Goal: Transaction & Acquisition: Purchase product/service

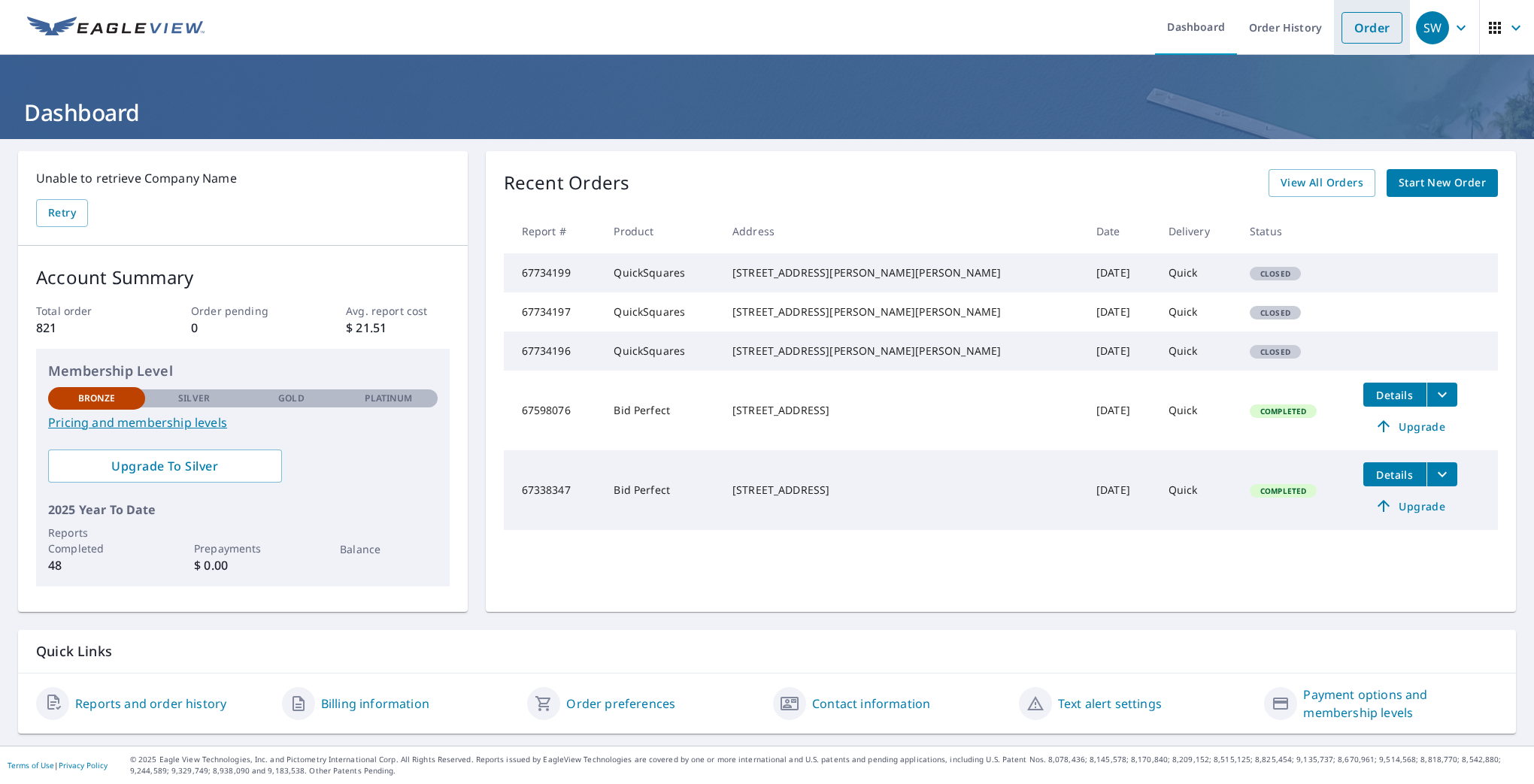
click at [1352, 30] on link "Order" at bounding box center [1371, 28] width 61 height 32
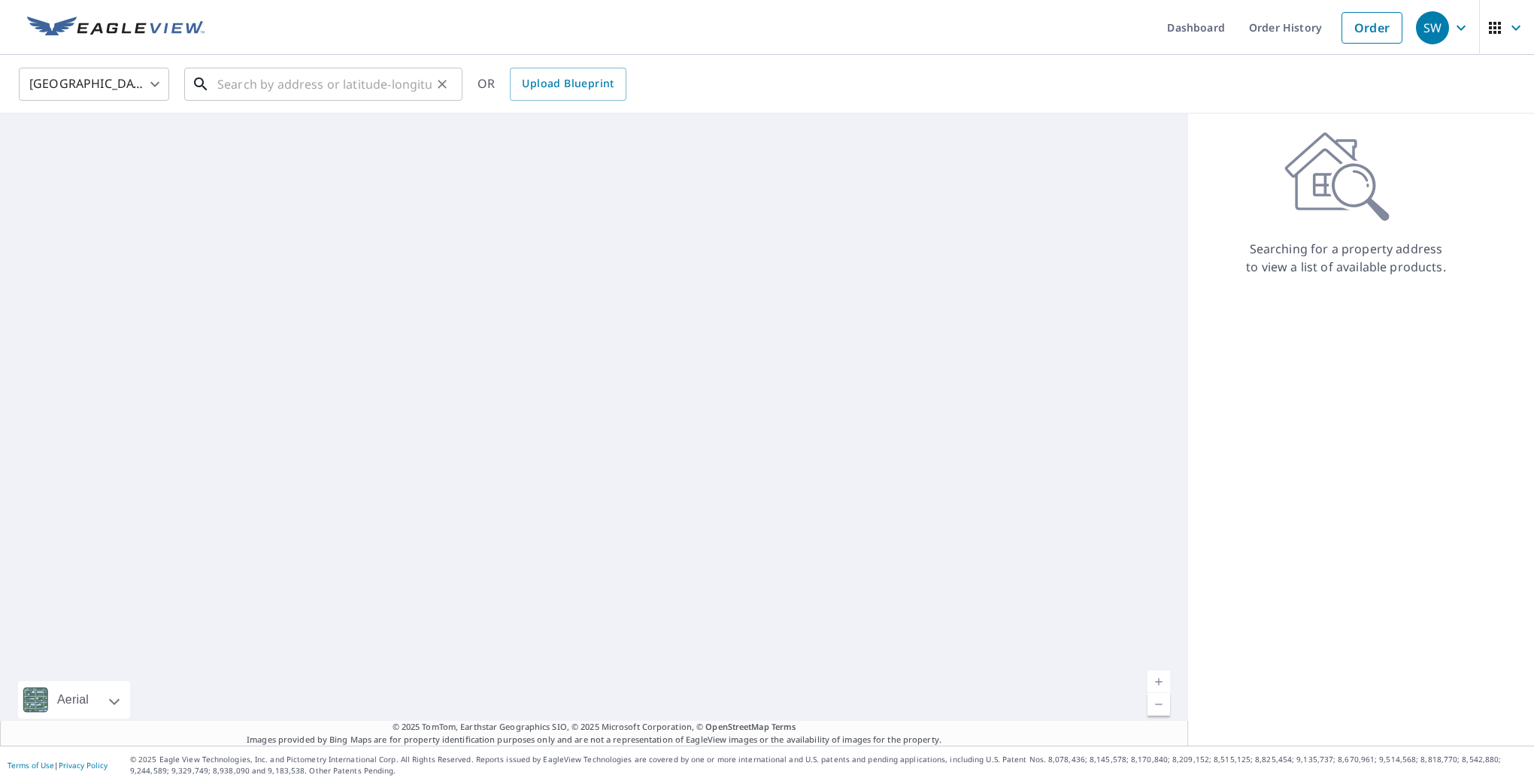
click at [280, 81] on input "text" at bounding box center [324, 84] width 214 height 42
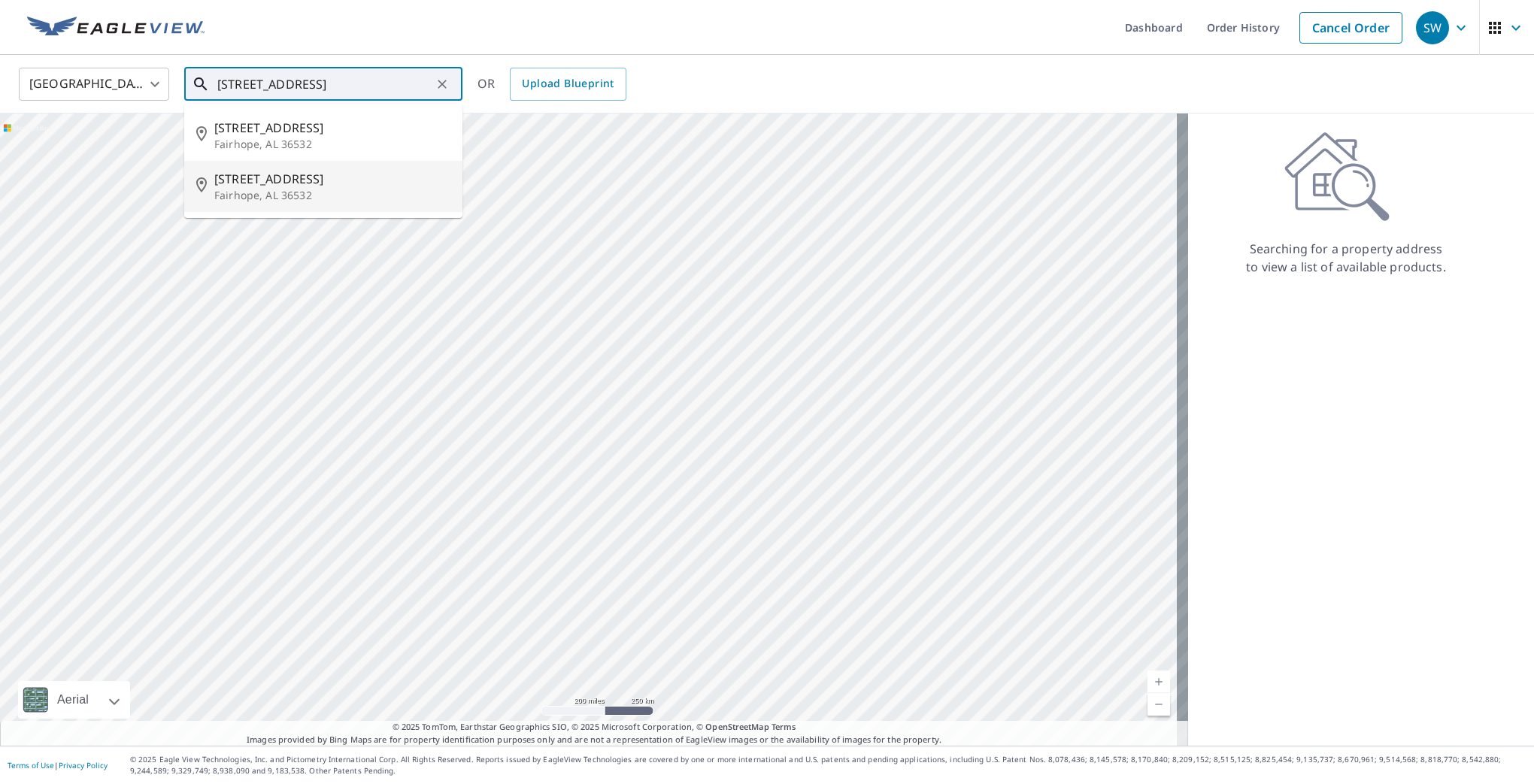
click at [284, 194] on p "Fairhope, AL 36532" at bounding box center [332, 196] width 236 height 15
type input "5925 Sweetwater Ln Fairhope, AL 36532"
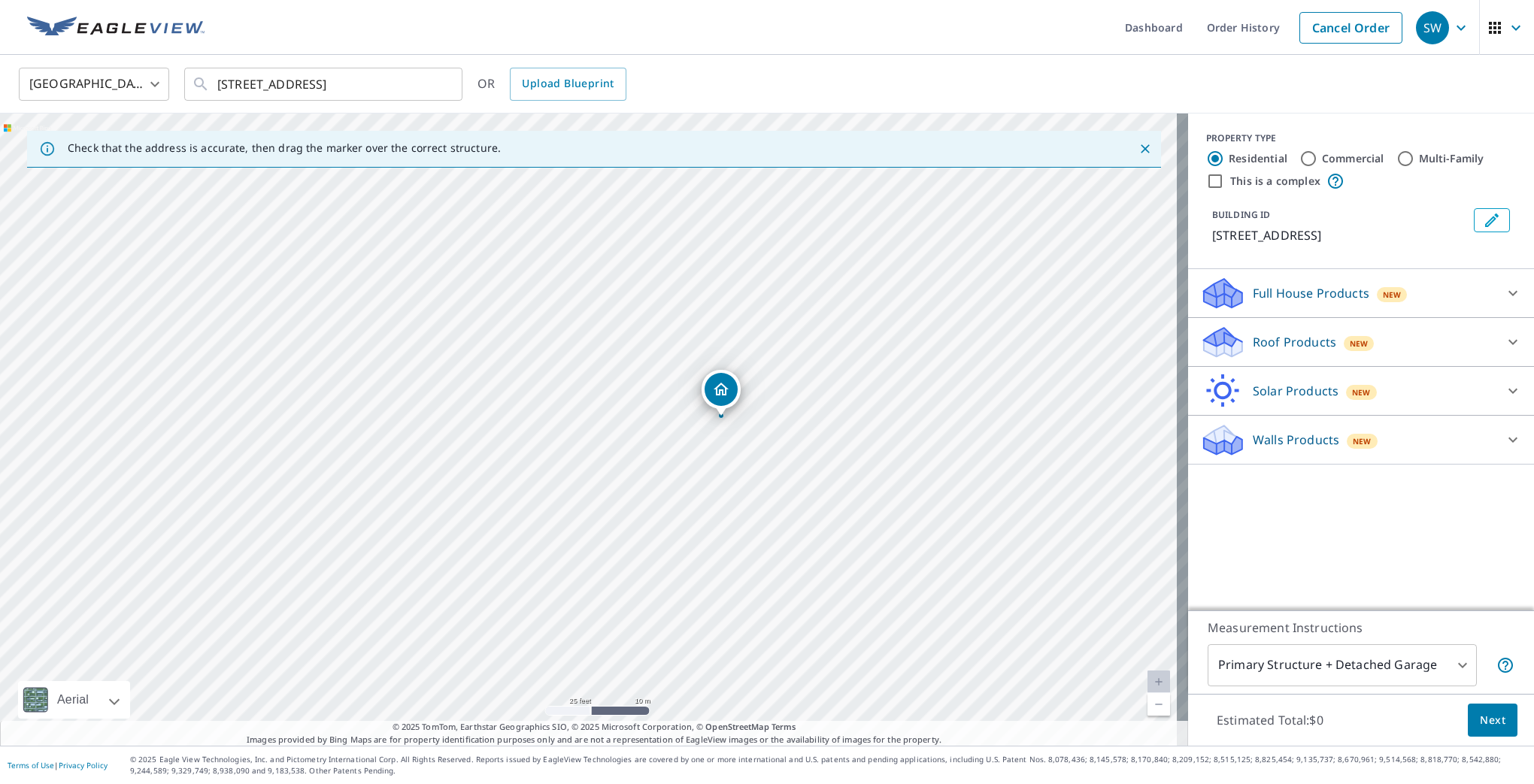
drag, startPoint x: 535, startPoint y: 357, endPoint x: 760, endPoint y: 458, distance: 246.6
click at [761, 461] on div "5925 Sweet Water Cir Fairhope, AL 36532" at bounding box center [594, 429] width 1188 height 632
click at [1287, 348] on p "Roof Products" at bounding box center [1294, 341] width 83 height 18
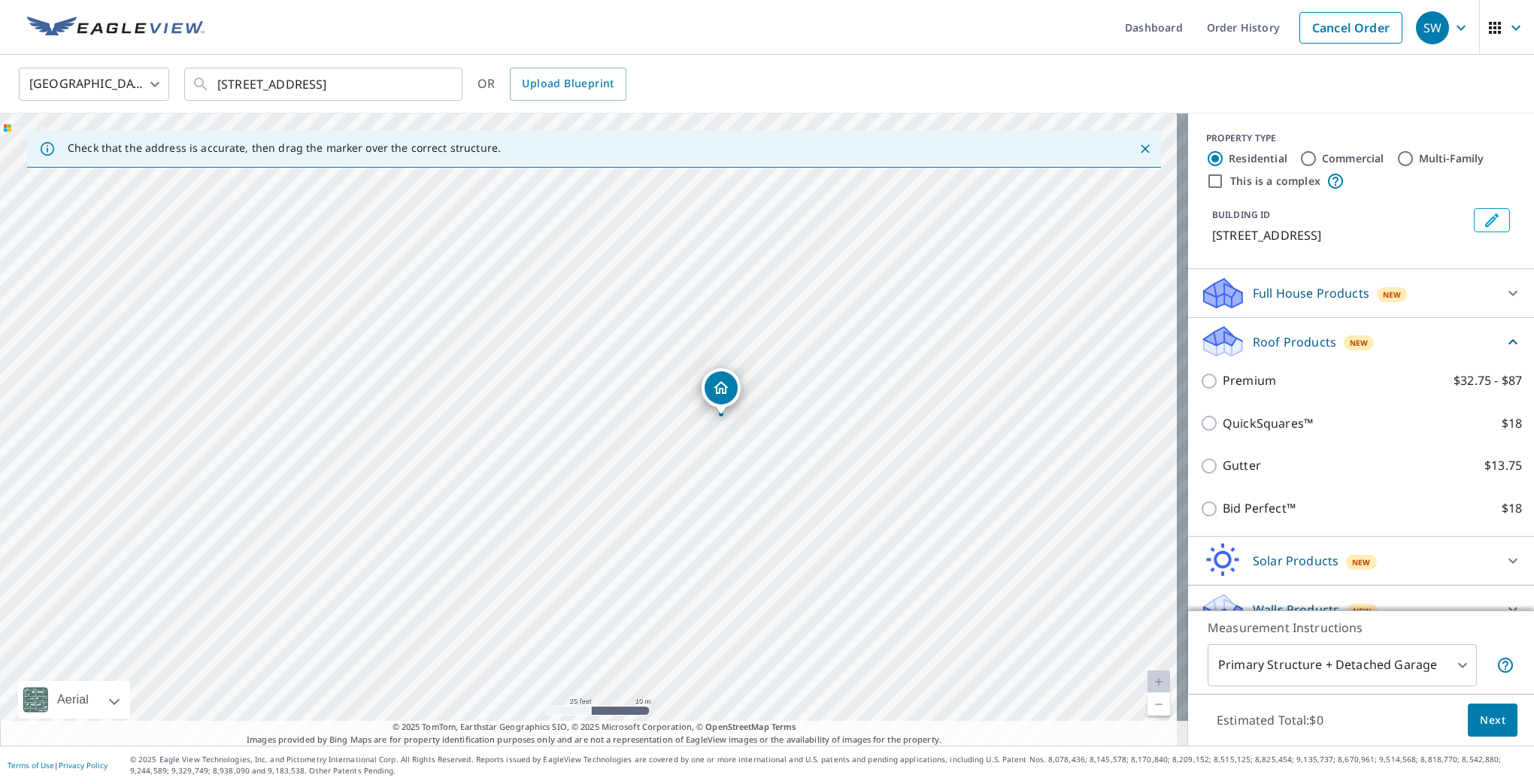
click at [747, 451] on div "5925 Sweet Water Cir Fairhope, AL 36532" at bounding box center [594, 429] width 1188 height 632
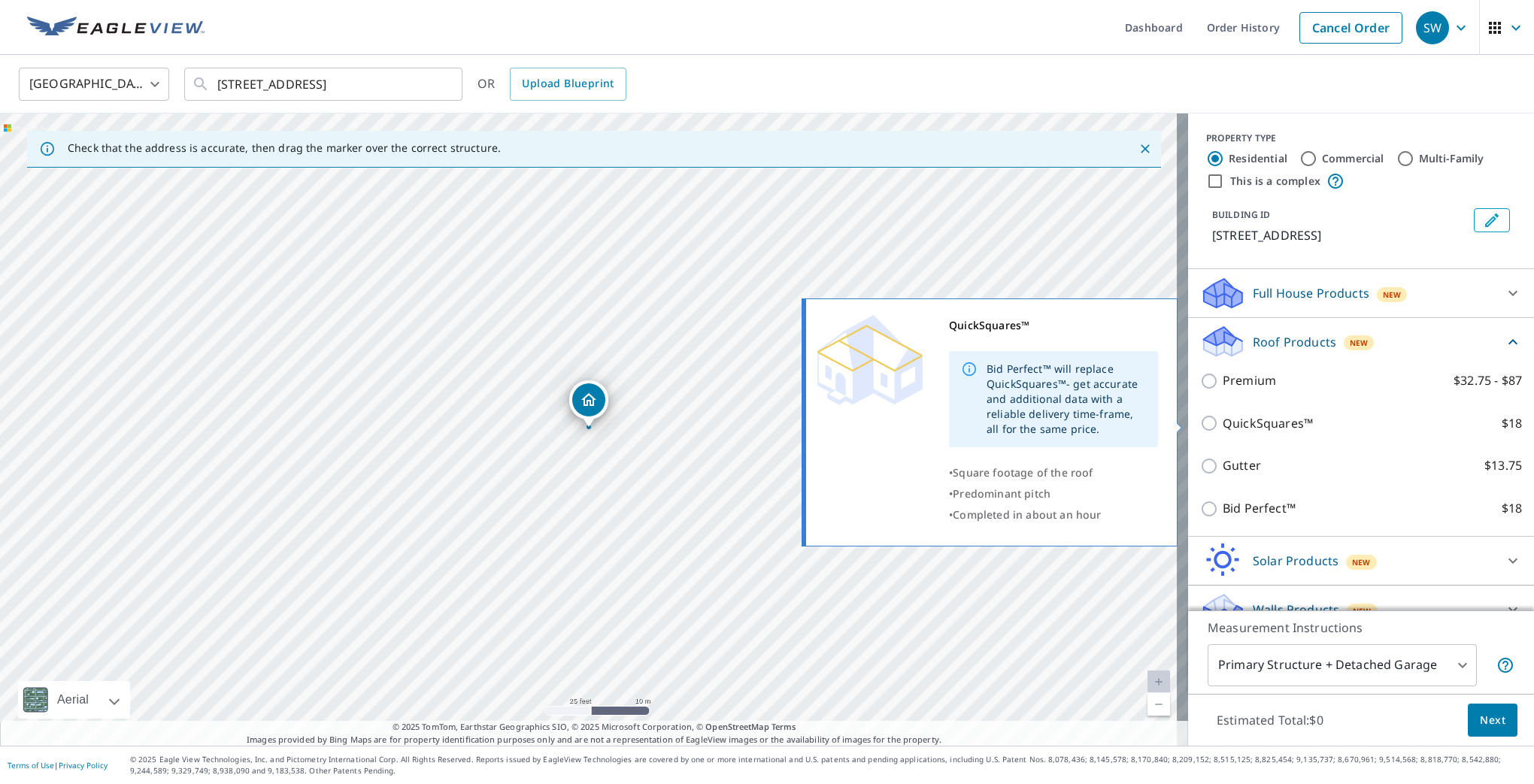
click at [1223, 425] on p "QuickSquares™" at bounding box center [1267, 424] width 90 height 18
click at [1220, 425] on input "QuickSquares™ $18" at bounding box center [1211, 423] width 22 height 18
checkbox input "true"
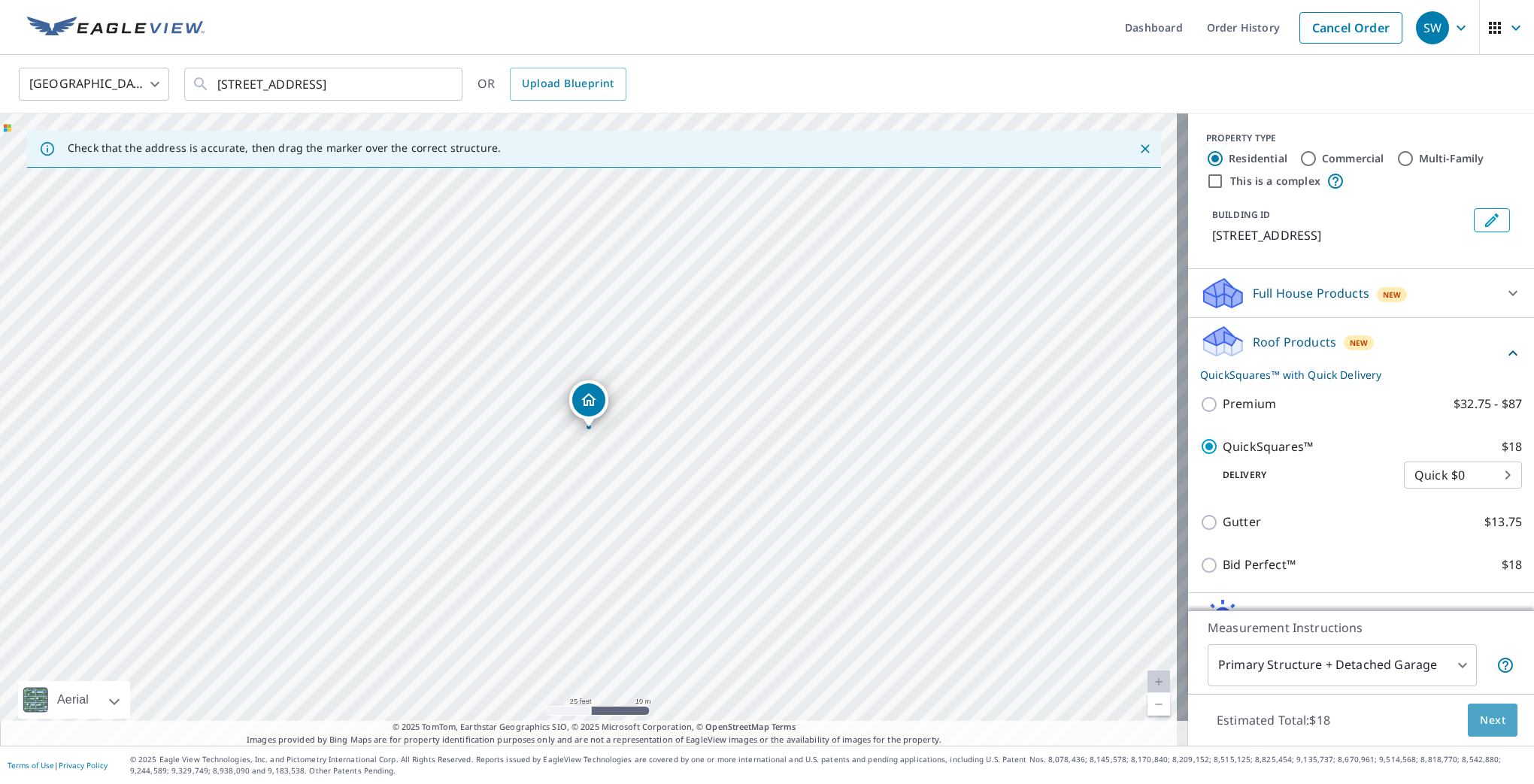
click at [1484, 721] on span "Next" at bounding box center [1492, 720] width 25 height 18
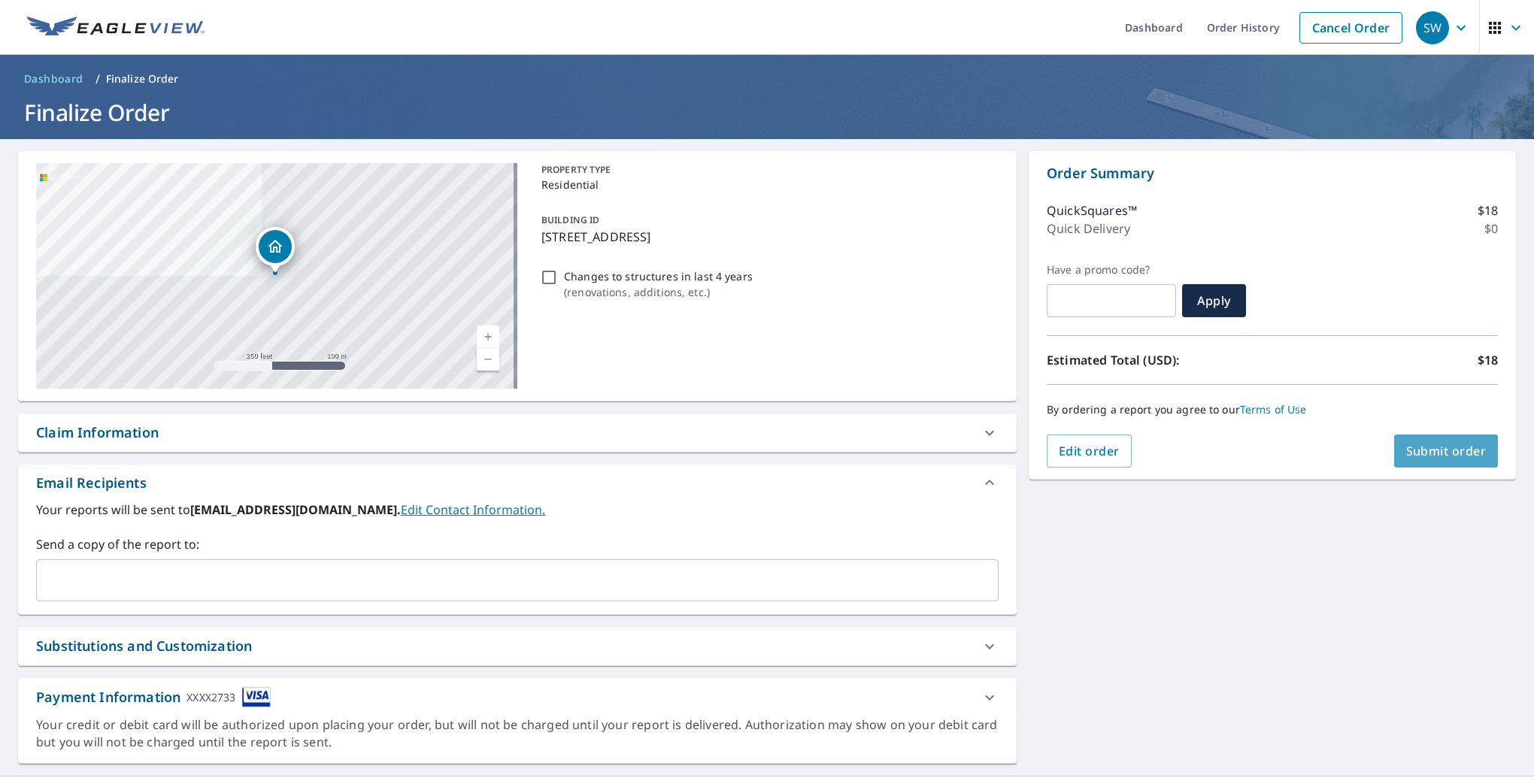
click at [1442, 448] on span "Submit order" at bounding box center [1446, 451] width 80 height 16
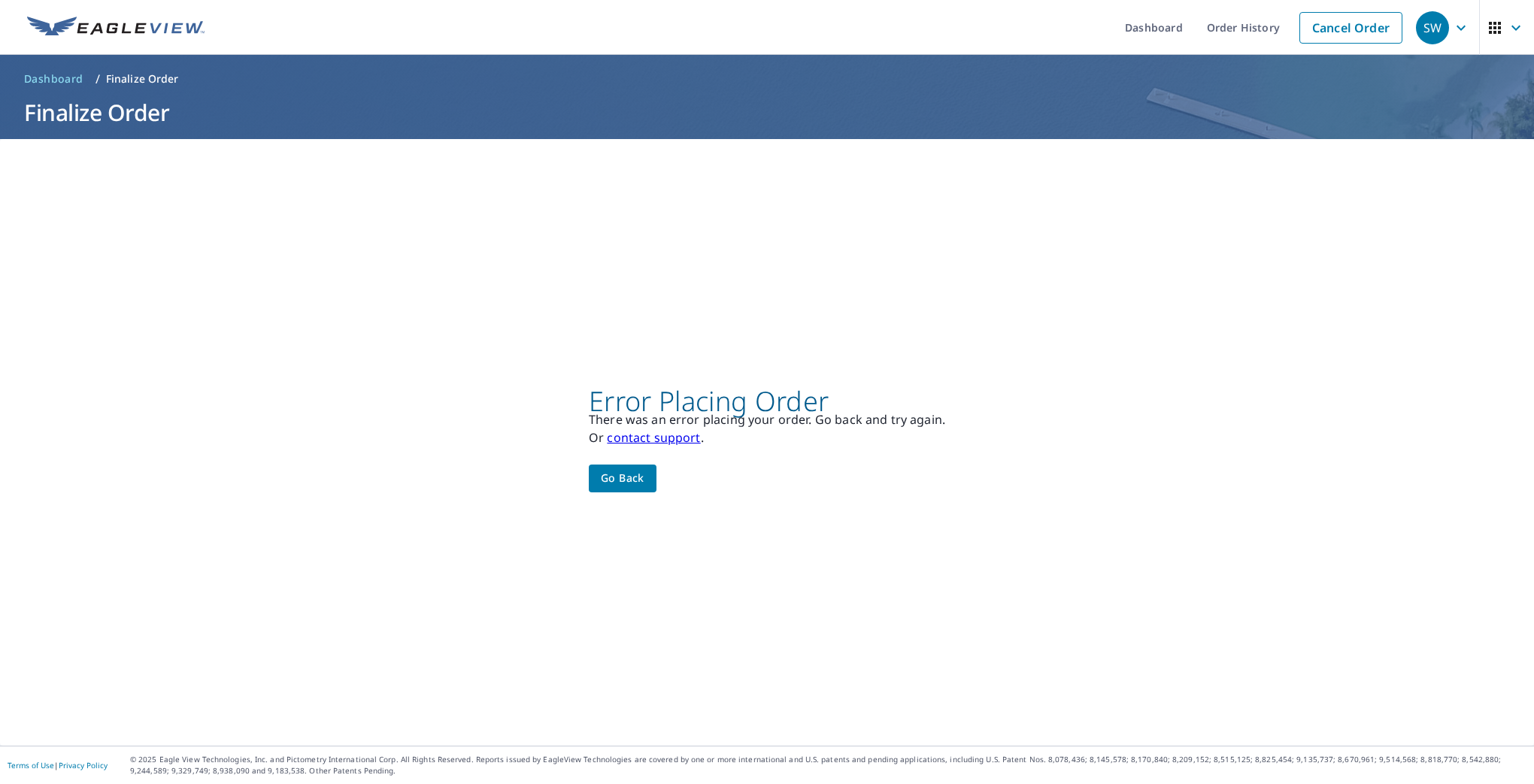
click at [1452, 35] on icon "button" at bounding box center [1461, 27] width 18 height 18
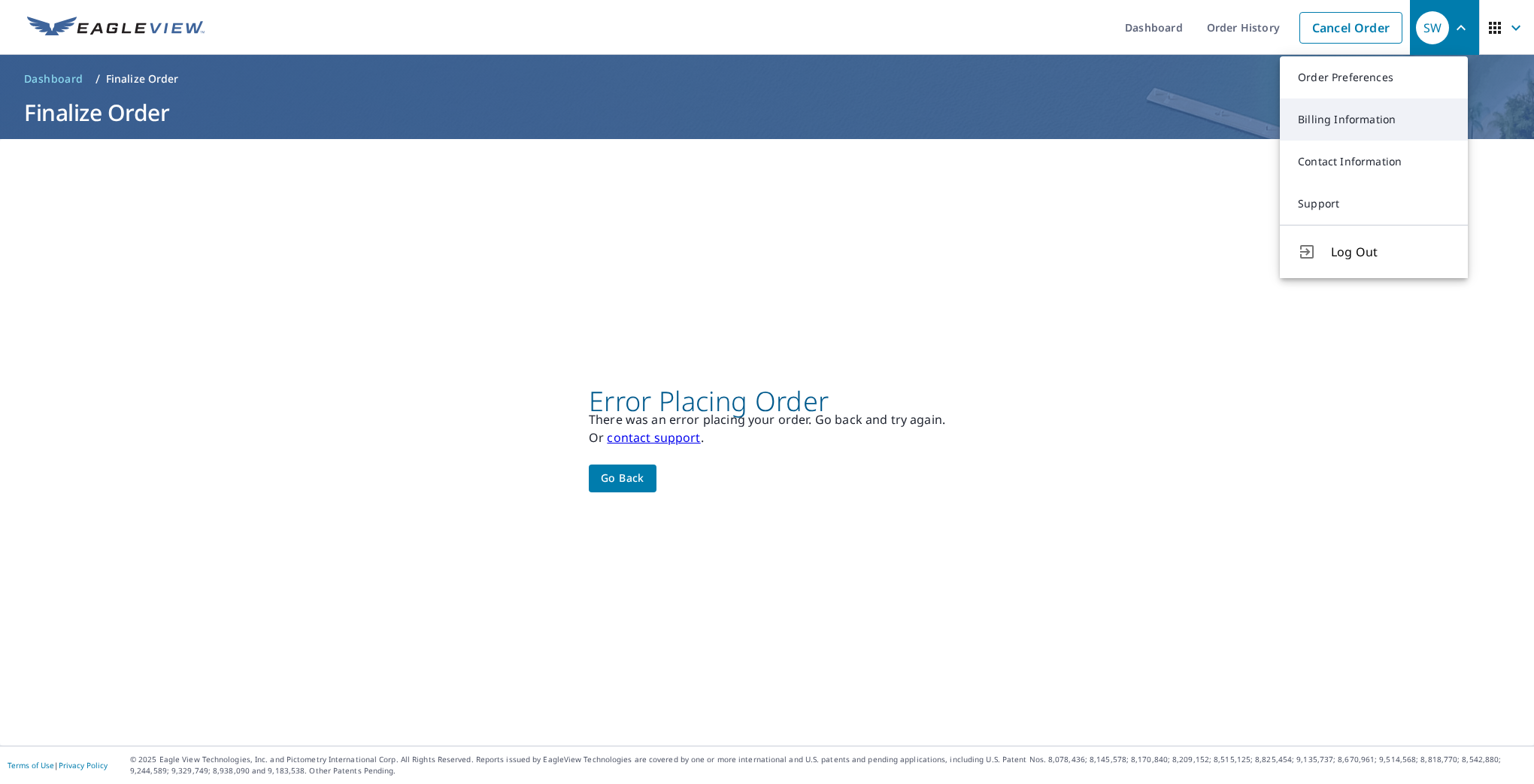
click at [1376, 120] on link "Billing Information" at bounding box center [1374, 119] width 188 height 42
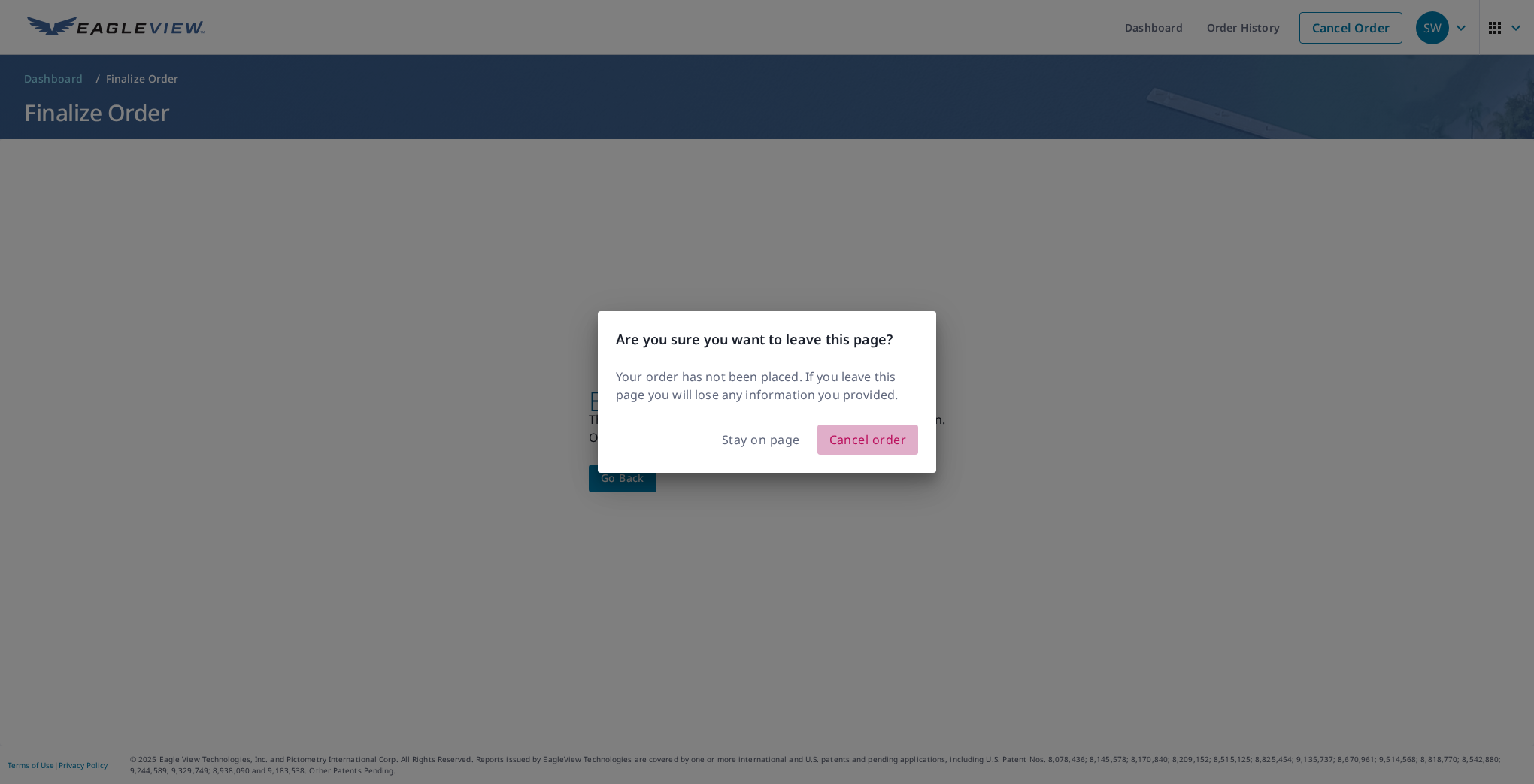
click at [841, 443] on span "Cancel order" at bounding box center [868, 439] width 78 height 21
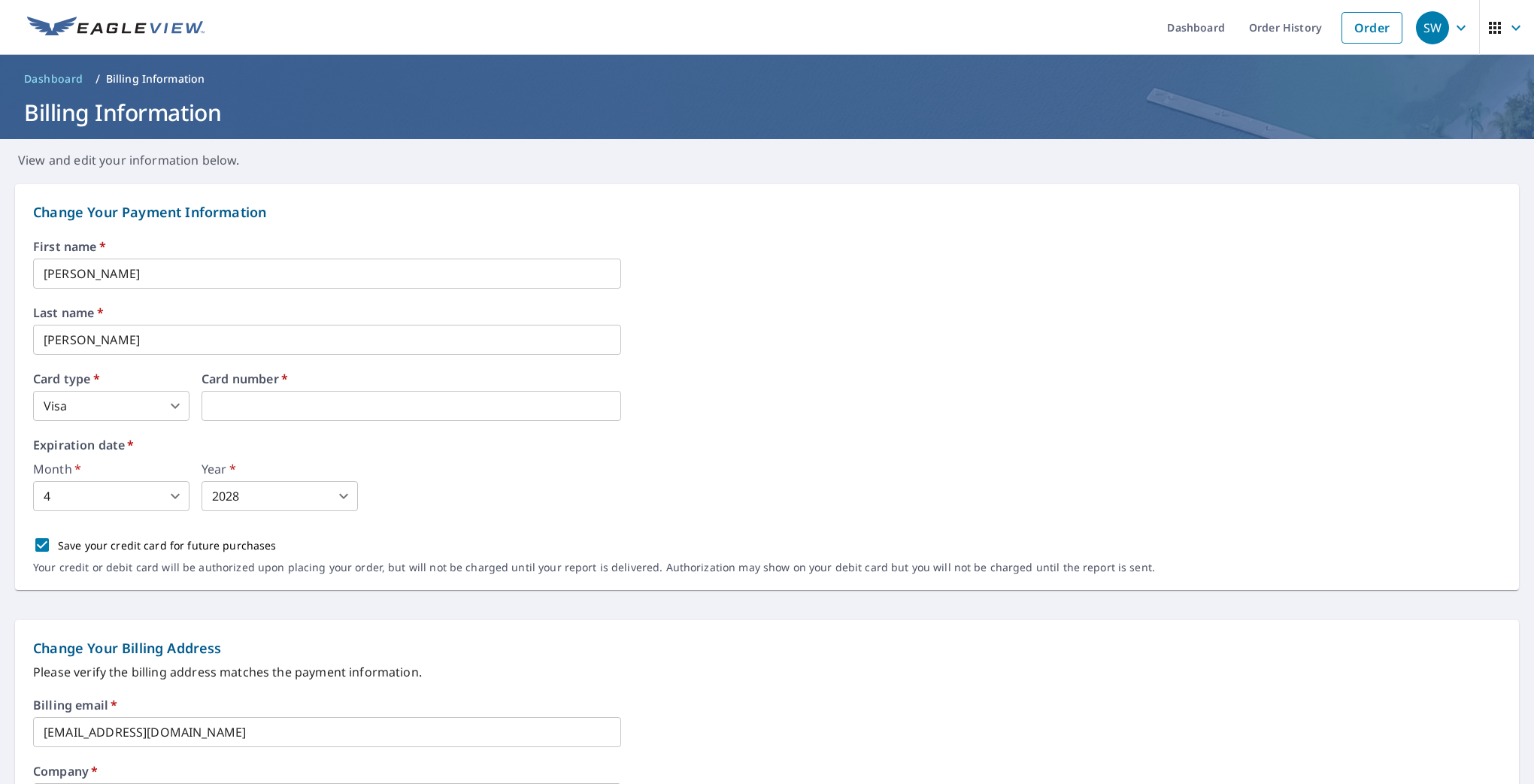
drag, startPoint x: 364, startPoint y: 409, endPoint x: 190, endPoint y: 394, distance: 174.6
click at [336, 394] on iframe at bounding box center [411, 405] width 420 height 30
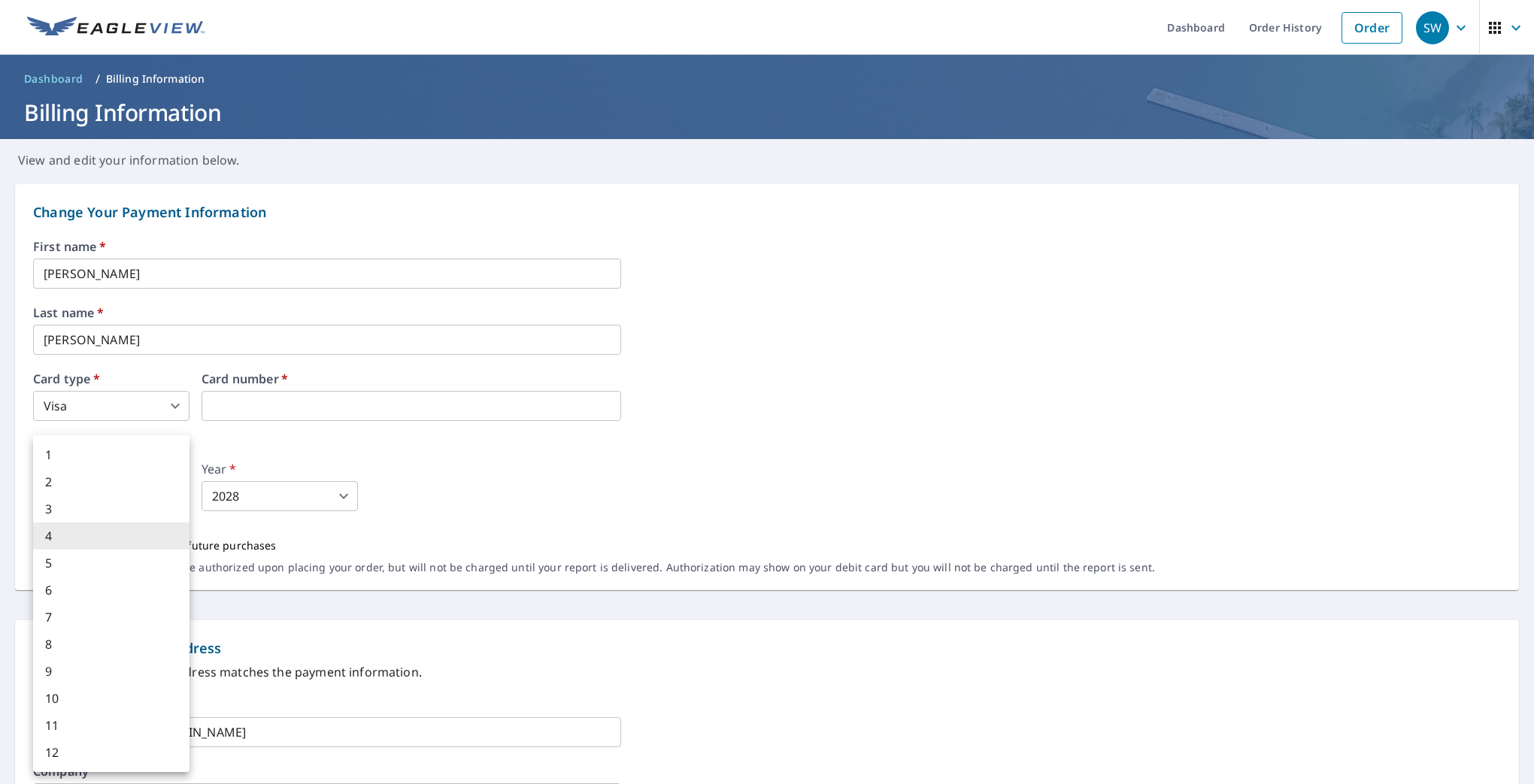
click at [173, 497] on body "SW SW Dashboard Order History Order SW Dashboard / Billing Information Billing …" at bounding box center [767, 392] width 1534 height 784
click at [74, 672] on li "9" at bounding box center [111, 671] width 156 height 27
type input "9"
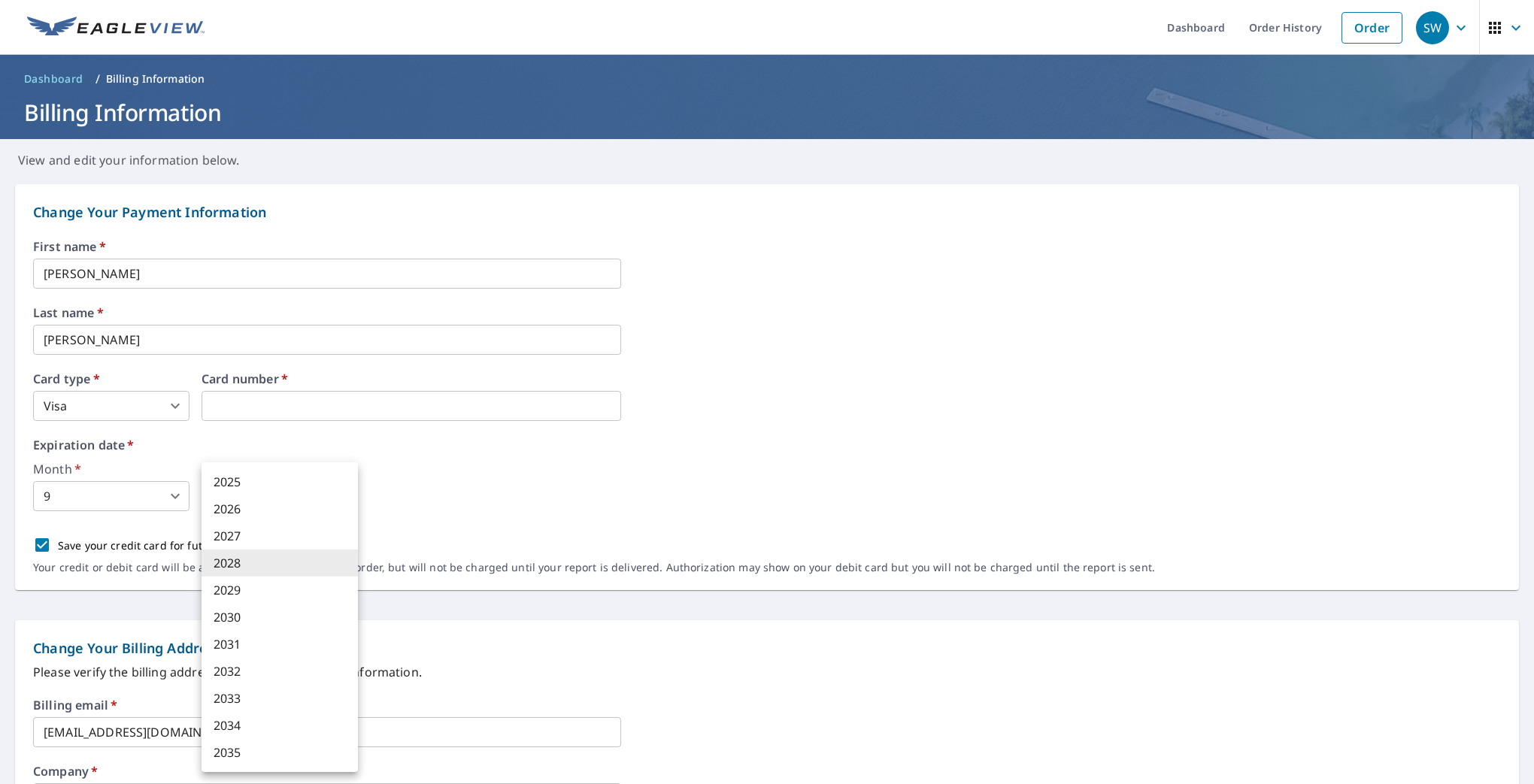
click at [288, 503] on body "SW SW Dashboard Order History Order SW Dashboard / Billing Information Billing …" at bounding box center [767, 392] width 1534 height 784
click at [264, 593] on li "2029" at bounding box center [280, 590] width 156 height 27
type input "2029"
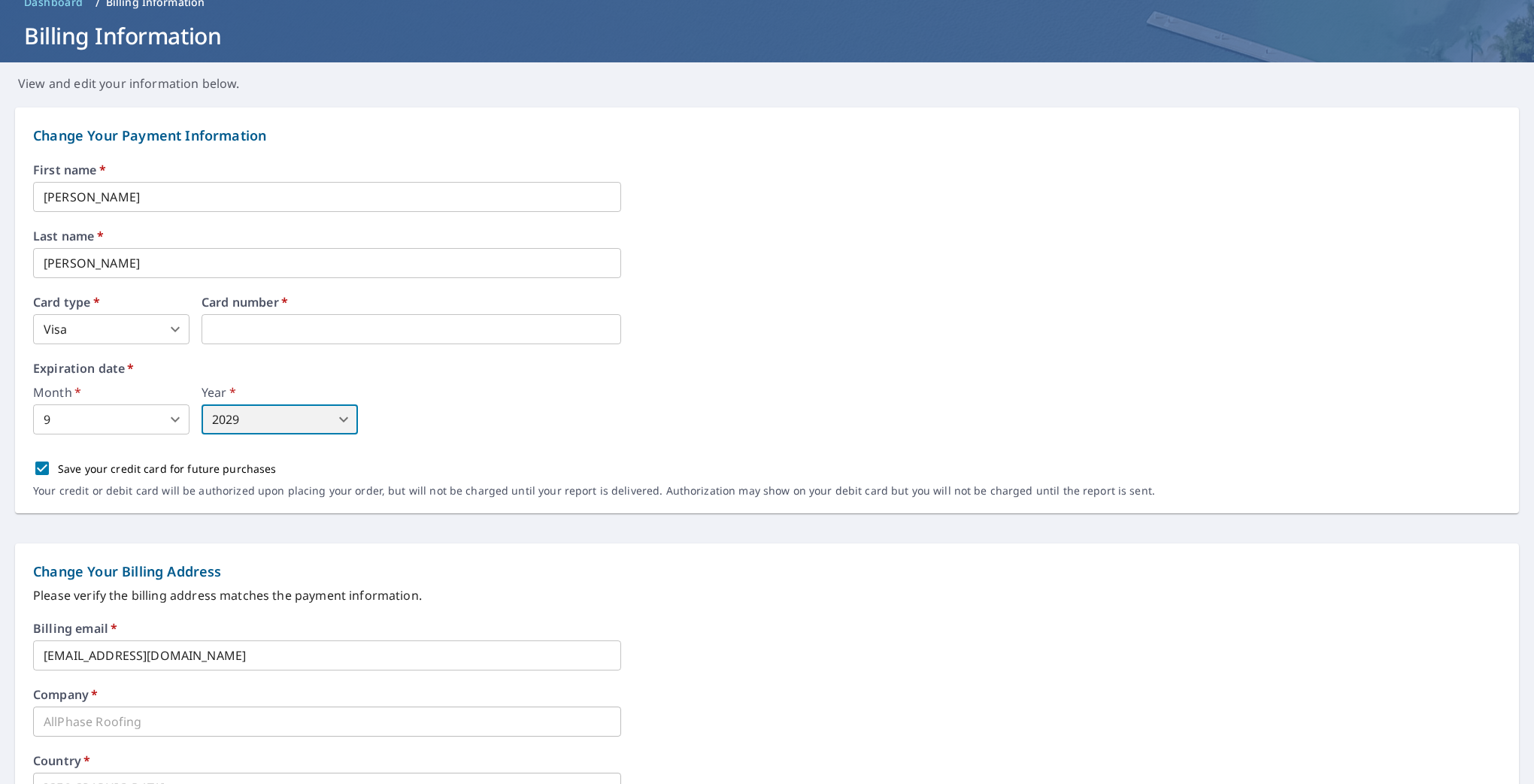
scroll to position [75, 0]
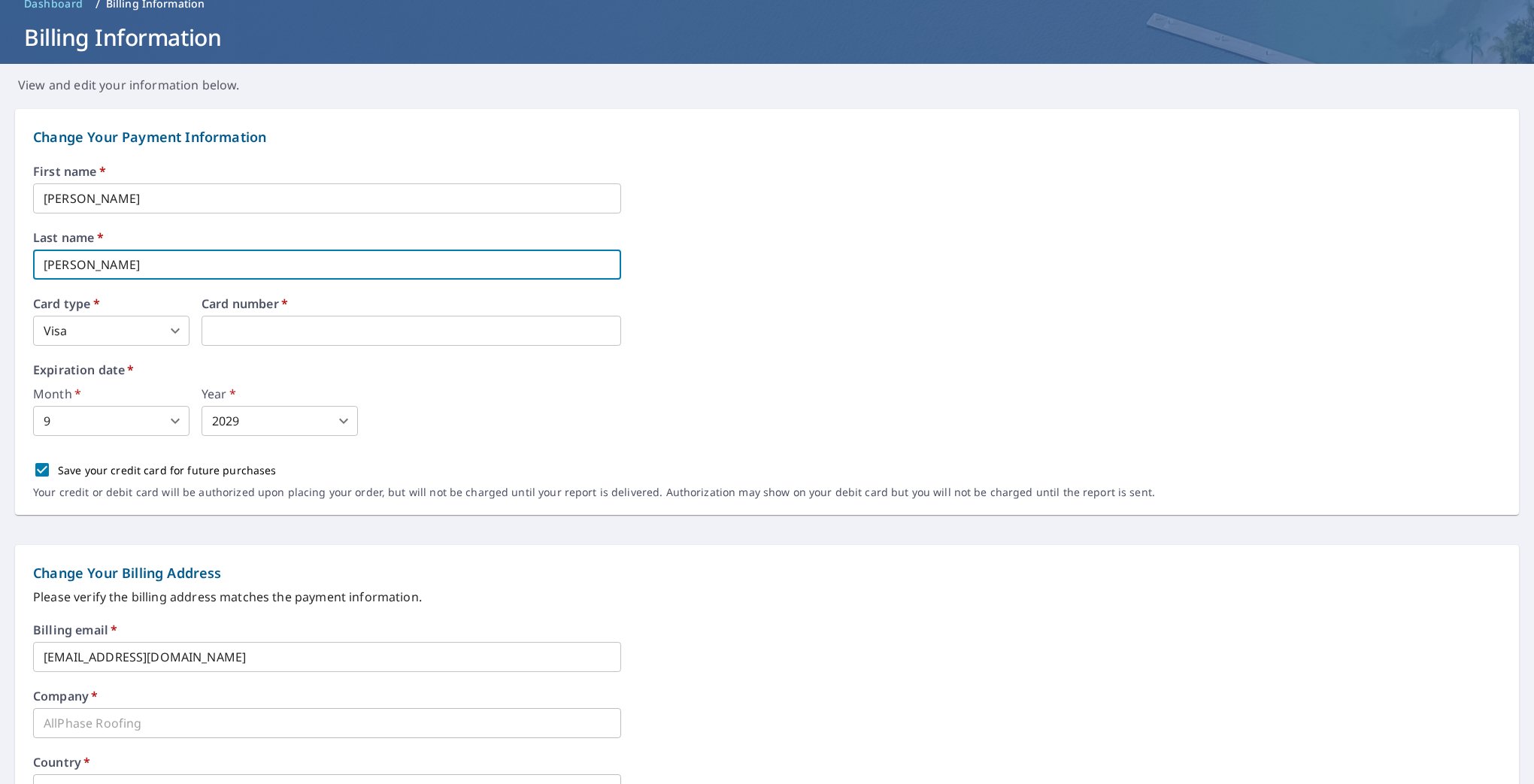
click at [48, 263] on input "weaver" at bounding box center [327, 264] width 588 height 30
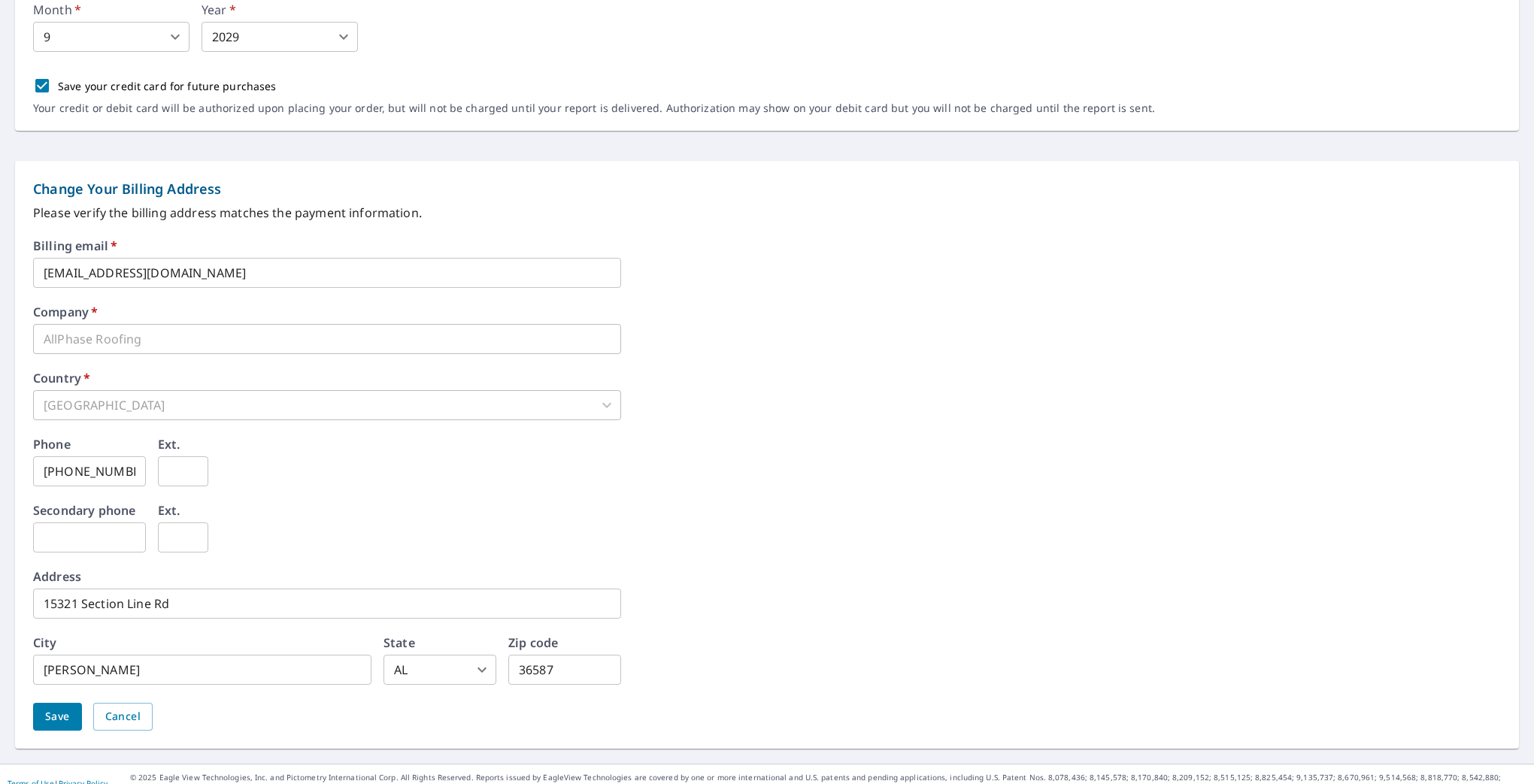
scroll to position [477, 0]
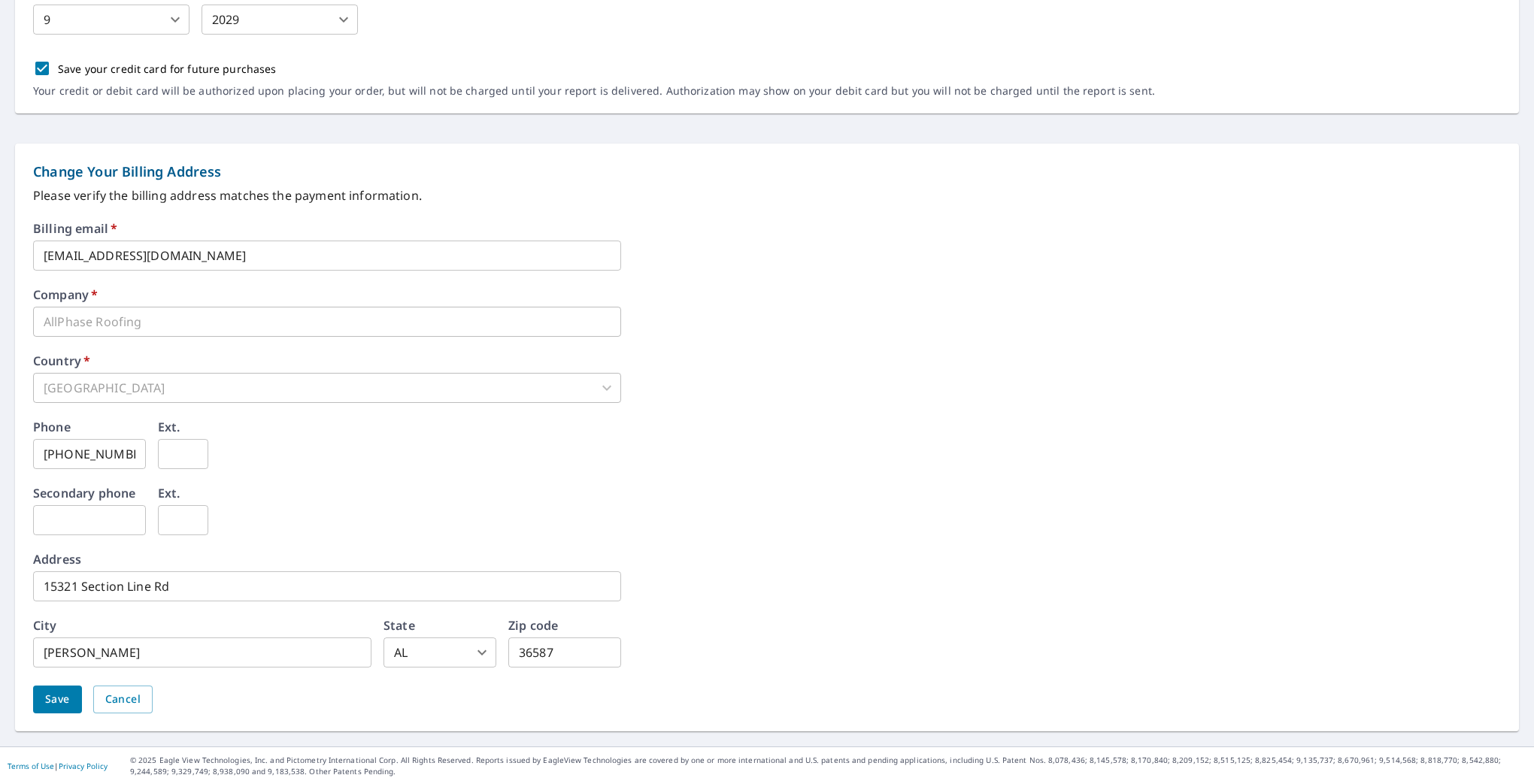
type input "Weaver"
click at [55, 699] on span "Save" at bounding box center [58, 699] width 25 height 18
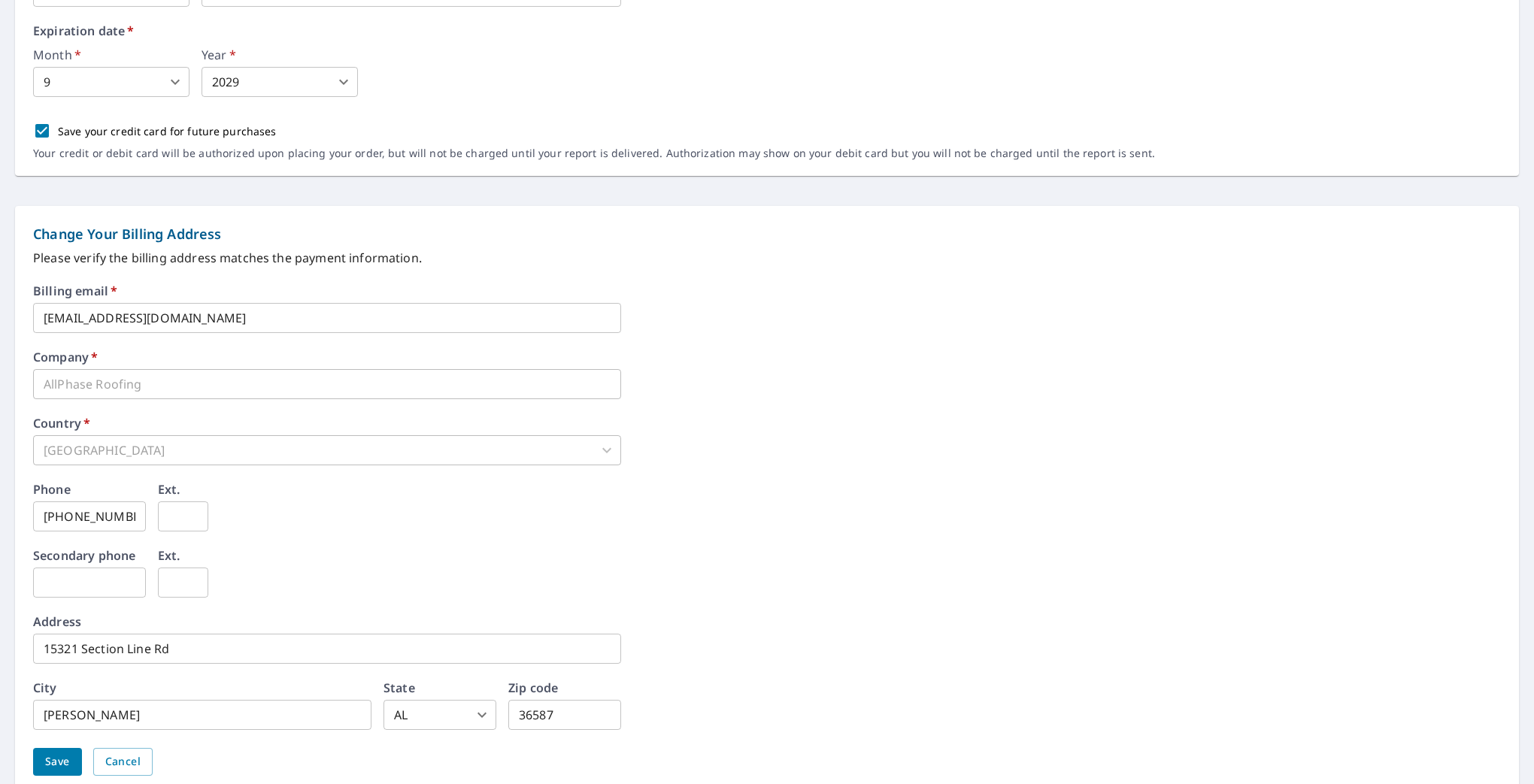
scroll to position [514, 0]
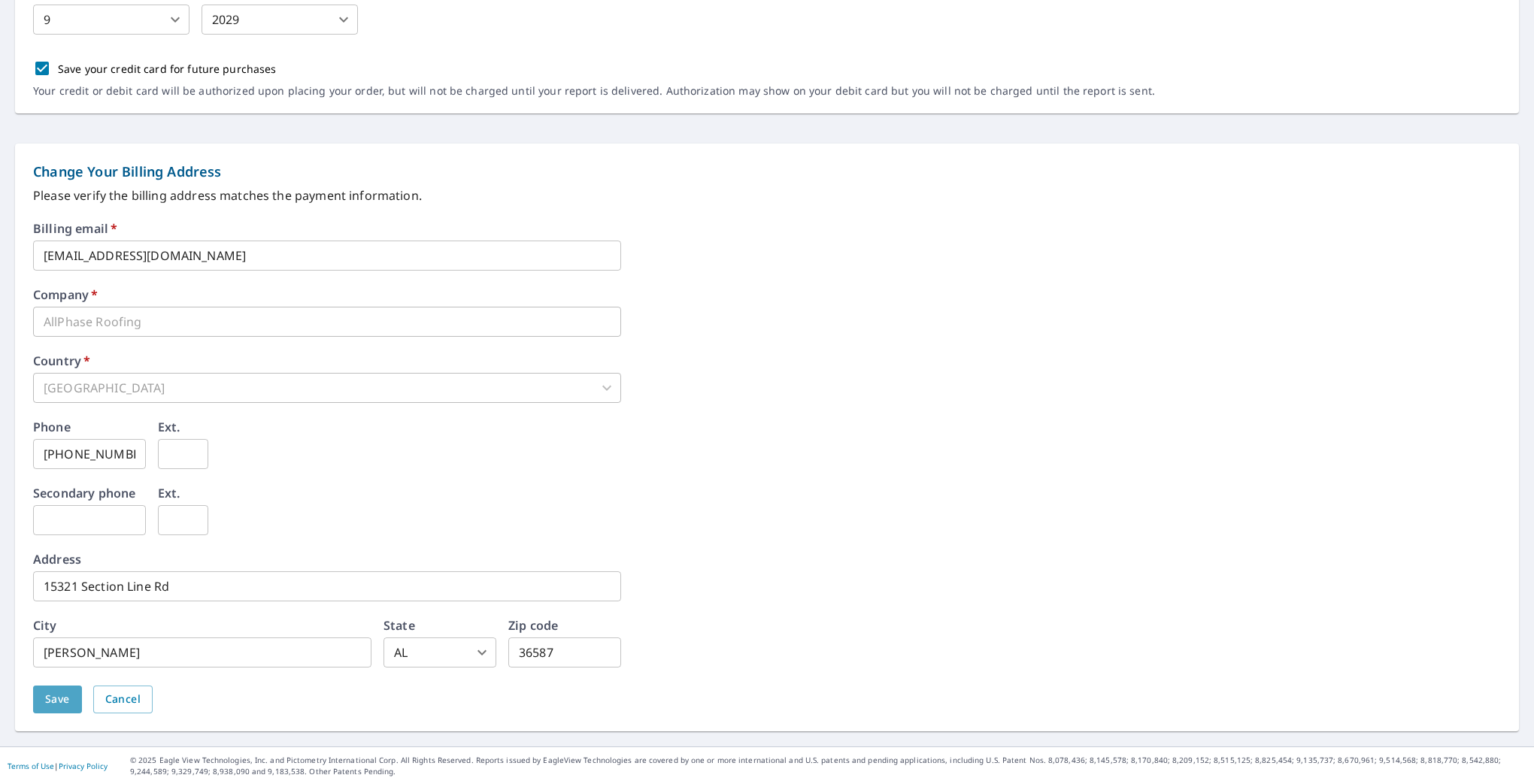
click at [52, 698] on span "Save" at bounding box center [58, 699] width 25 height 18
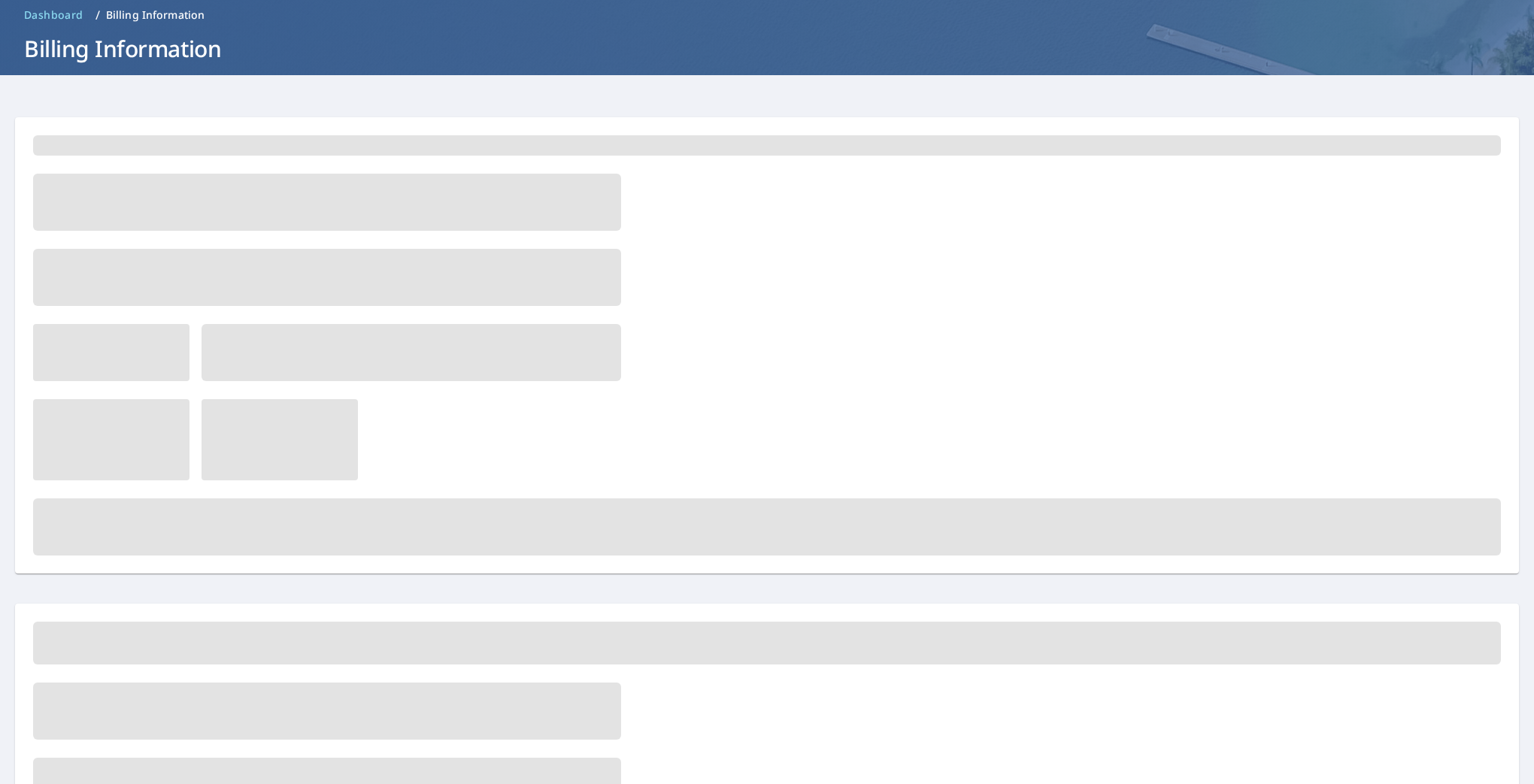
scroll to position [0, 0]
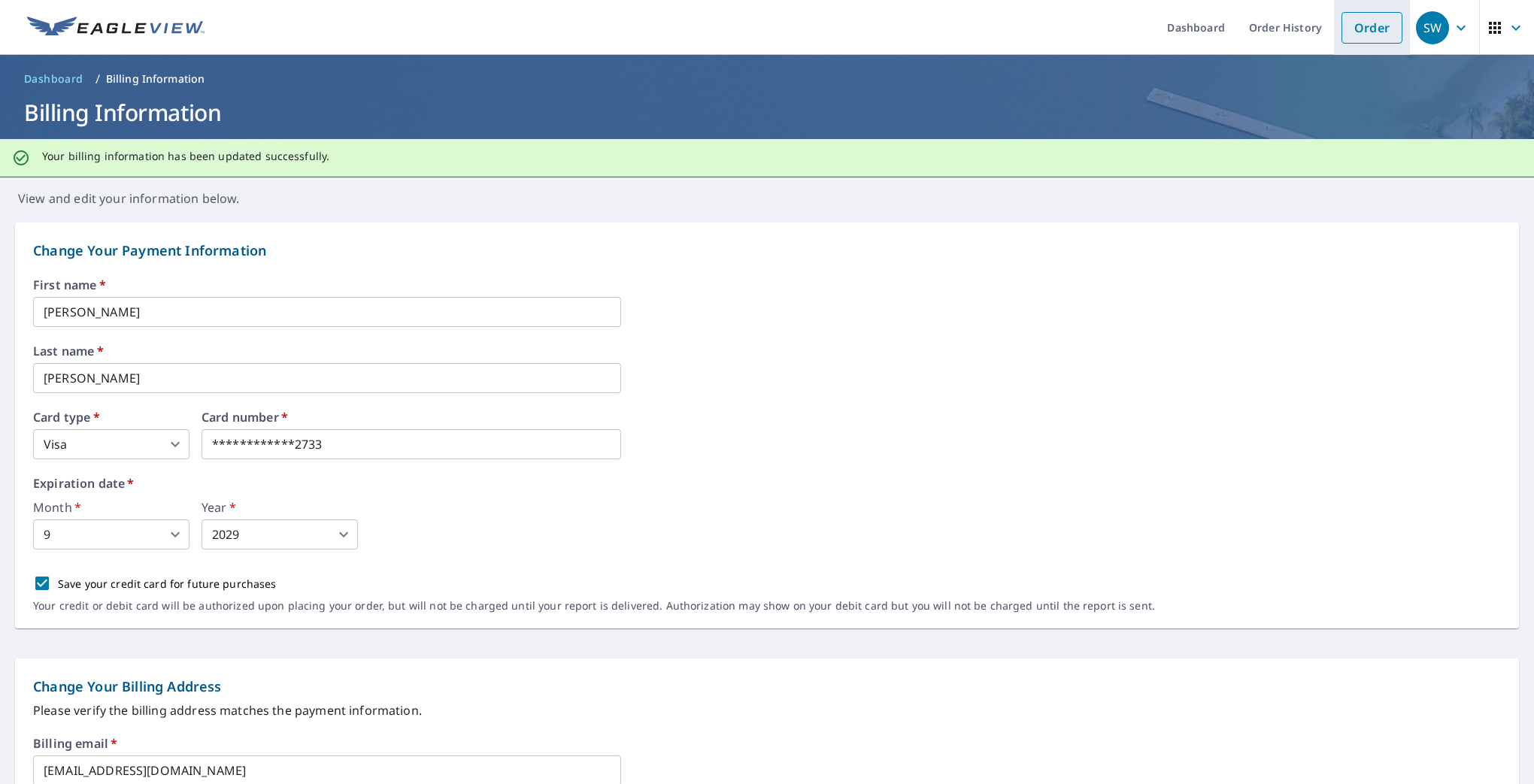
click at [1352, 25] on link "Order" at bounding box center [1371, 28] width 61 height 32
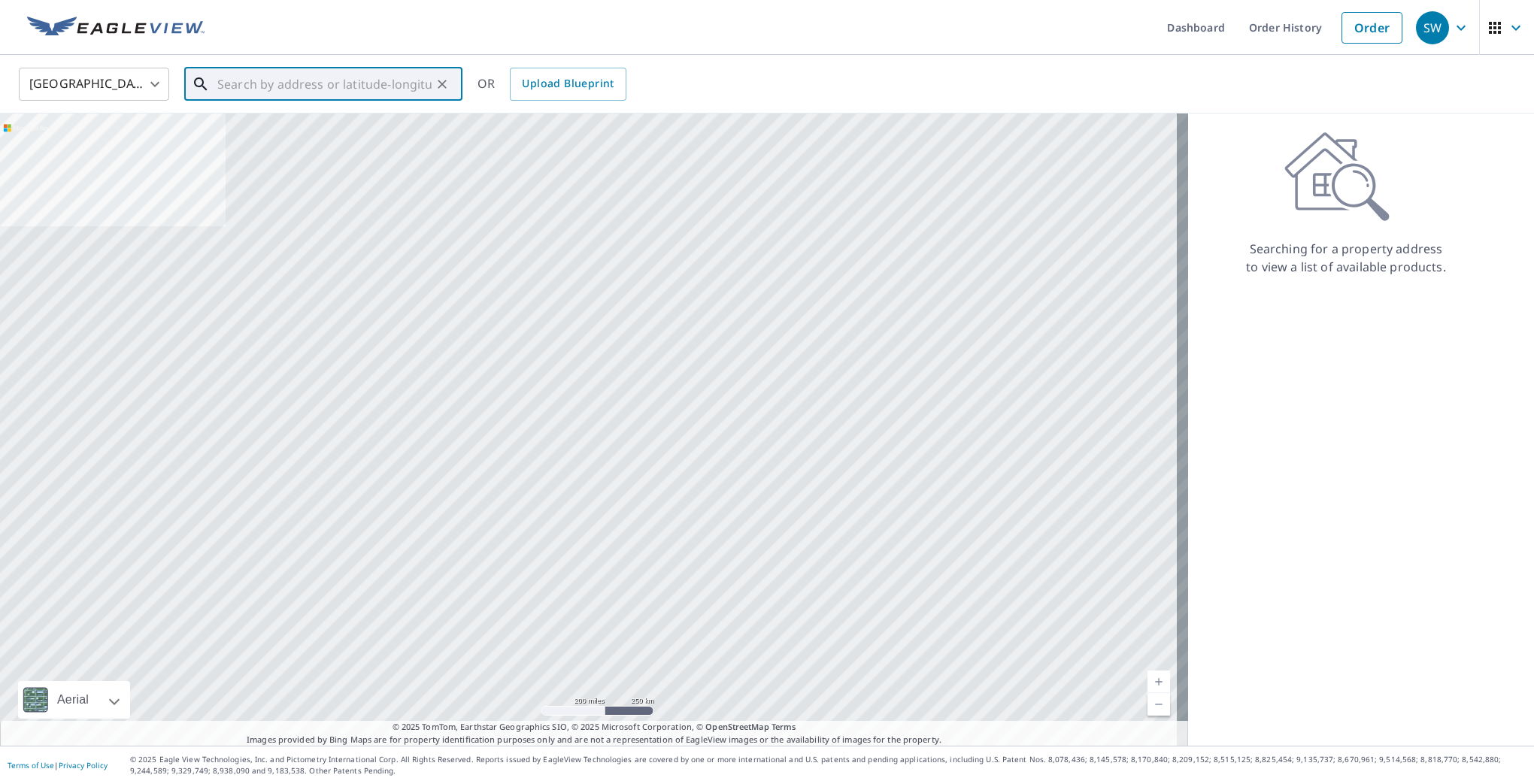
click at [270, 87] on input "text" at bounding box center [324, 84] width 214 height 42
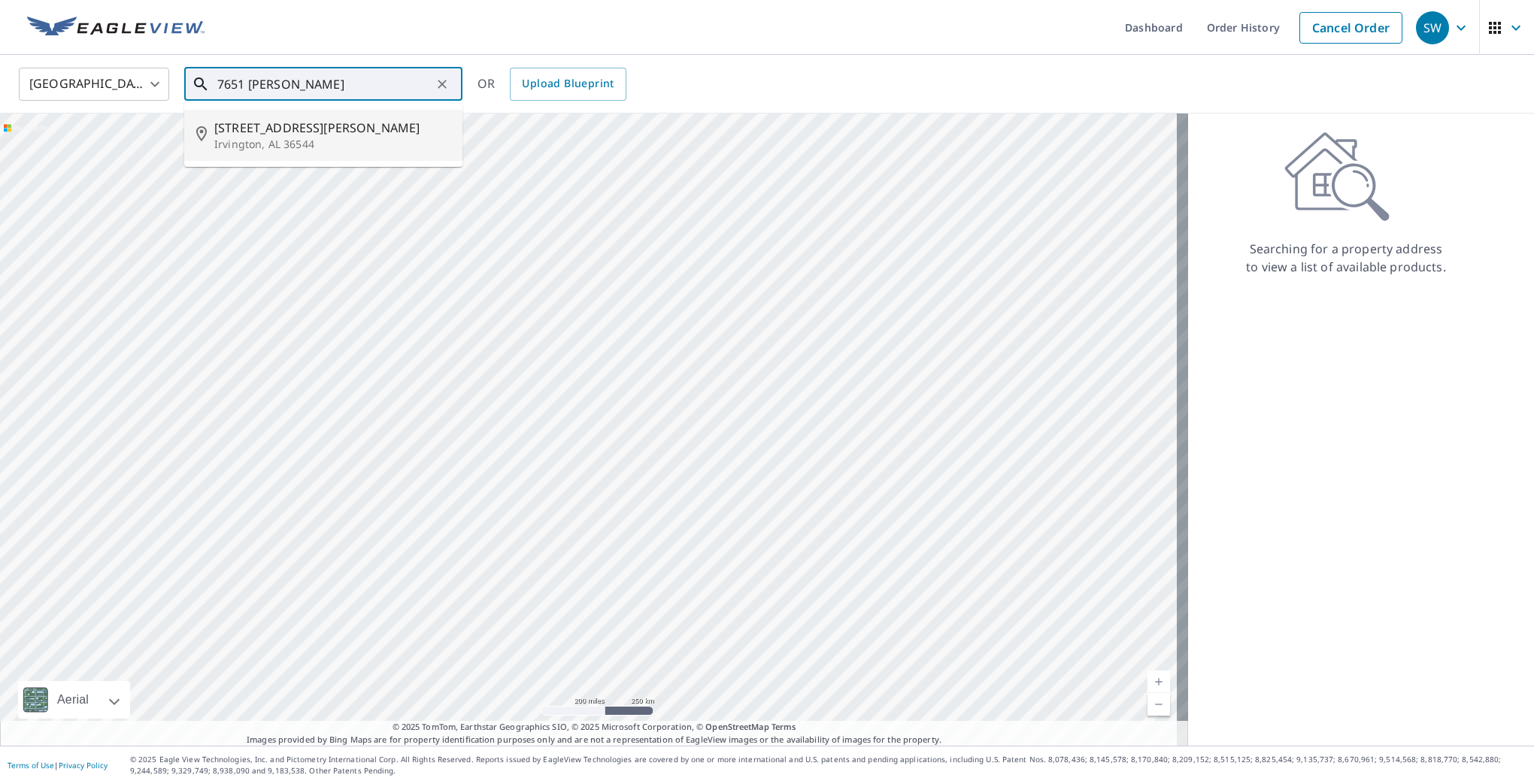
click at [349, 139] on p "Irvington, AL 36544" at bounding box center [332, 145] width 236 height 15
type input "7651 Edgar Roberts Rd Irvington, AL 36544"
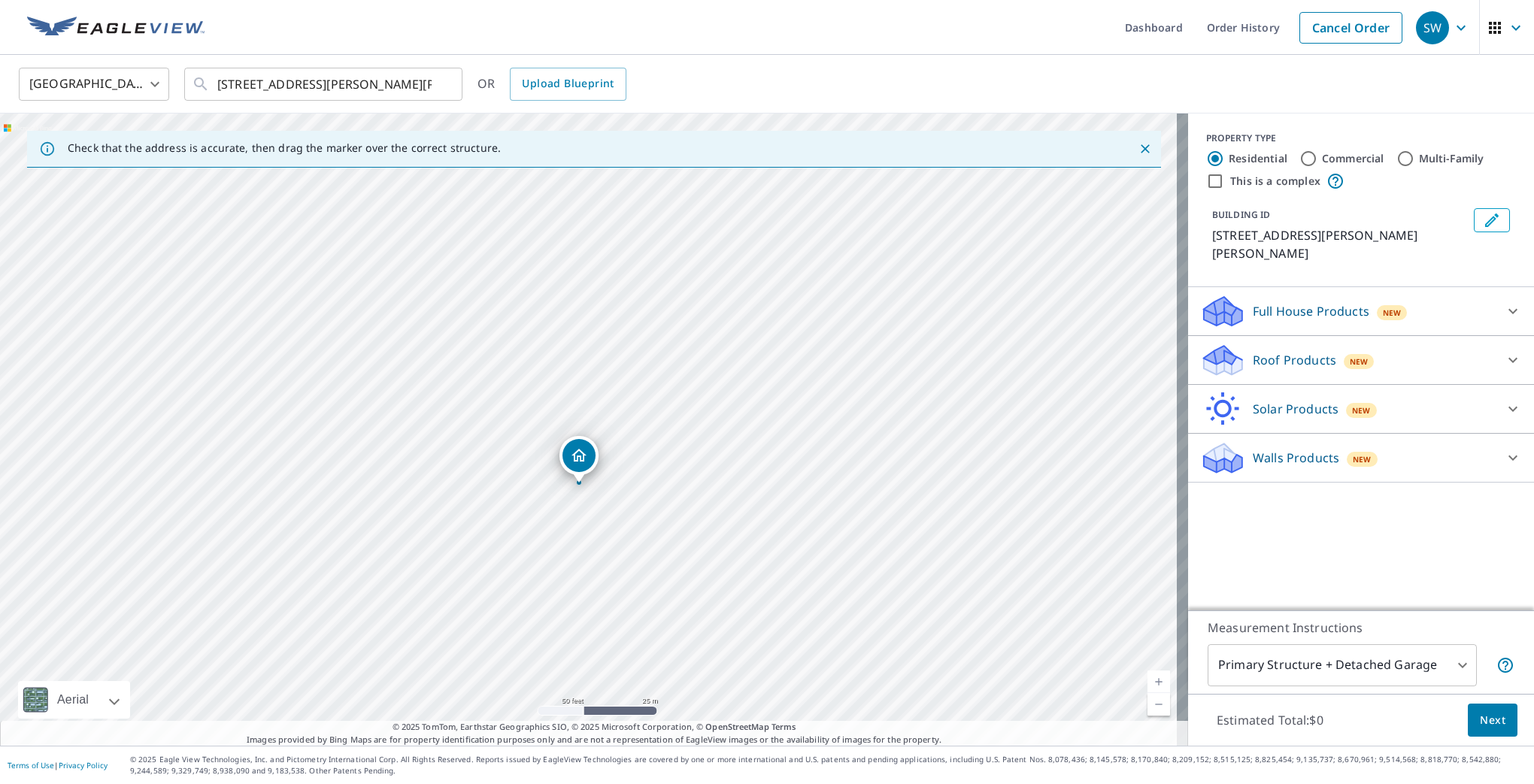
drag, startPoint x: 576, startPoint y: 387, endPoint x: 587, endPoint y: 534, distance: 147.4
click at [587, 534] on div "7651 Edgar Roberts Rd Irvington, AL 36544" at bounding box center [594, 429] width 1188 height 632
drag, startPoint x: 515, startPoint y: 388, endPoint x: 612, endPoint y: 488, distance: 139.3
click at [612, 488] on div "7651 Edgar Roberts Rd Irvington, AL 36544" at bounding box center [594, 429] width 1188 height 632
drag, startPoint x: 680, startPoint y: 517, endPoint x: 648, endPoint y: 430, distance: 92.7
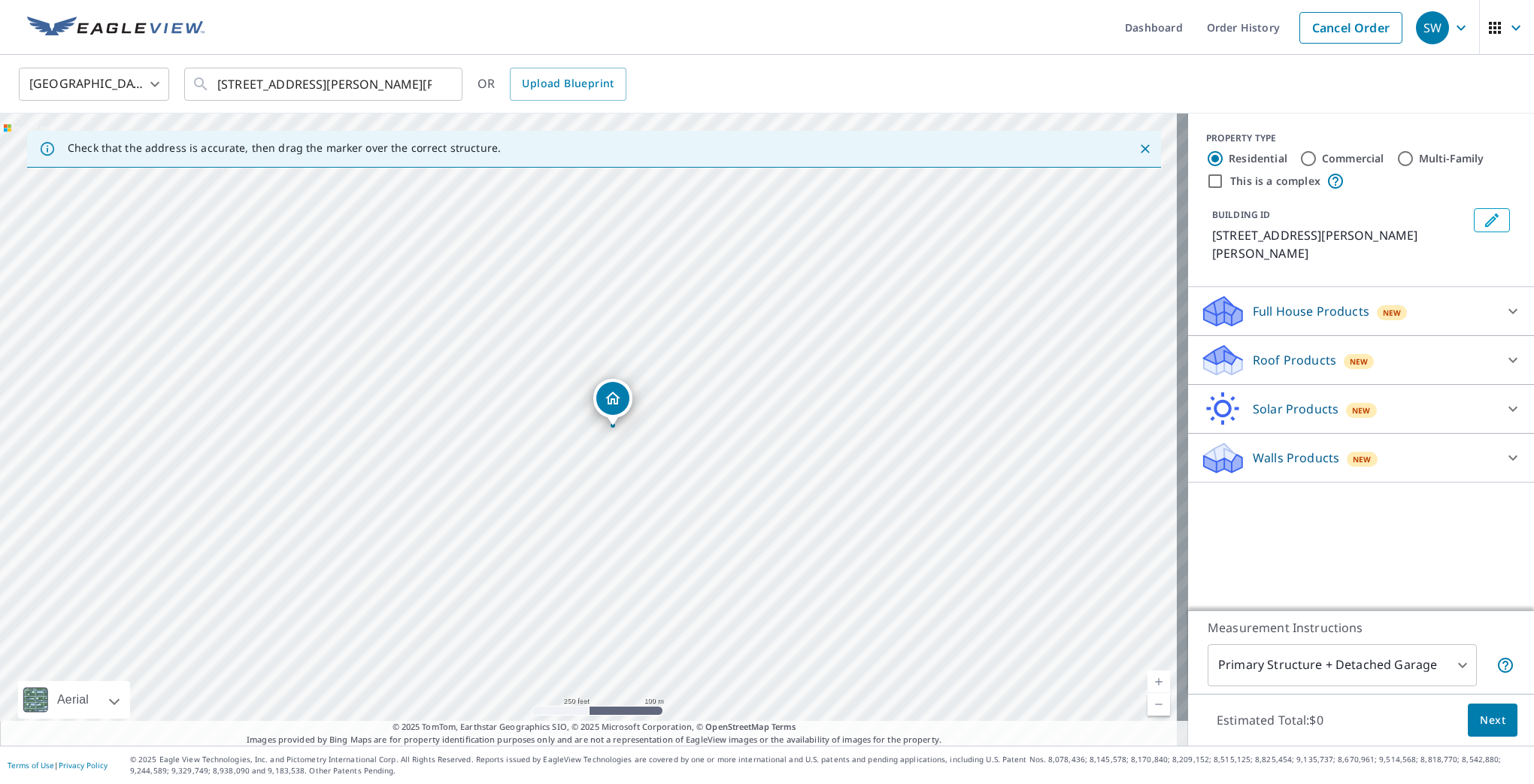
click at [648, 430] on div "7651 Edgar Roberts Rd Irvington, AL 36544" at bounding box center [594, 429] width 1188 height 632
click at [1273, 343] on div "Roof Products New" at bounding box center [1348, 360] width 295 height 35
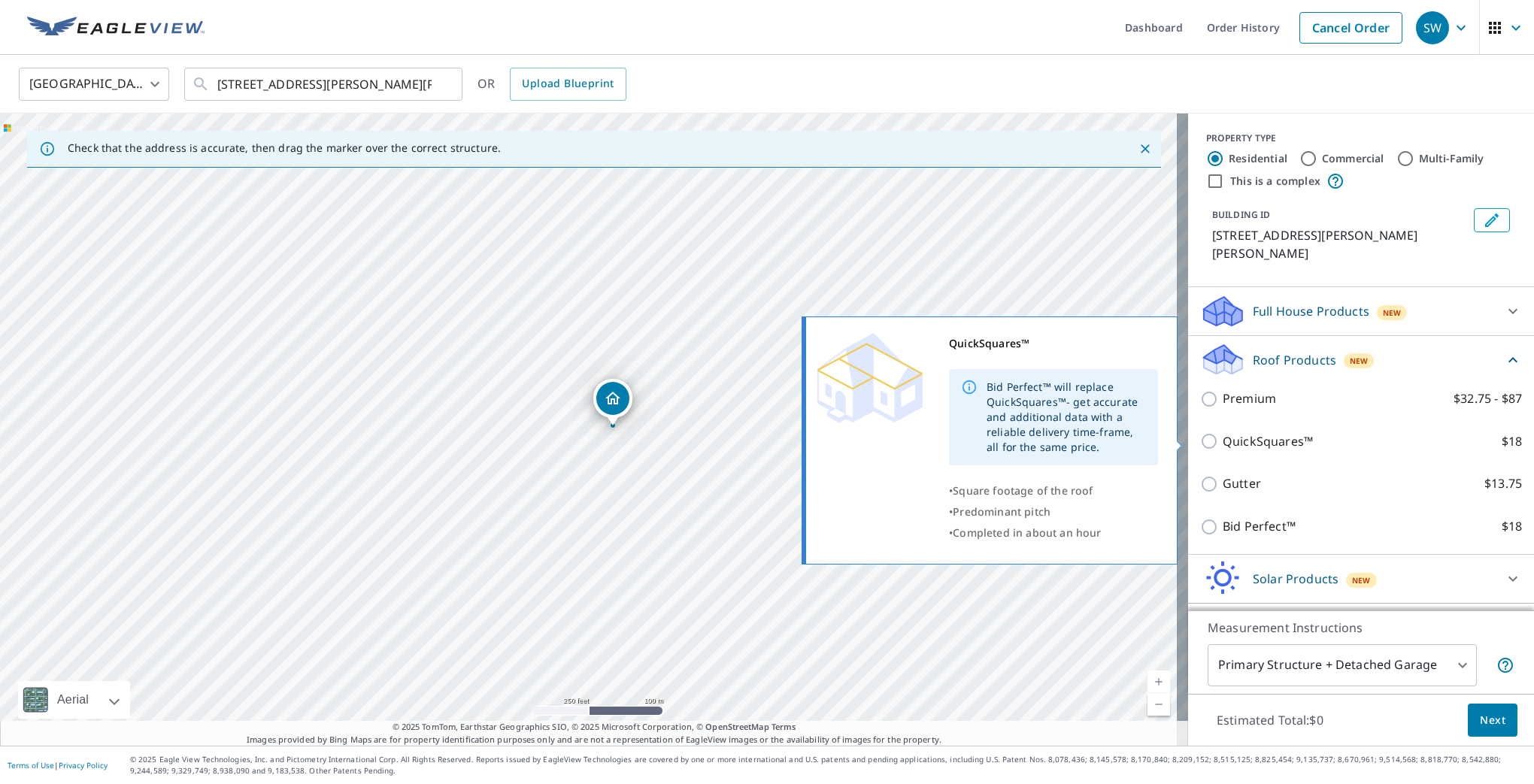
click at [1206, 442] on input "QuickSquares™ $18" at bounding box center [1211, 441] width 22 height 18
checkbox input "true"
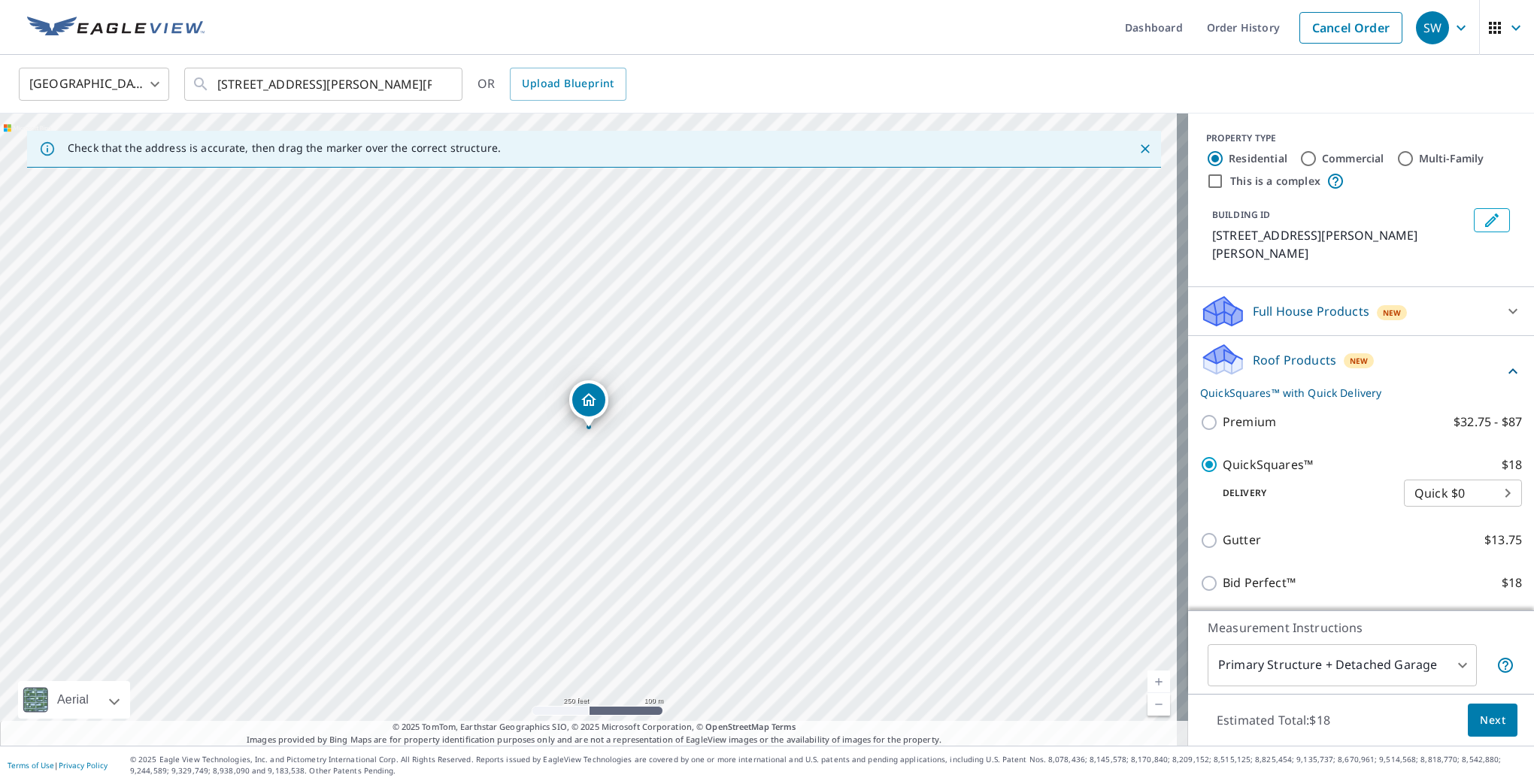
click at [1486, 718] on span "Next" at bounding box center [1492, 720] width 25 height 18
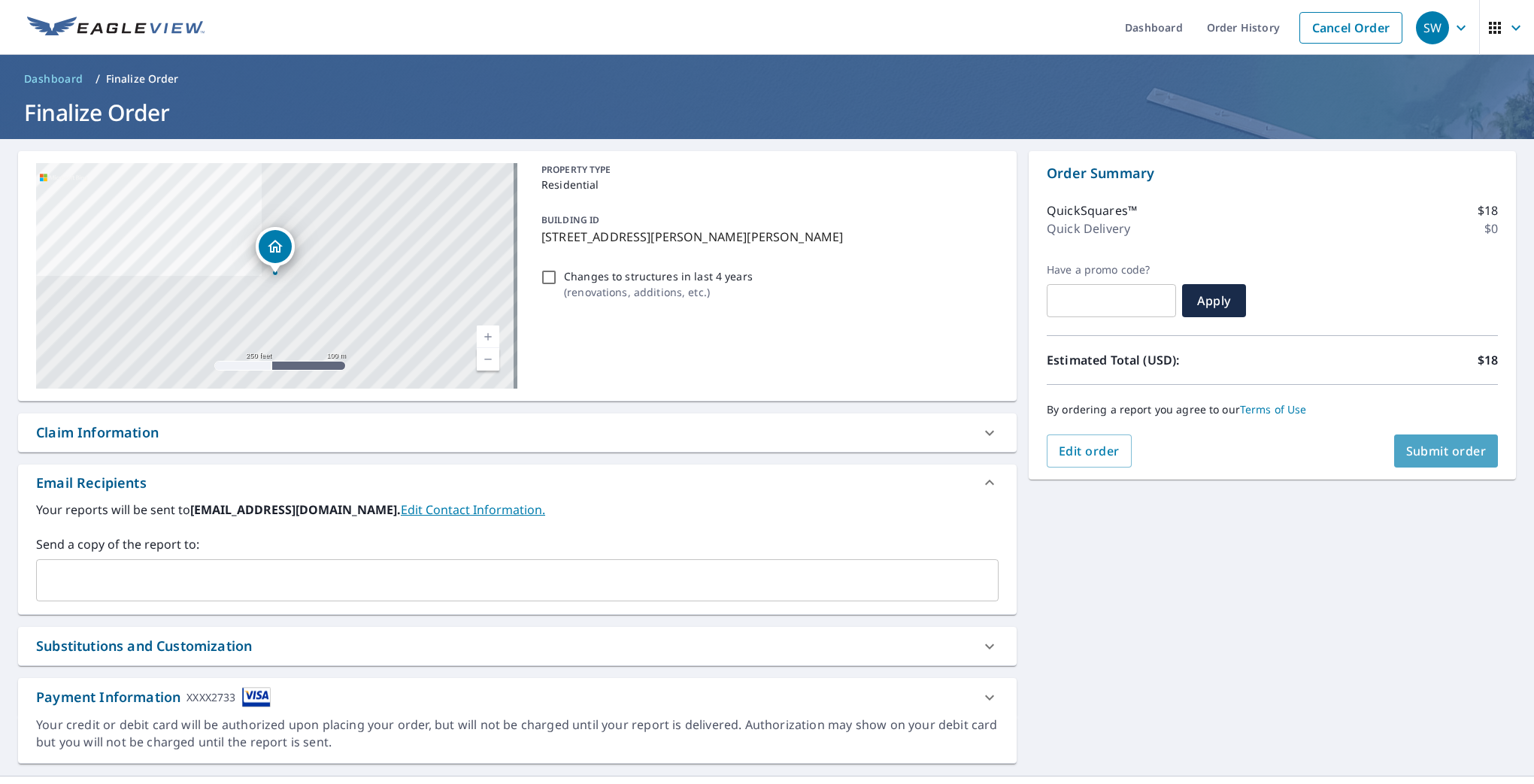
click at [1452, 450] on span "Submit order" at bounding box center [1446, 451] width 80 height 16
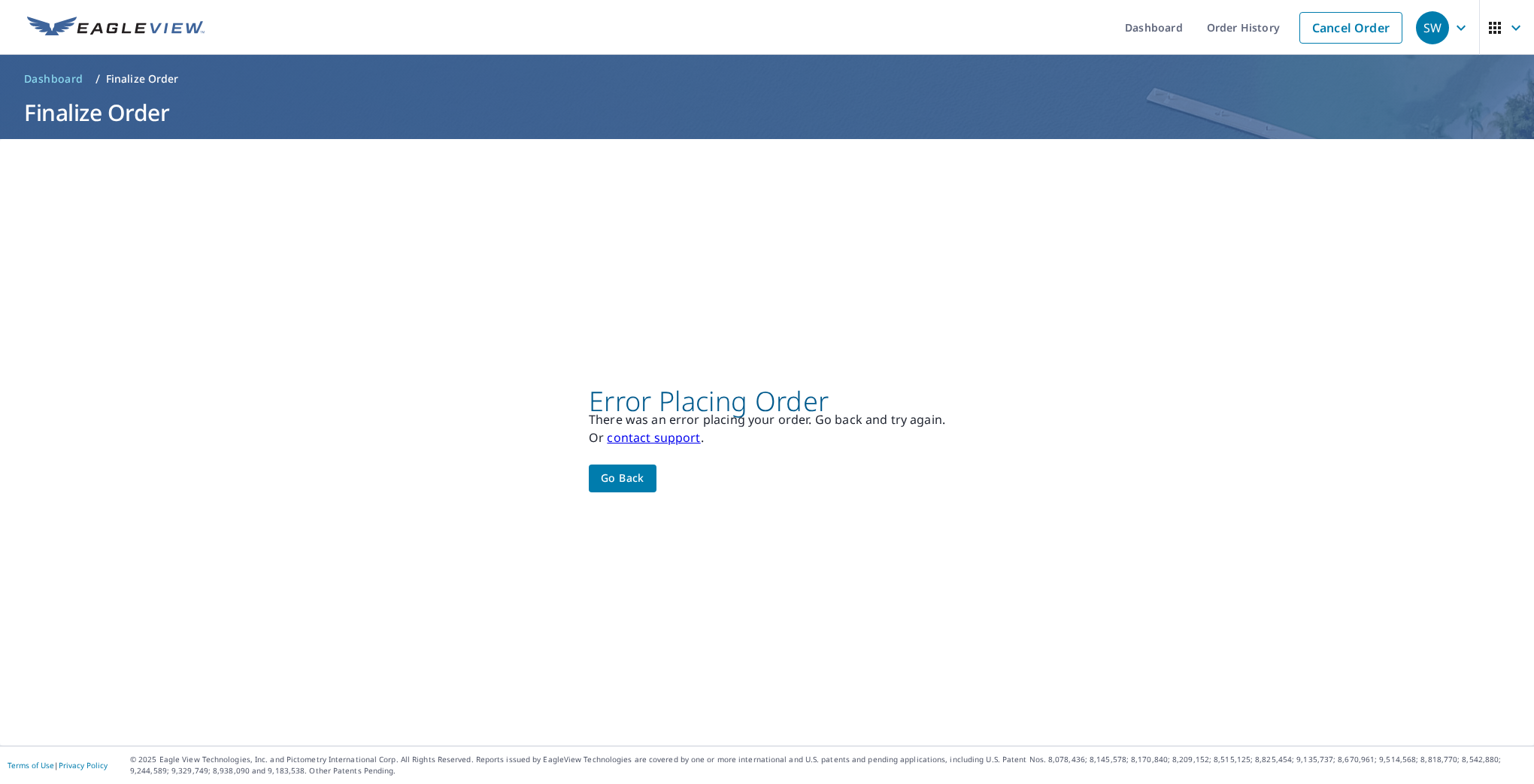
click at [654, 436] on link "contact support" at bounding box center [653, 437] width 93 height 16
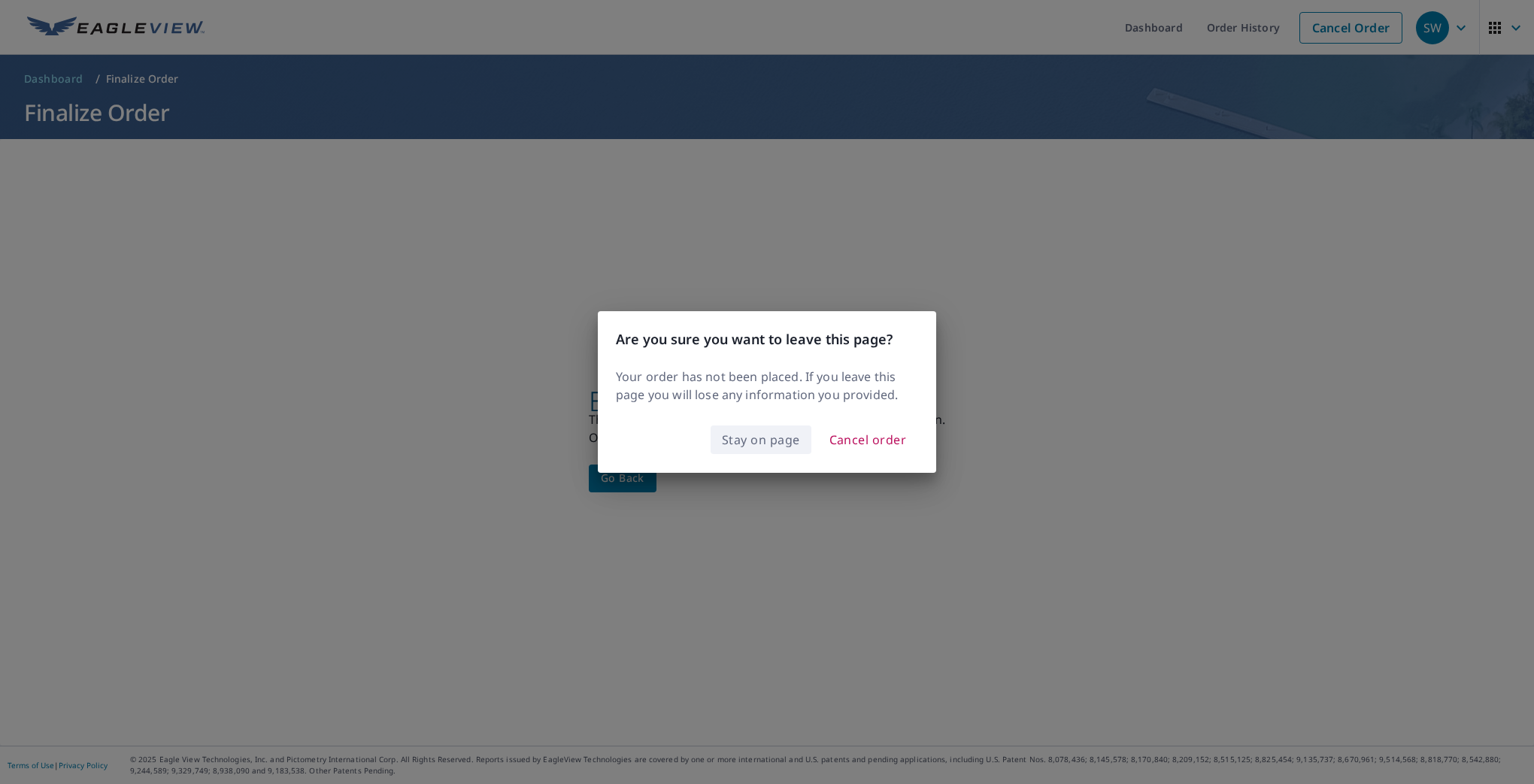
drag, startPoint x: 703, startPoint y: 424, endPoint x: 759, endPoint y: 434, distance: 56.9
click at [734, 424] on div "Stay on page Cancel order" at bounding box center [767, 446] width 338 height 54
click at [761, 439] on span "Stay on page" at bounding box center [760, 439] width 78 height 21
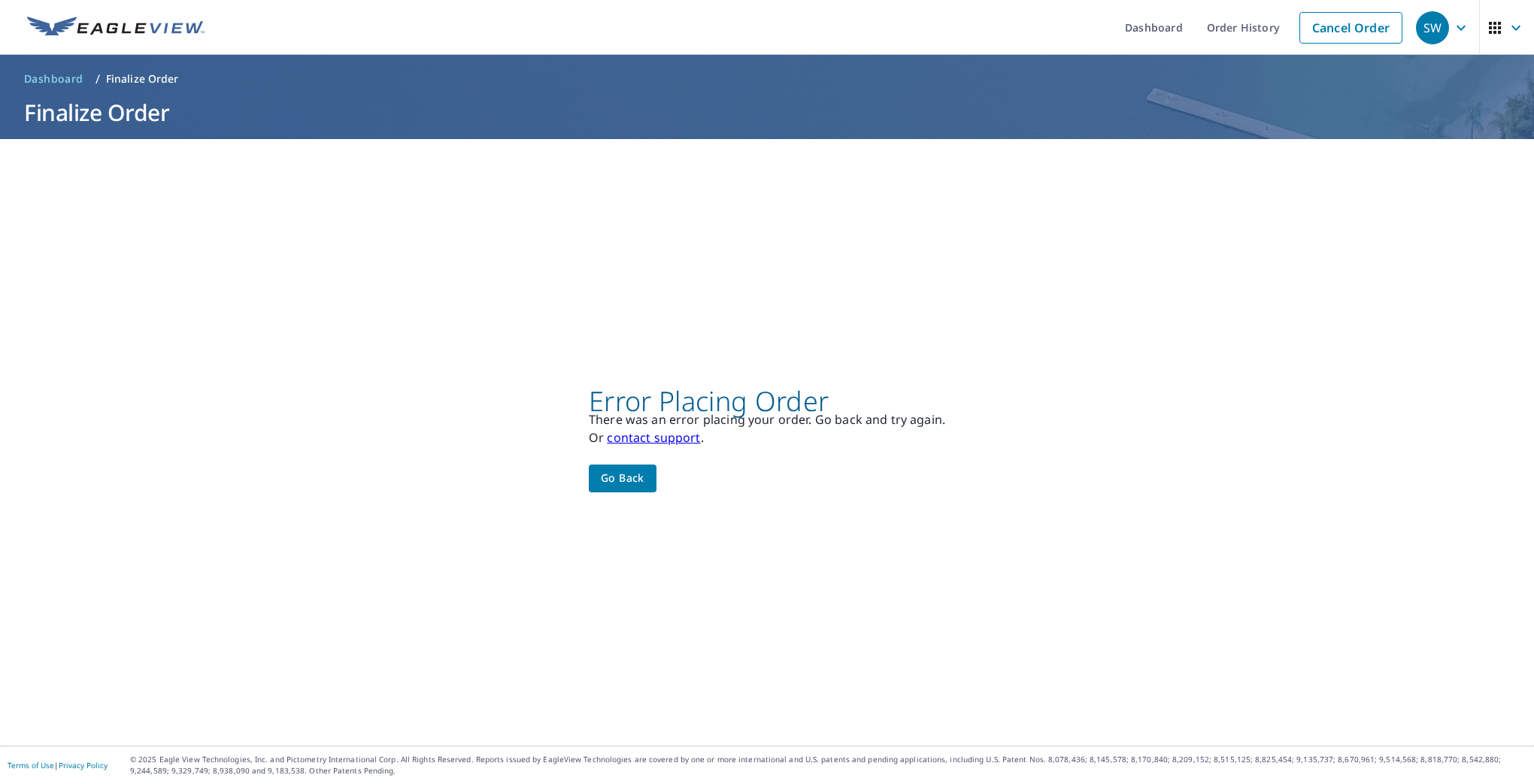
click at [671, 441] on link "contact support" at bounding box center [653, 437] width 93 height 16
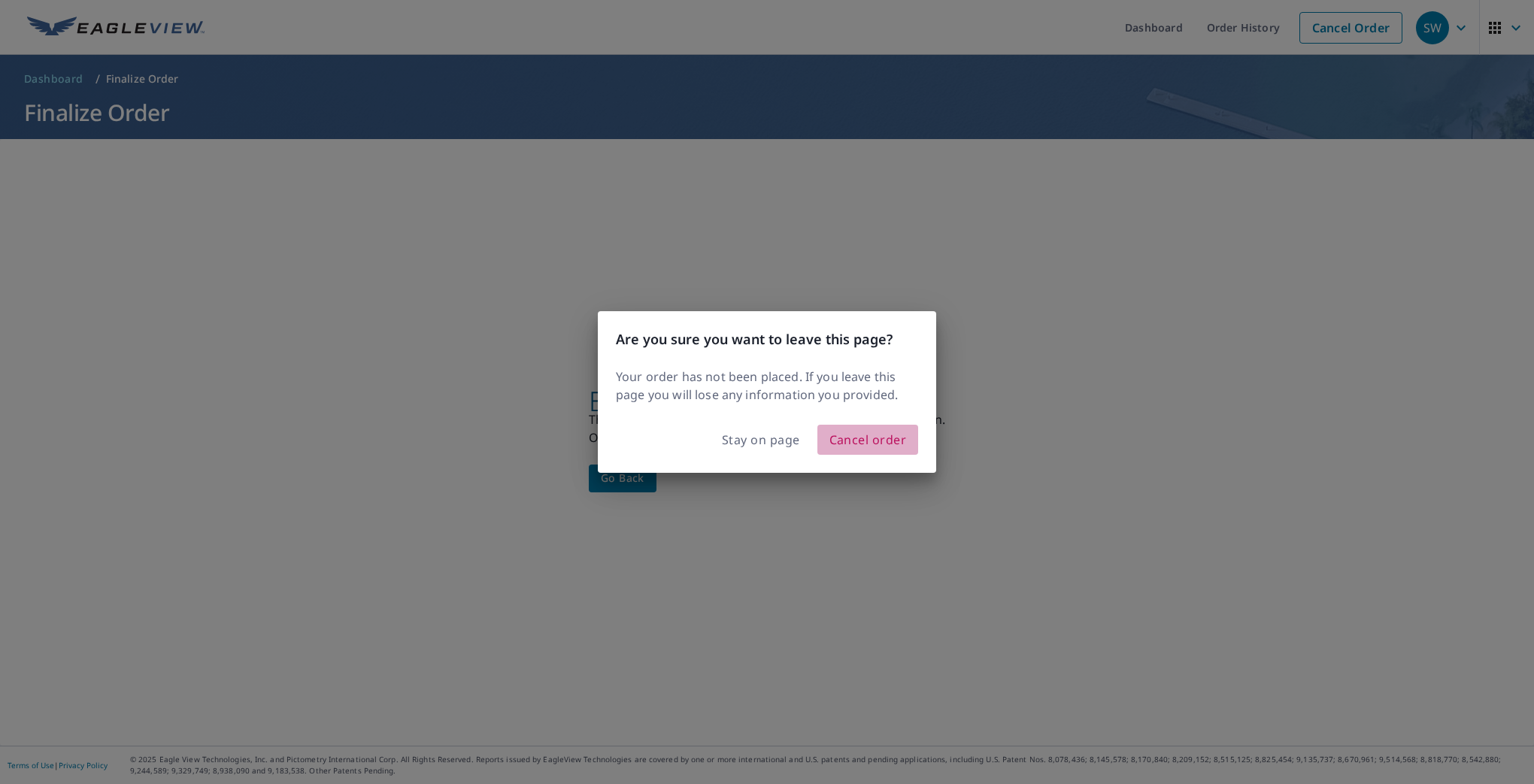
click at [869, 439] on span "Cancel order" at bounding box center [868, 439] width 78 height 21
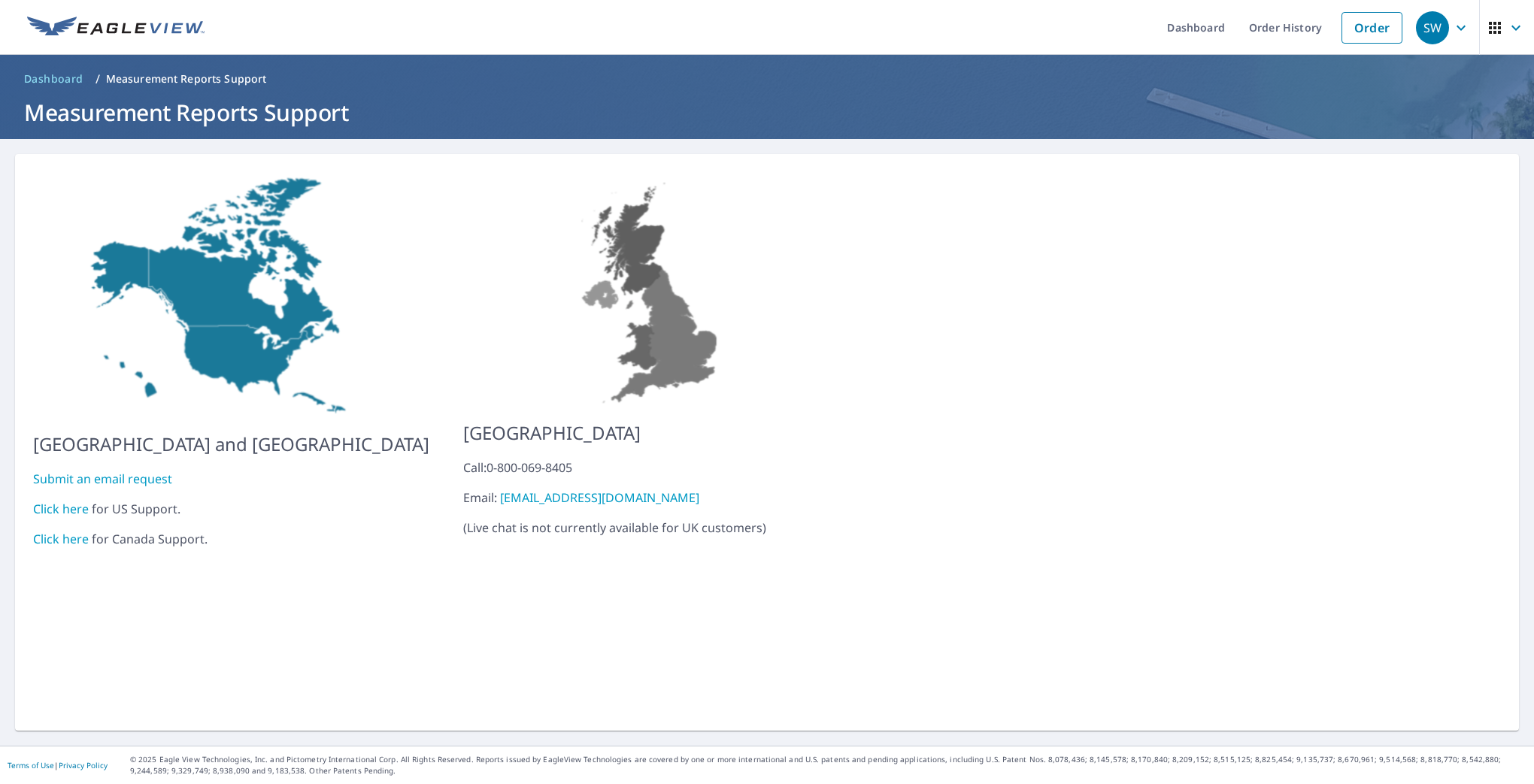
click at [65, 501] on link "Click here" at bounding box center [61, 508] width 55 height 16
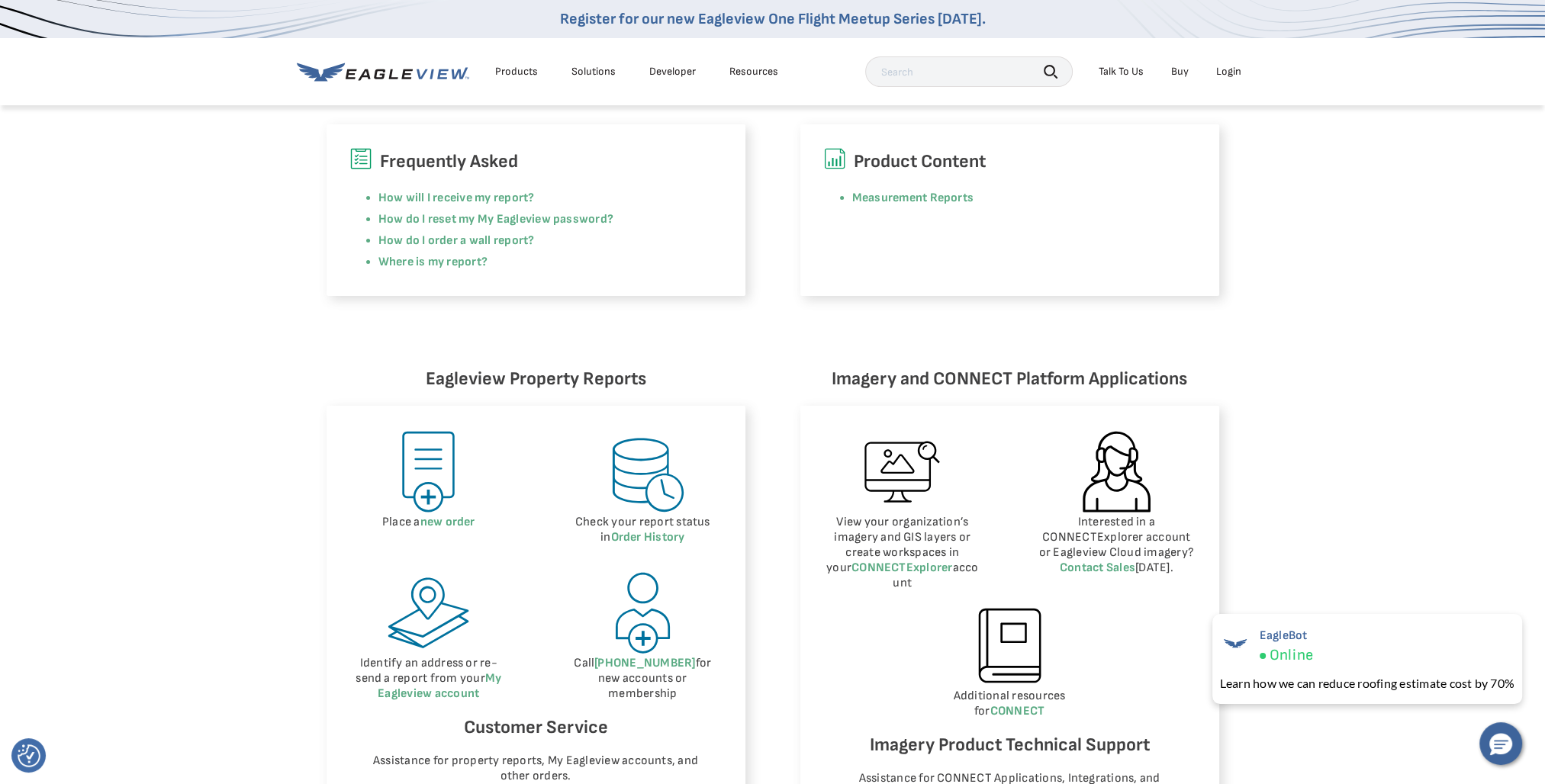
scroll to position [229, 0]
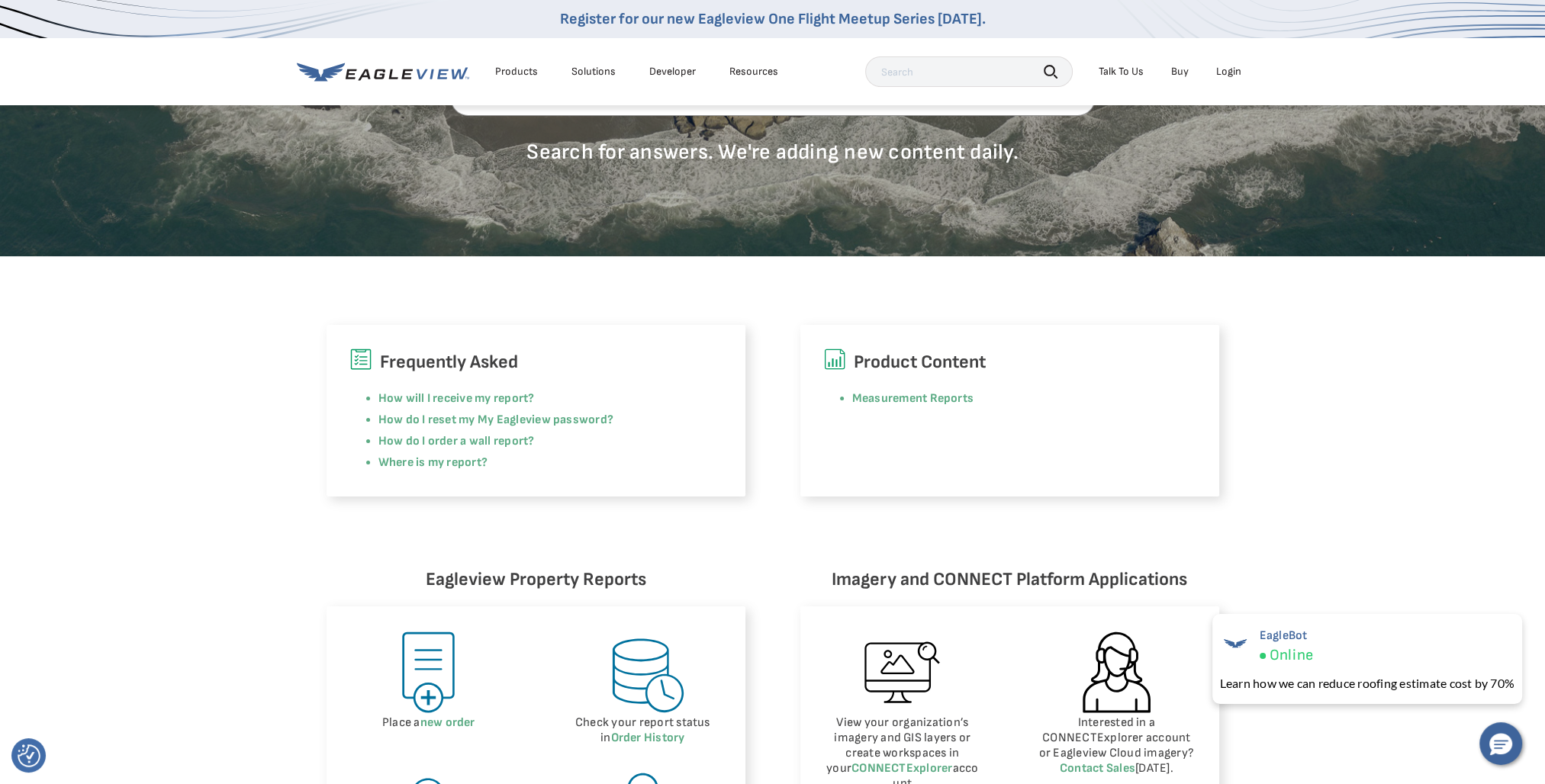
click at [425, 79] on icon at bounding box center [383, 72] width 173 height 19
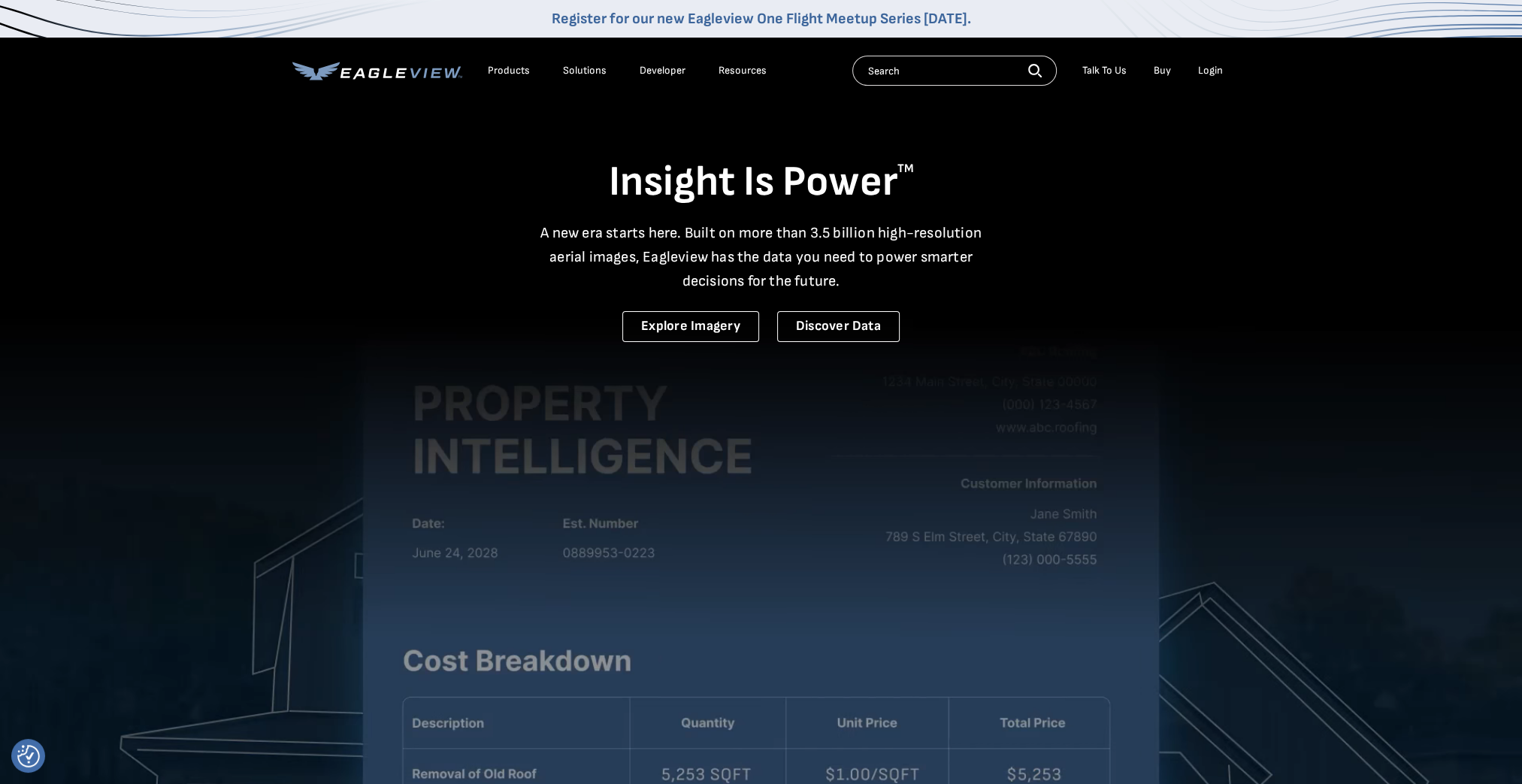
click at [1217, 72] on div "Login" at bounding box center [1211, 71] width 25 height 14
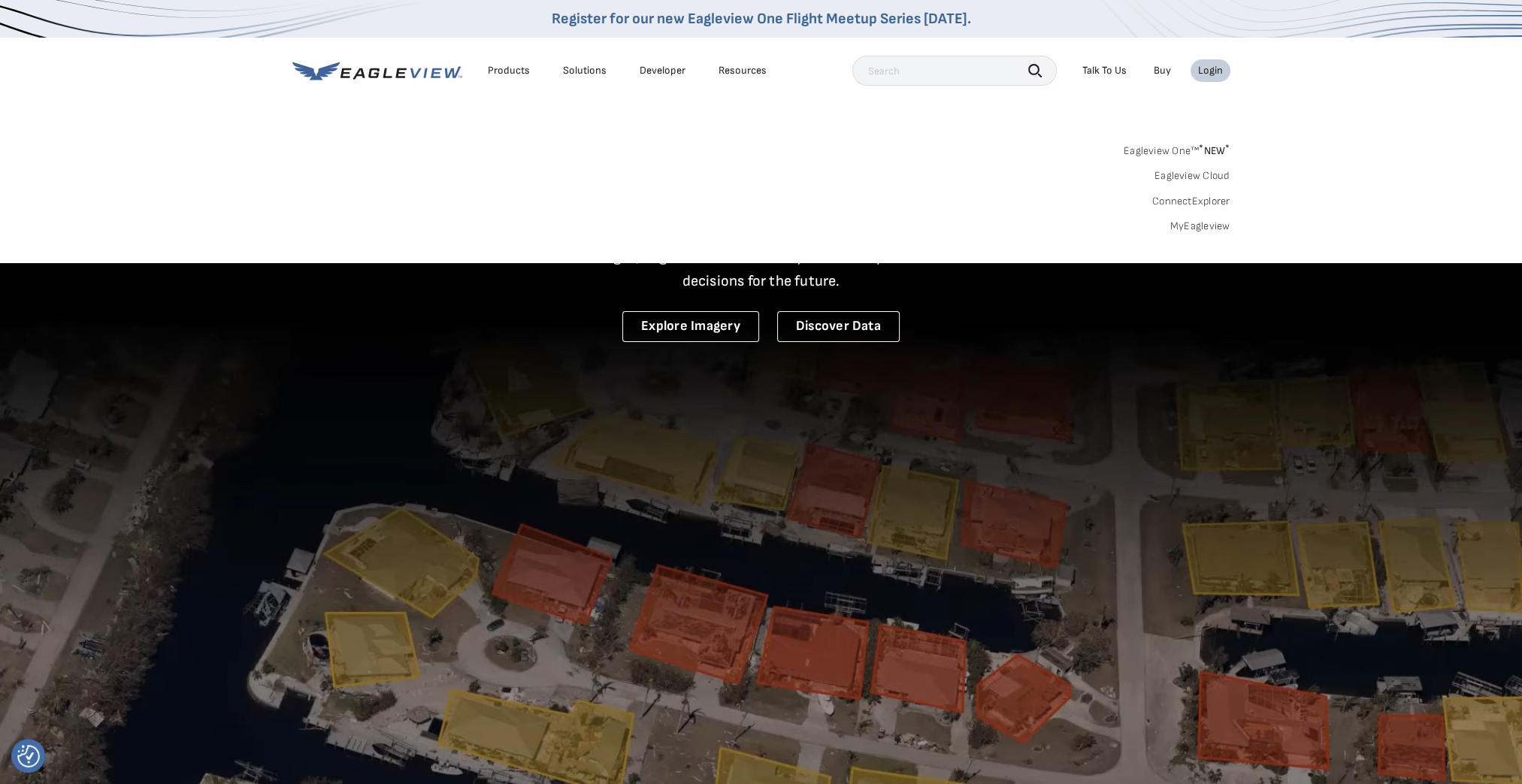
click at [1217, 72] on div "Login" at bounding box center [1211, 71] width 25 height 14
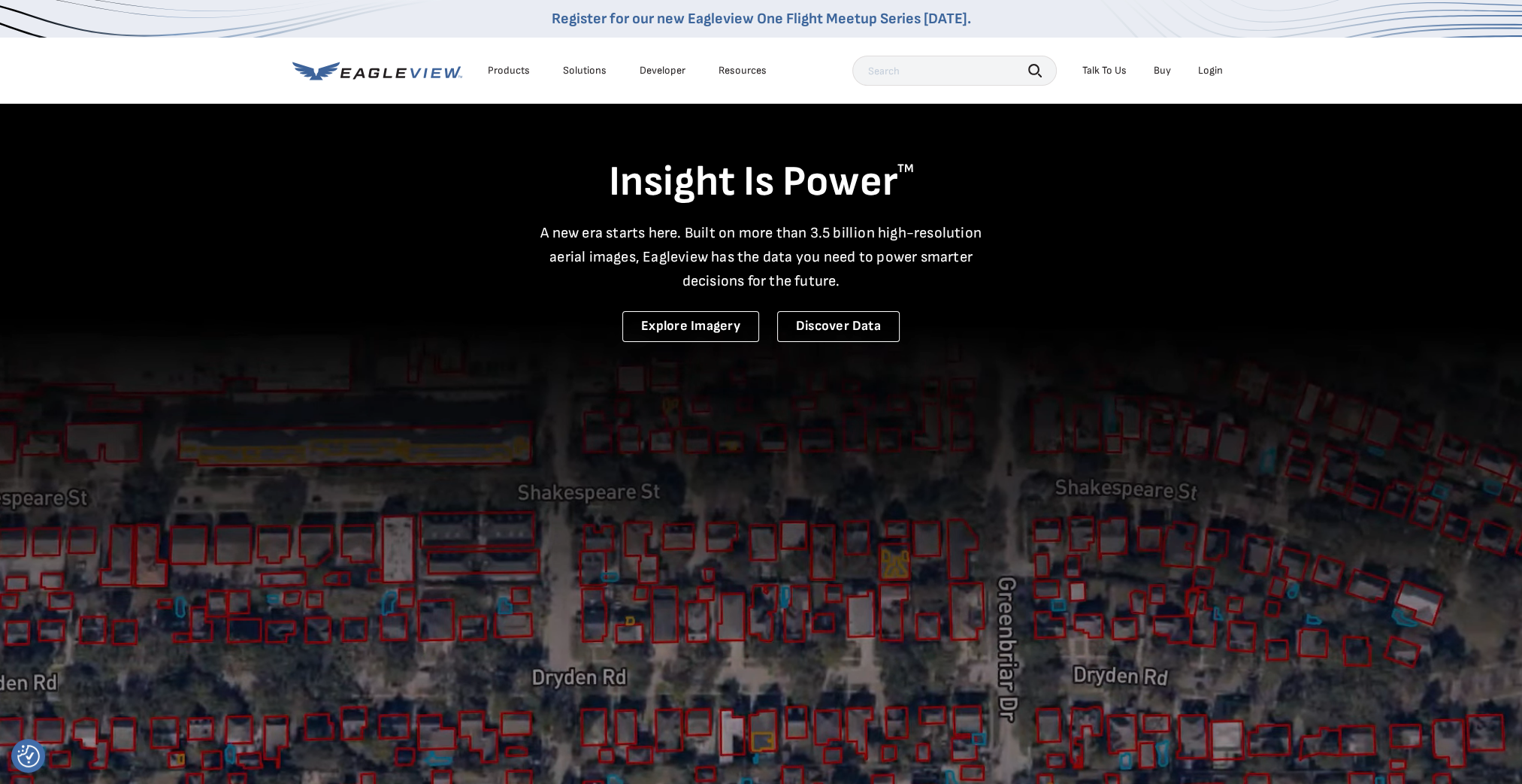
click at [1217, 72] on div "Login" at bounding box center [1211, 71] width 25 height 14
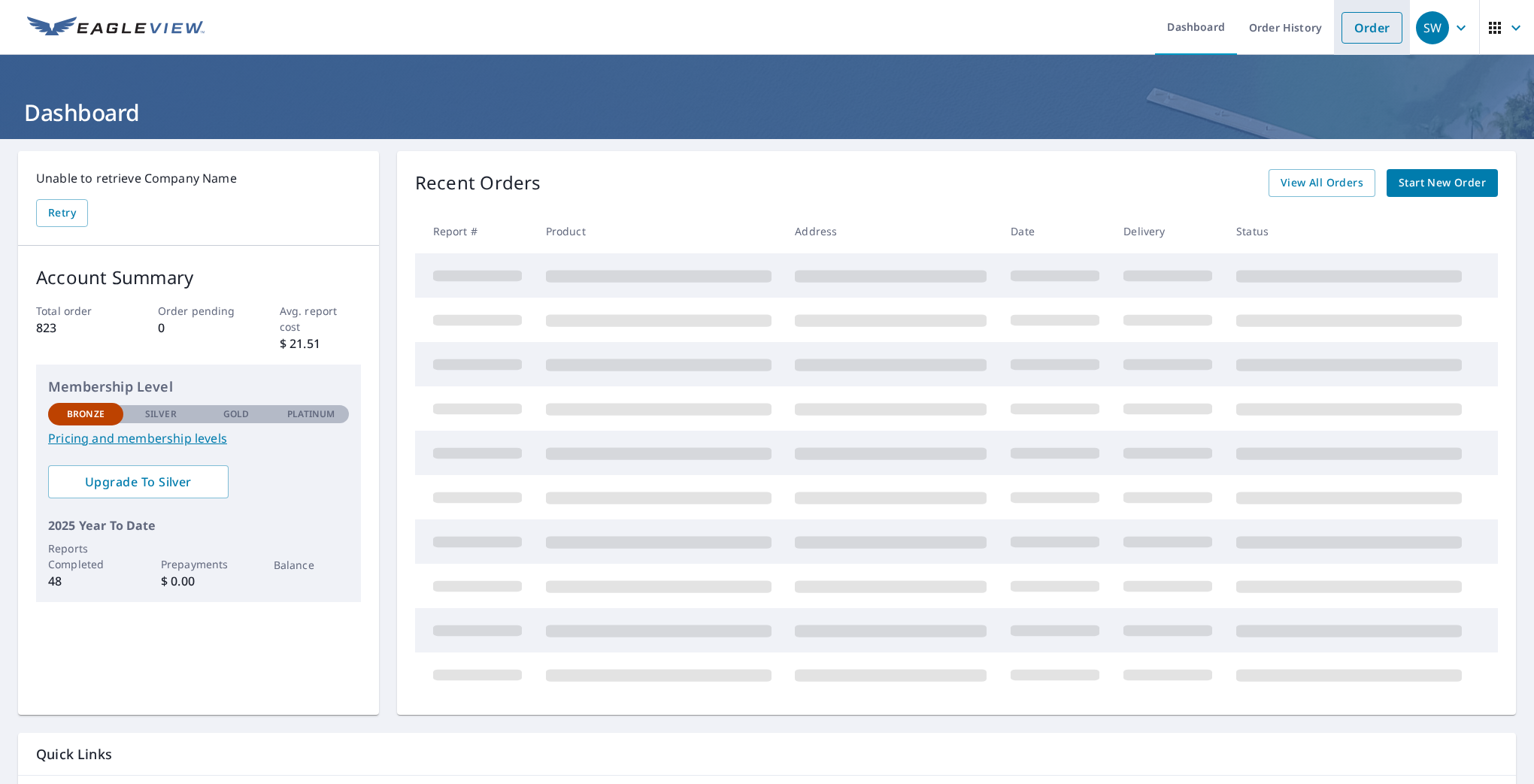
click at [1354, 25] on link "Order" at bounding box center [1371, 28] width 61 height 32
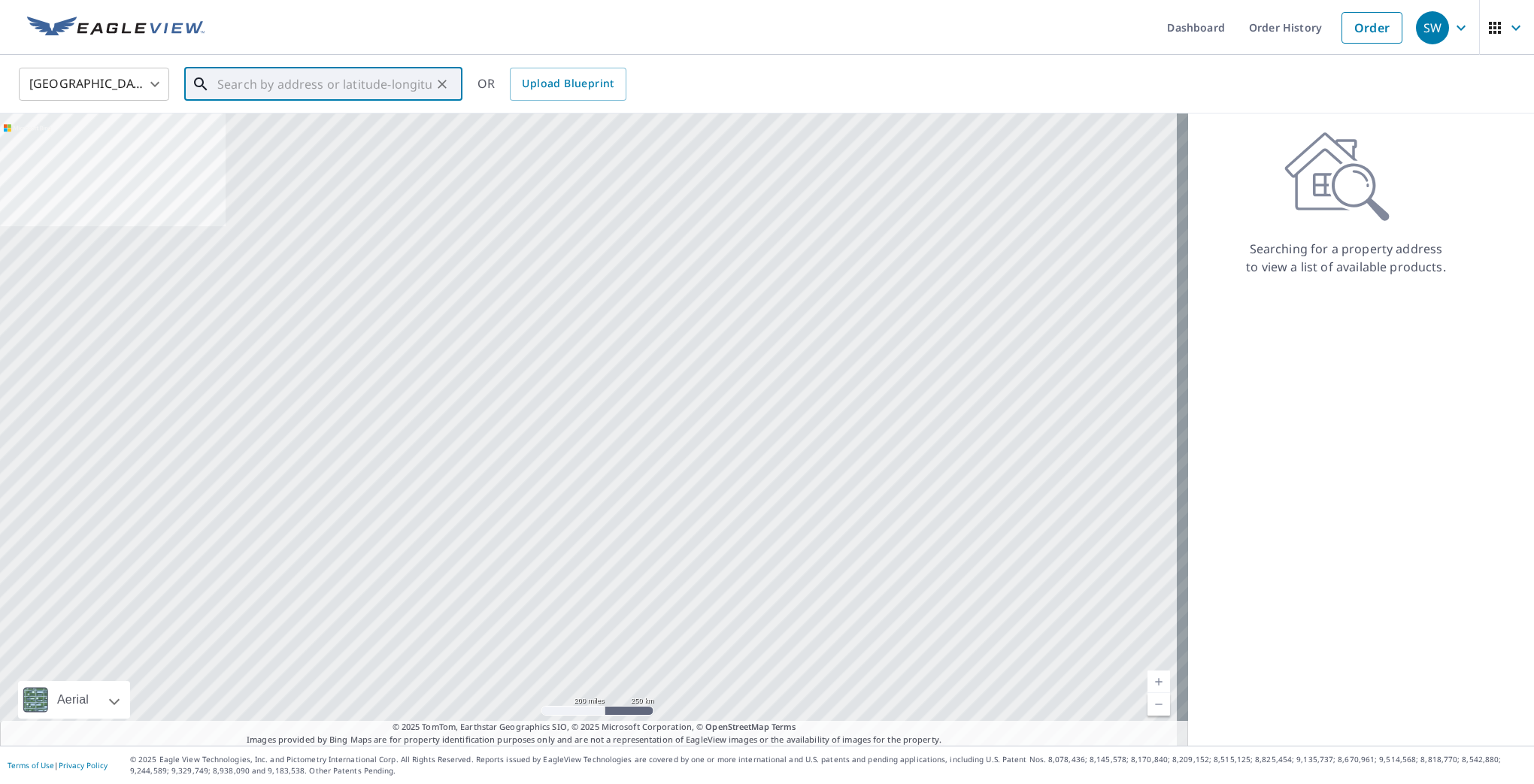
click at [282, 83] on input "text" at bounding box center [324, 84] width 214 height 42
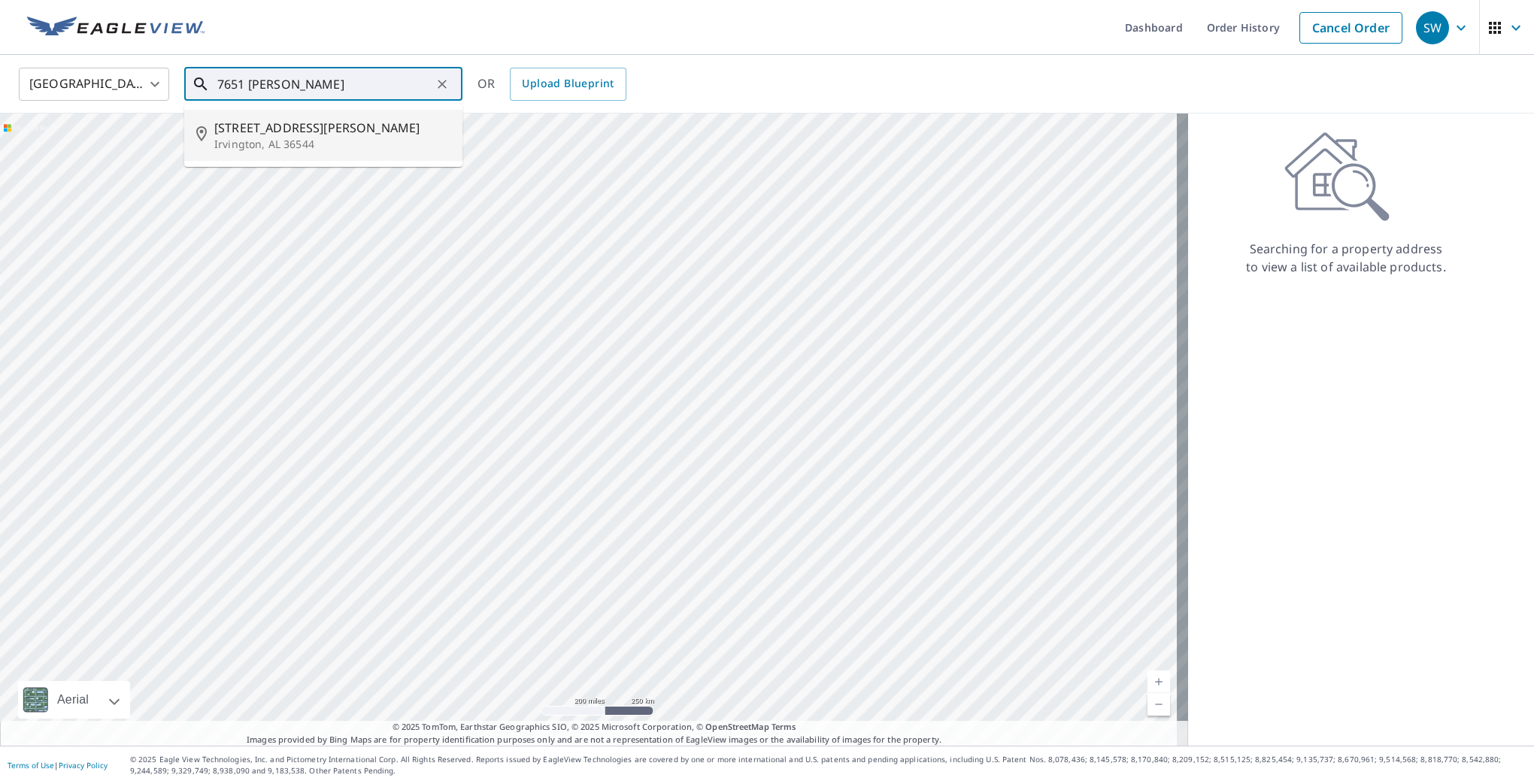
click at [295, 133] on span "7651 Edgar Roberts Rd" at bounding box center [332, 127] width 236 height 18
type input "7651 Edgar Roberts Rd Irvington, AL 36544"
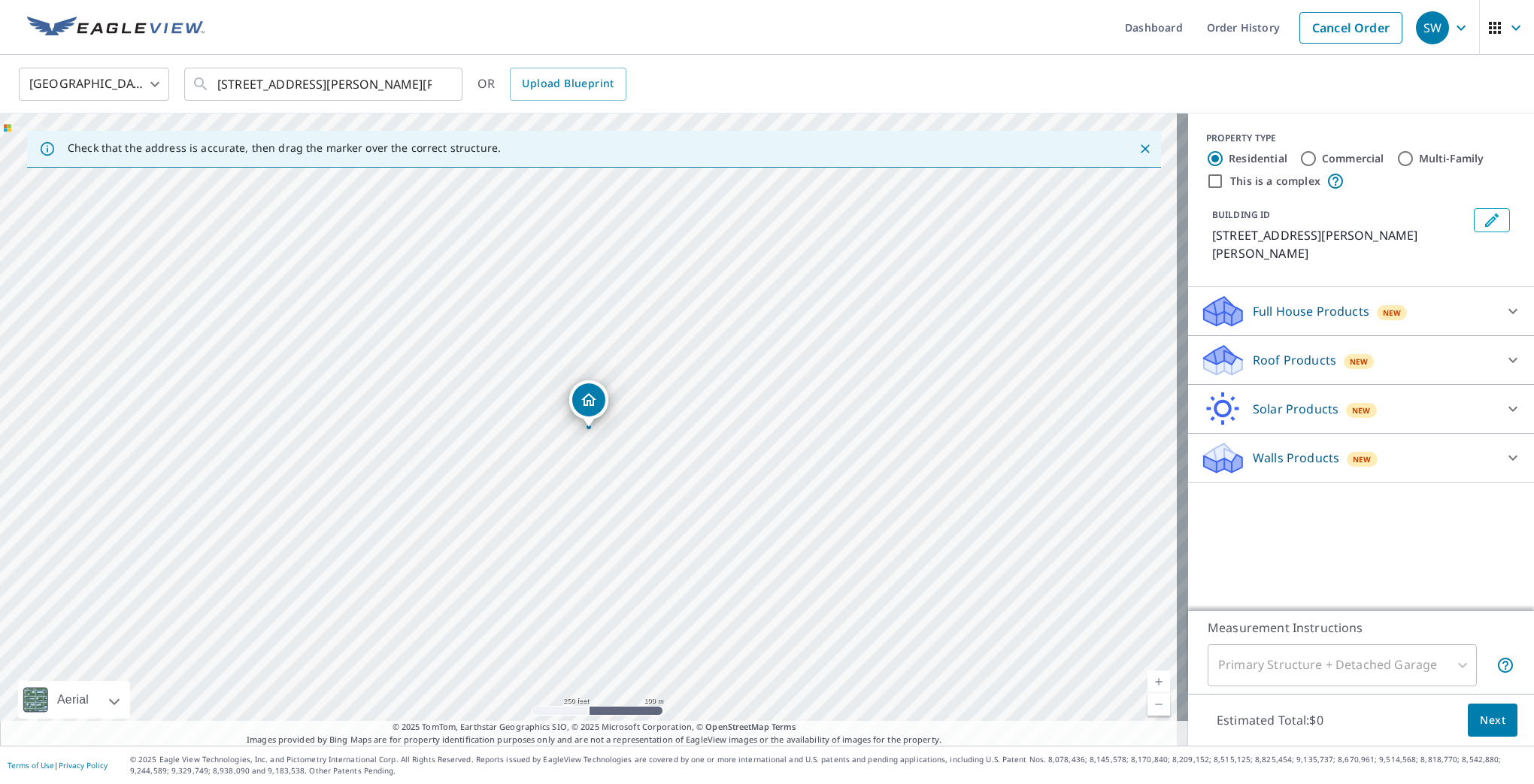
click at [1268, 343] on div "Roof Products New" at bounding box center [1348, 360] width 295 height 35
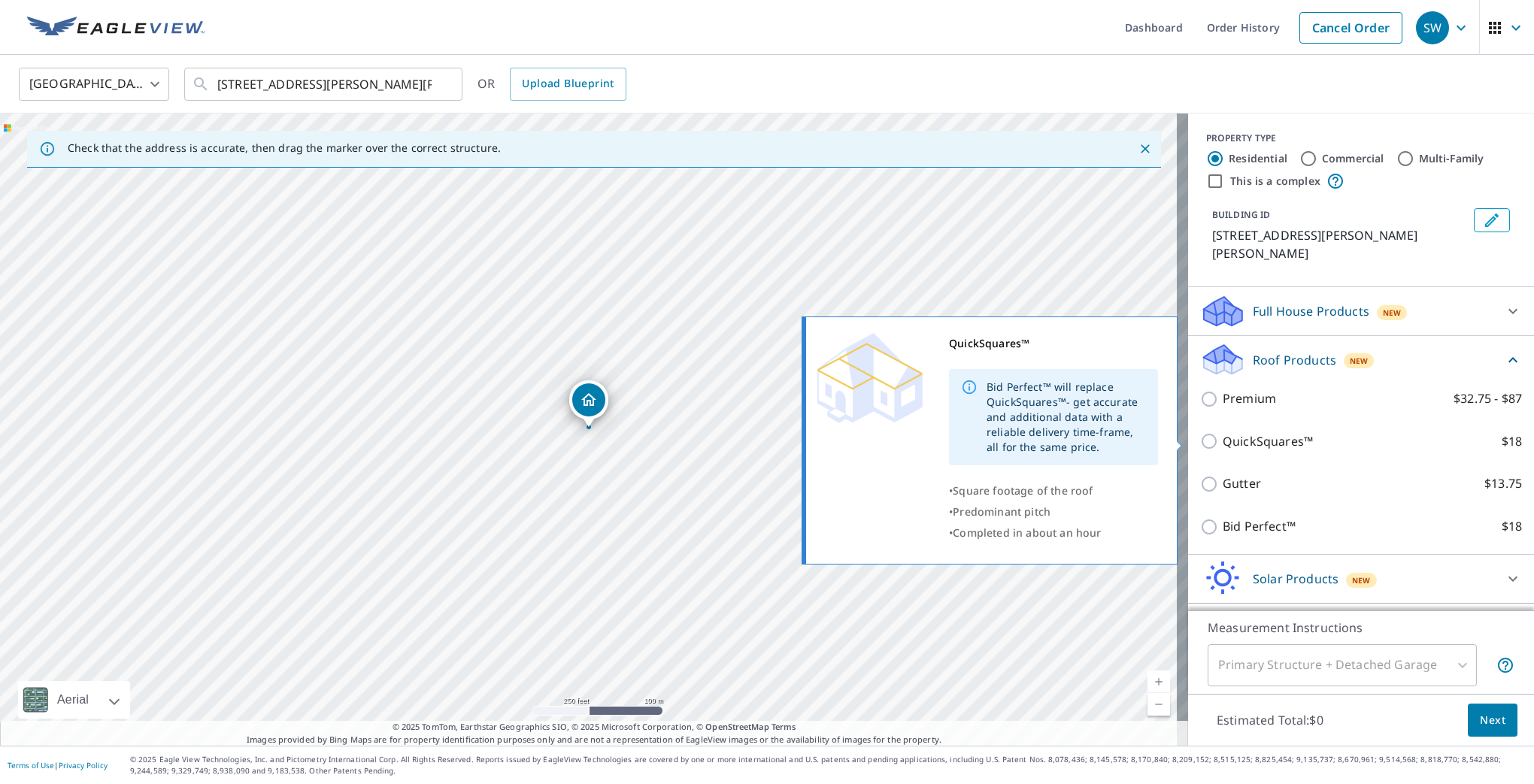
click at [1223, 445] on p "QuickSquares™" at bounding box center [1267, 441] width 90 height 18
click at [1222, 445] on input "QuickSquares™ $18" at bounding box center [1211, 441] width 22 height 18
checkbox input "true"
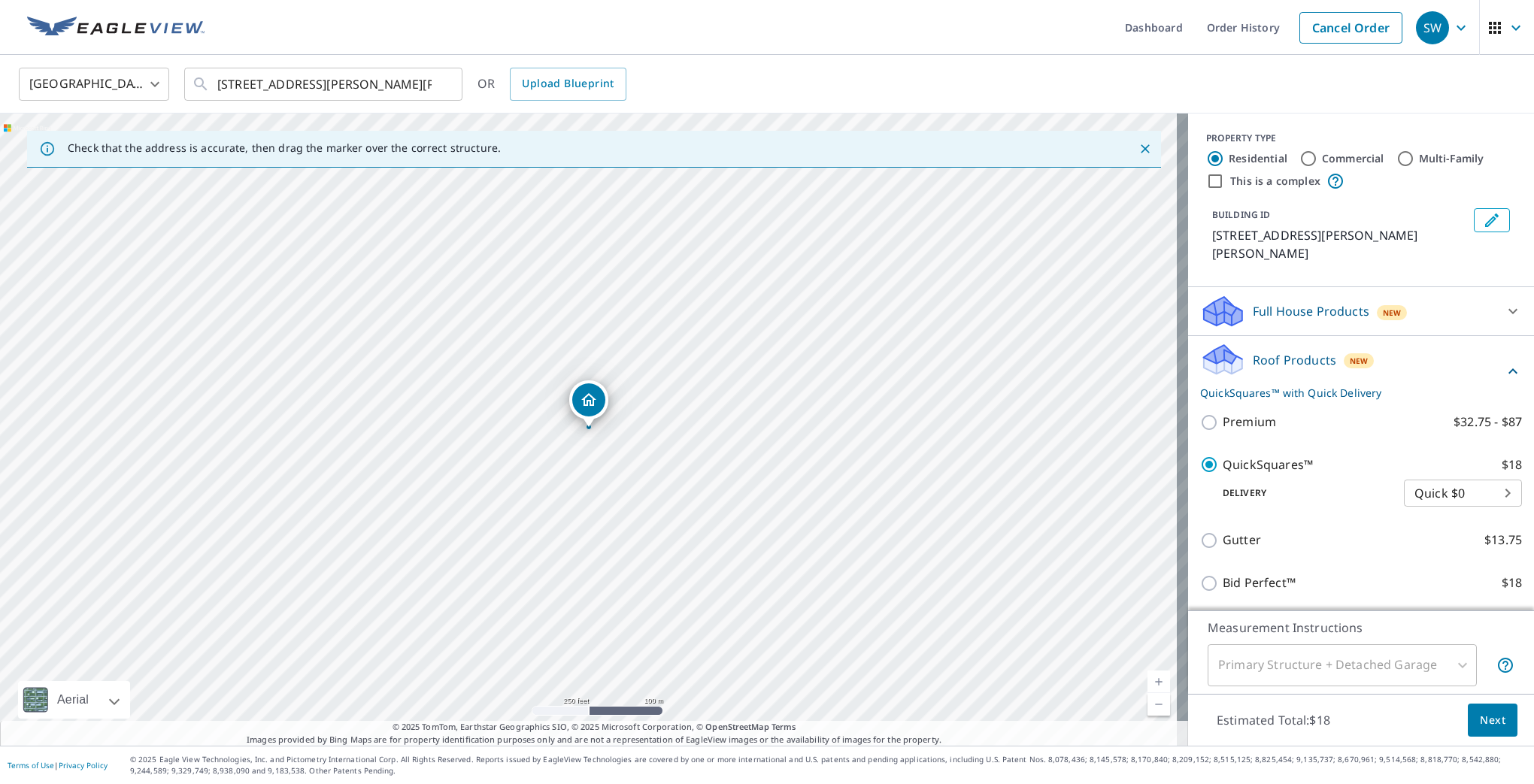
click at [1484, 721] on span "Next" at bounding box center [1492, 720] width 25 height 18
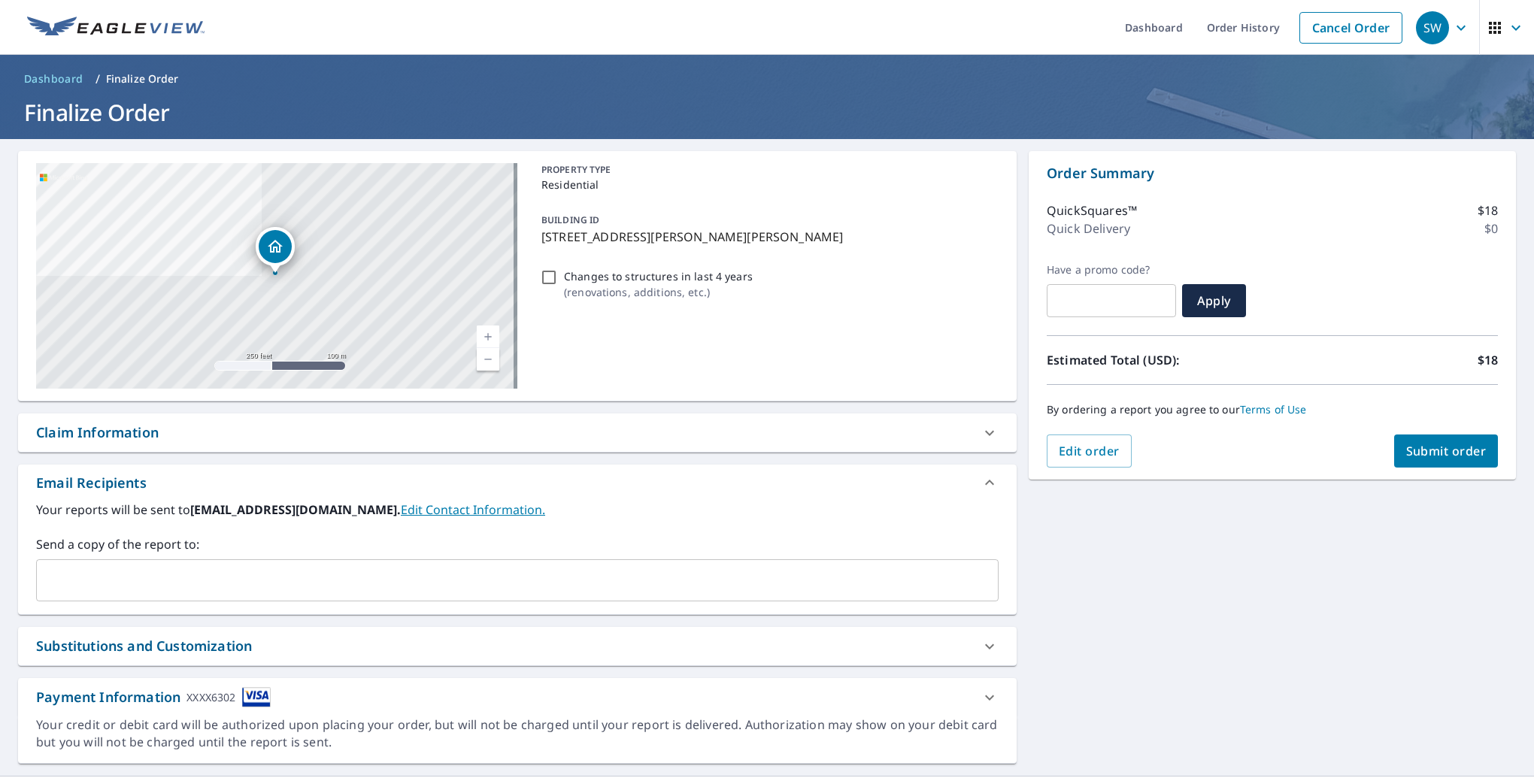
click at [1444, 453] on span "Submit order" at bounding box center [1446, 451] width 80 height 16
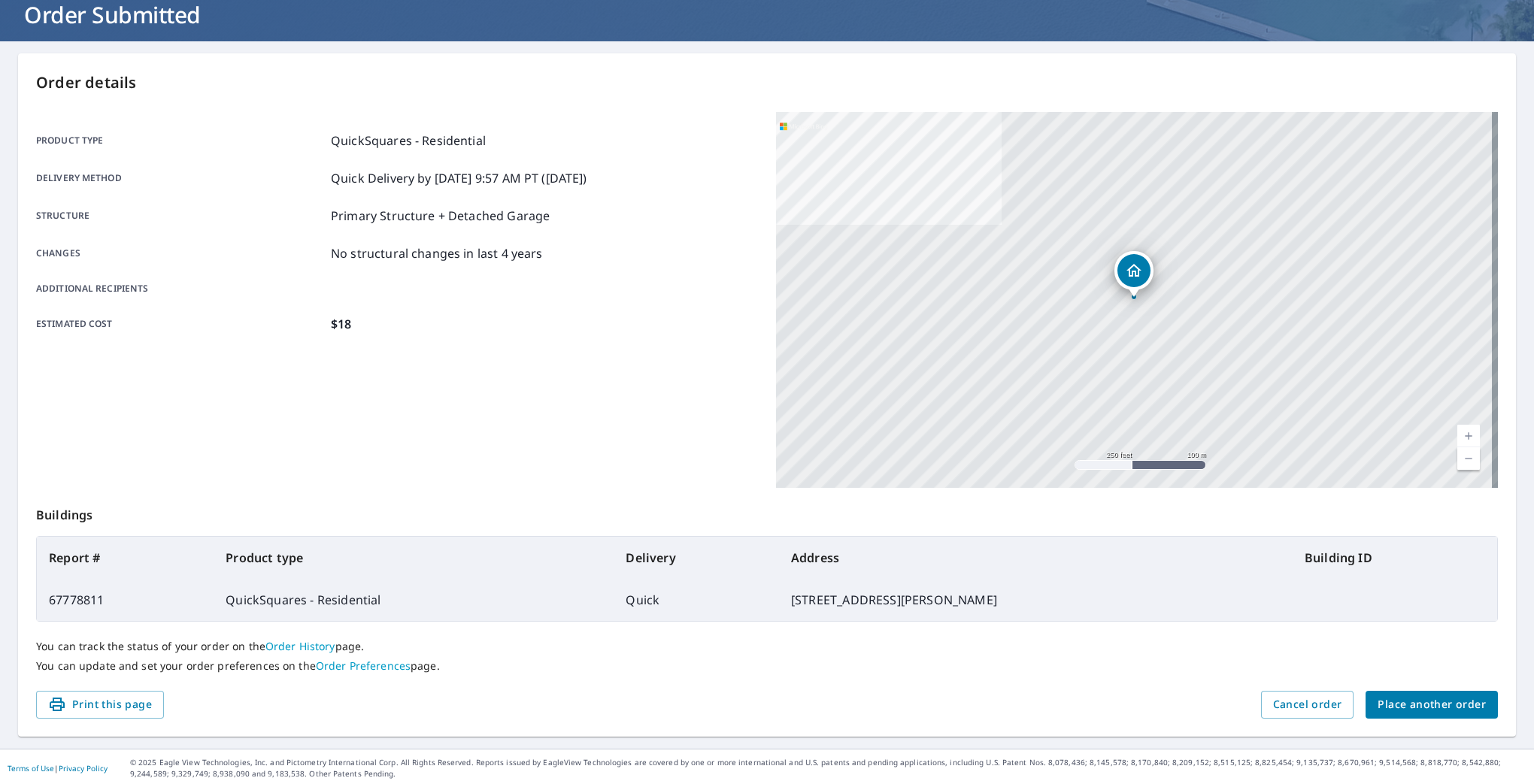
scroll to position [99, 0]
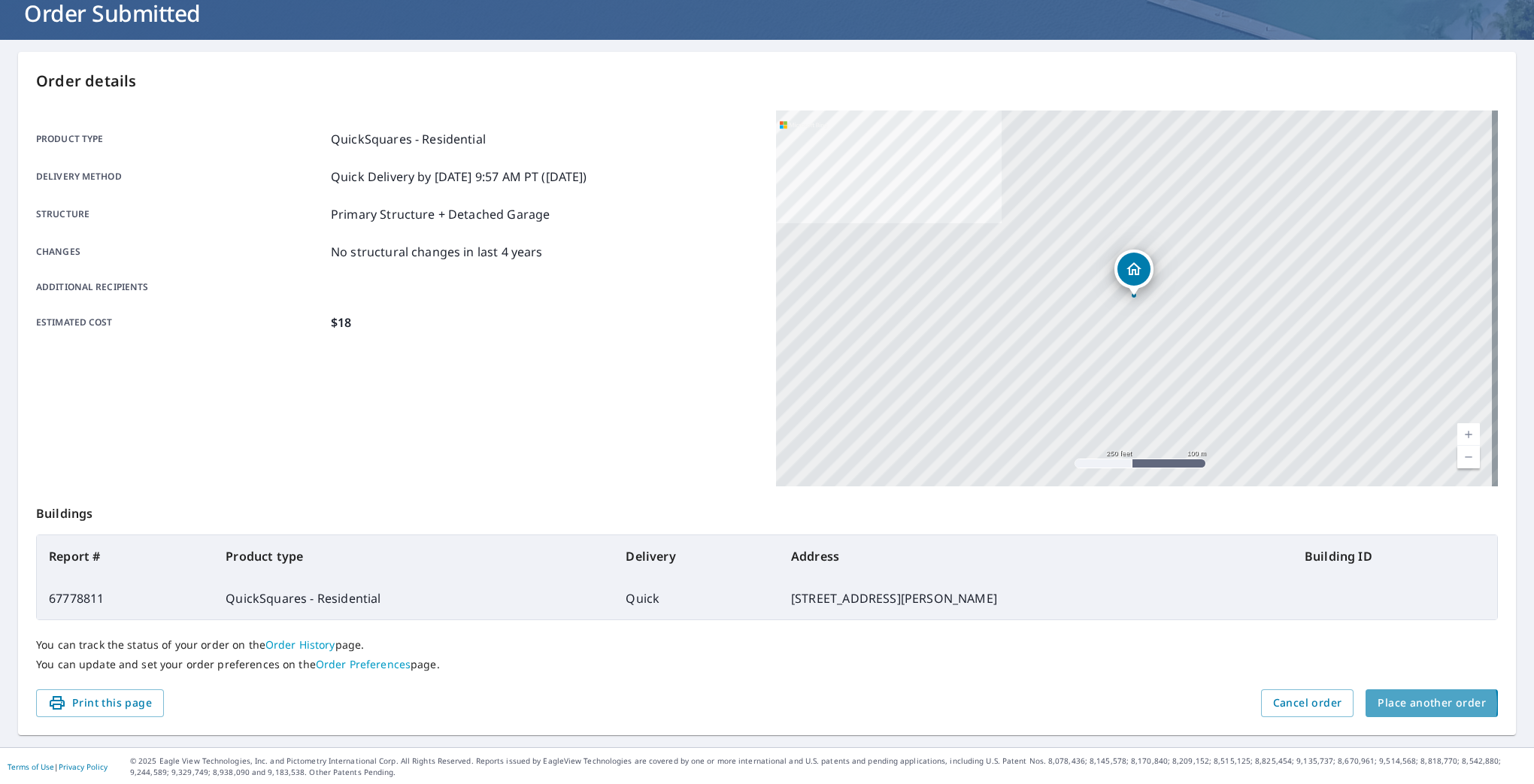
click at [1405, 703] on span "Place another order" at bounding box center [1432, 703] width 109 height 18
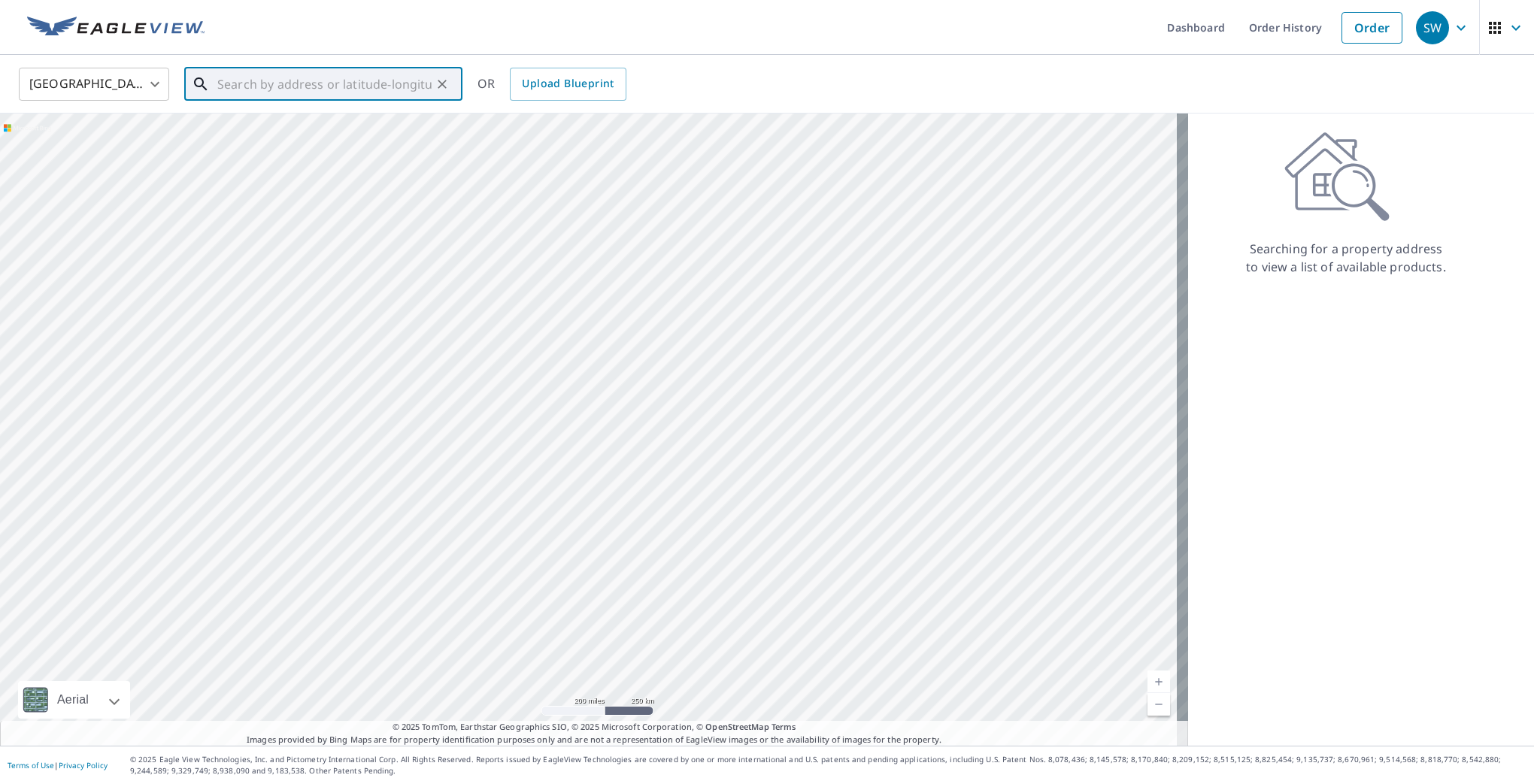
click at [265, 90] on input "text" at bounding box center [324, 84] width 214 height 42
click at [268, 137] on p "Chunchula, AL 36521" at bounding box center [332, 145] width 236 height 15
type input "11940 Lott Rd Chunchula, AL 36521"
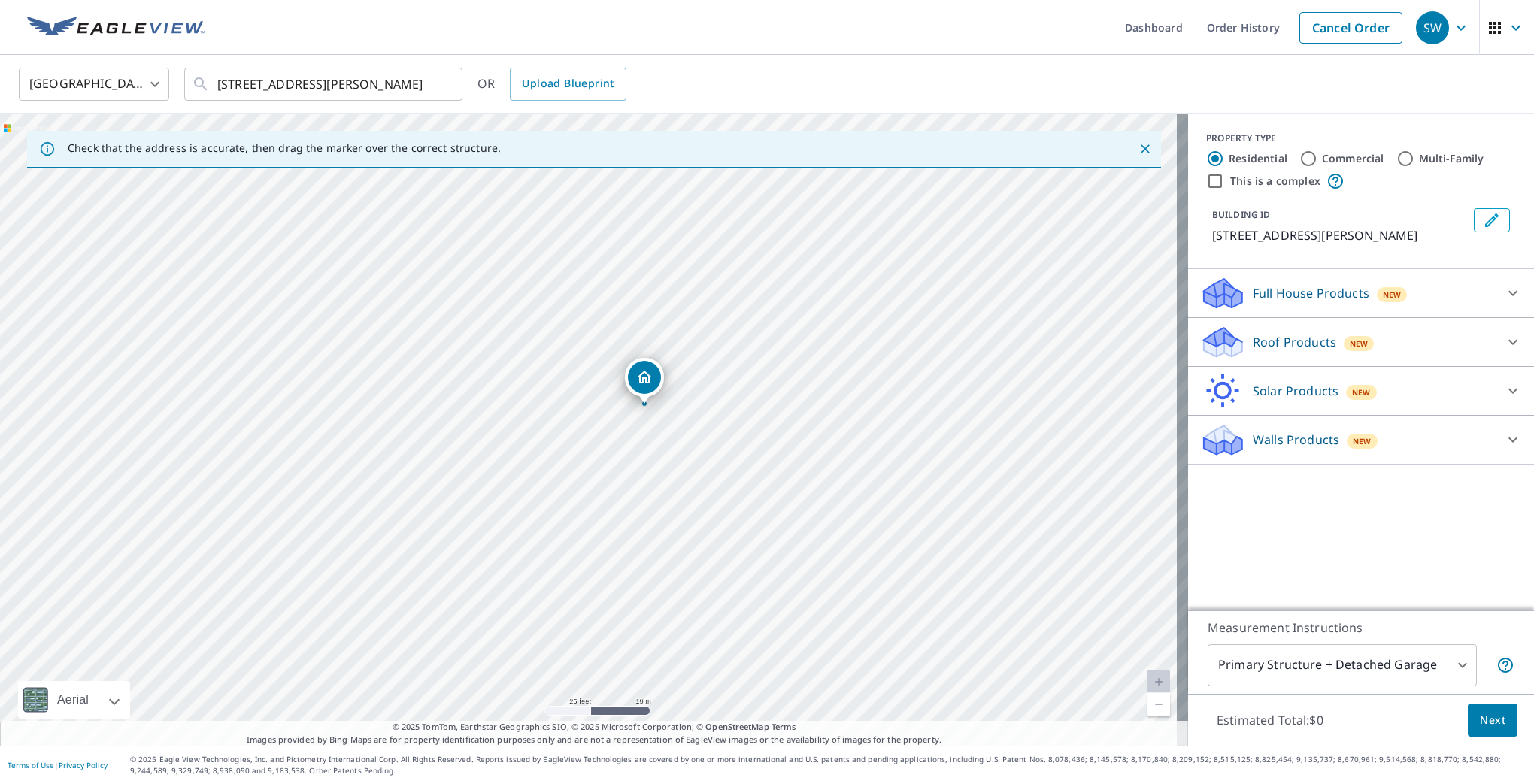
click at [1256, 345] on p "Roof Products" at bounding box center [1294, 341] width 83 height 18
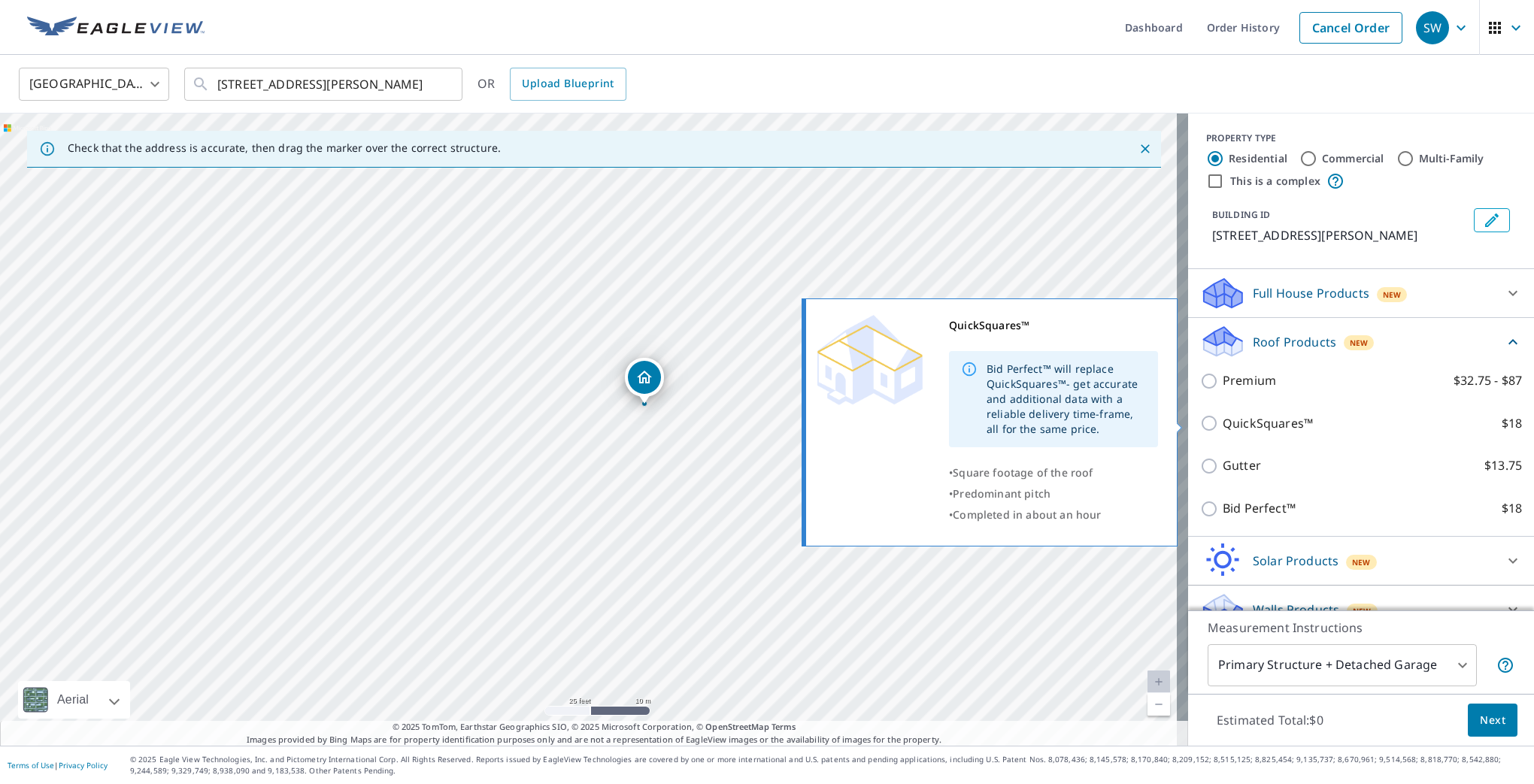
click at [1230, 417] on p "QuickSquares™" at bounding box center [1267, 424] width 90 height 18
click at [1223, 417] on input "QuickSquares™ $18" at bounding box center [1211, 423] width 22 height 18
checkbox input "true"
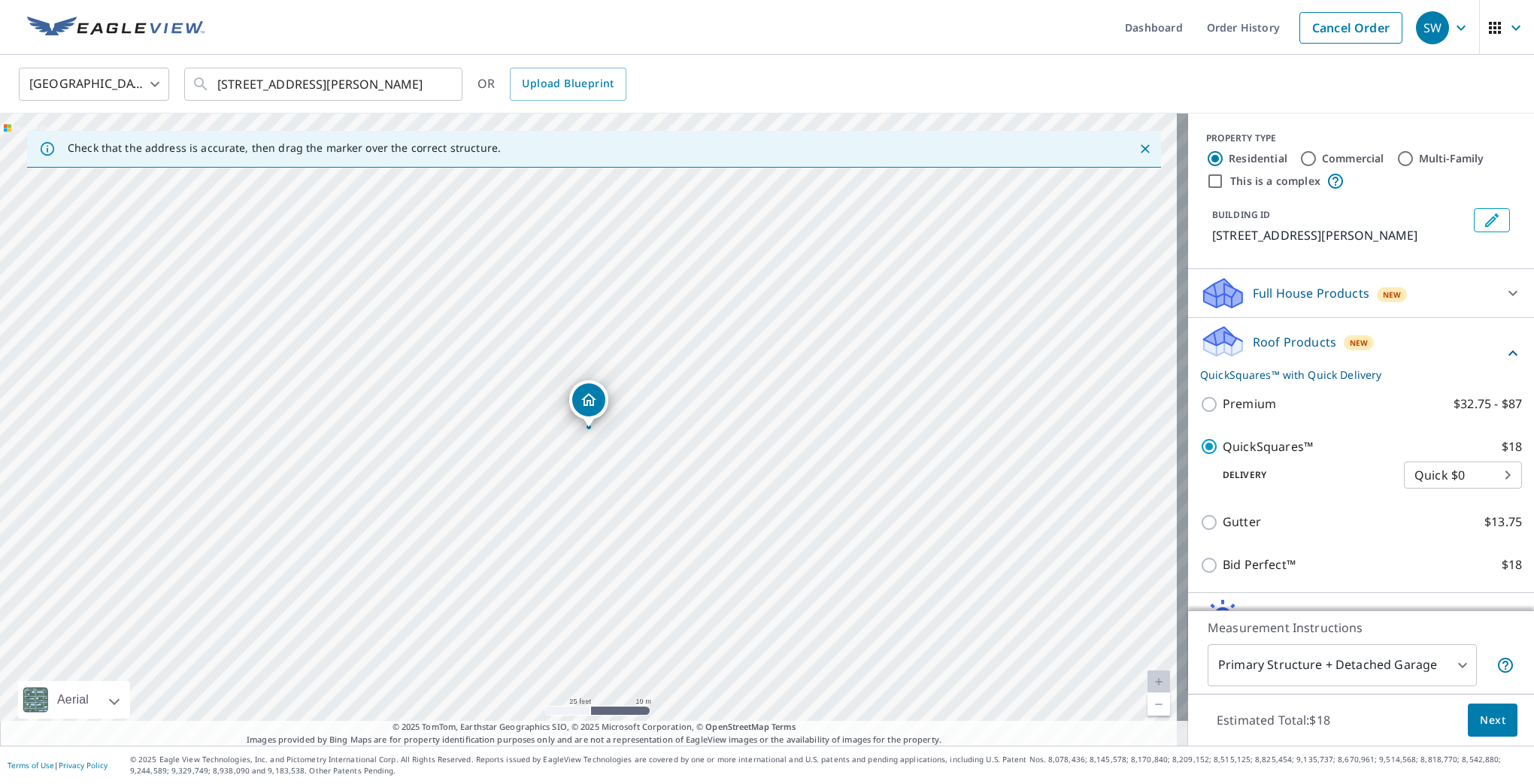
click at [1492, 721] on span "Next" at bounding box center [1492, 720] width 25 height 18
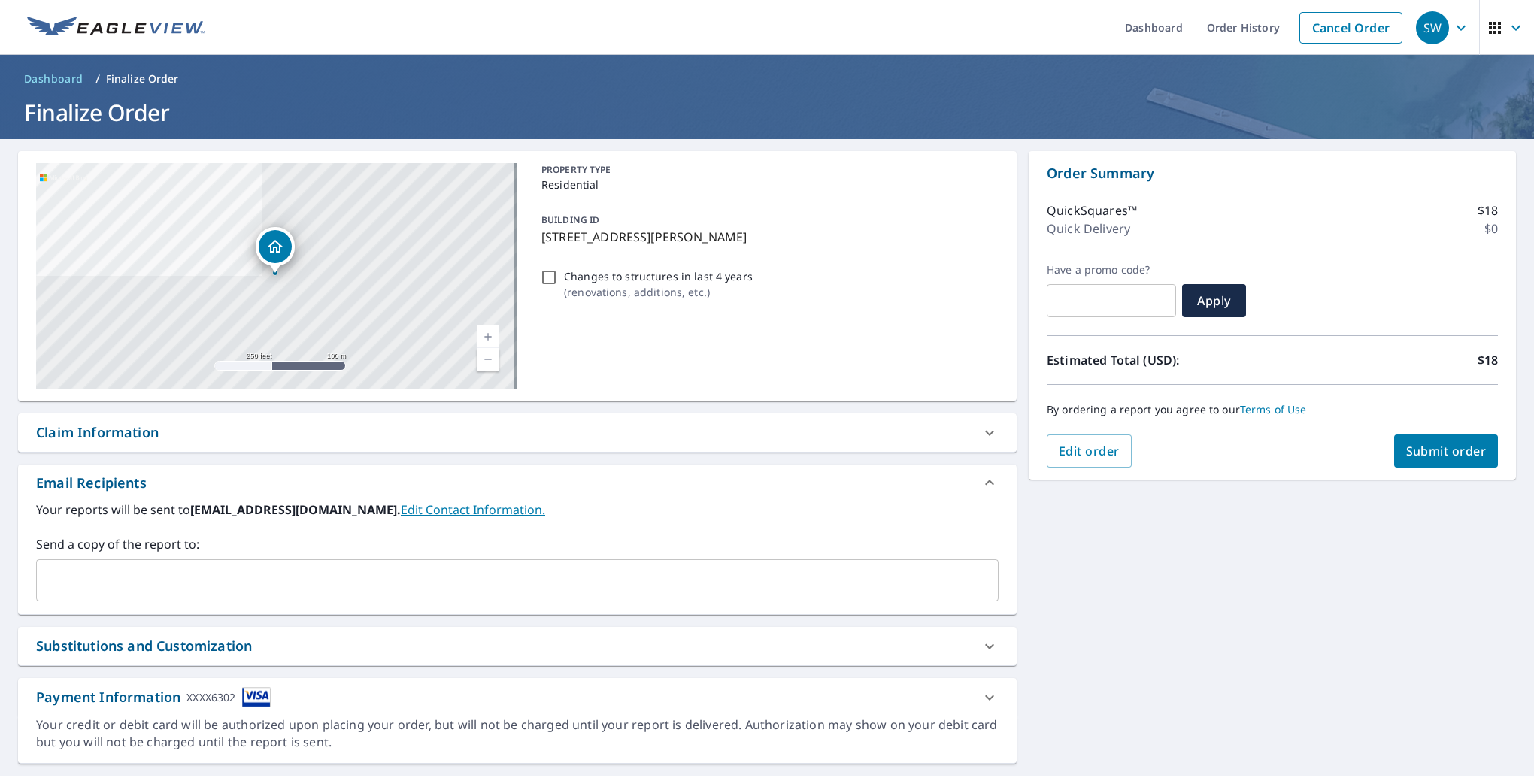
click at [1442, 453] on span "Submit order" at bounding box center [1446, 451] width 80 height 16
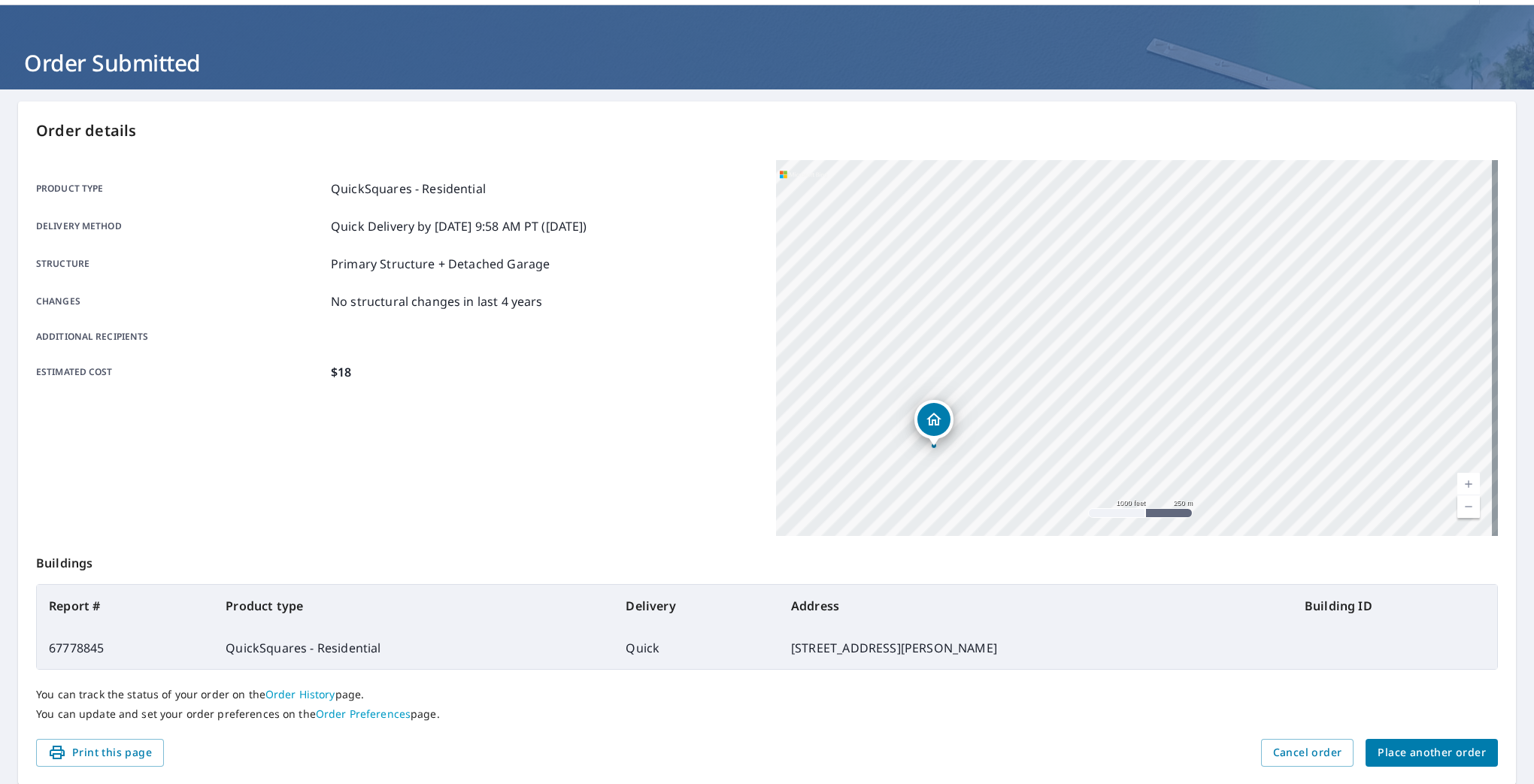
scroll to position [99, 0]
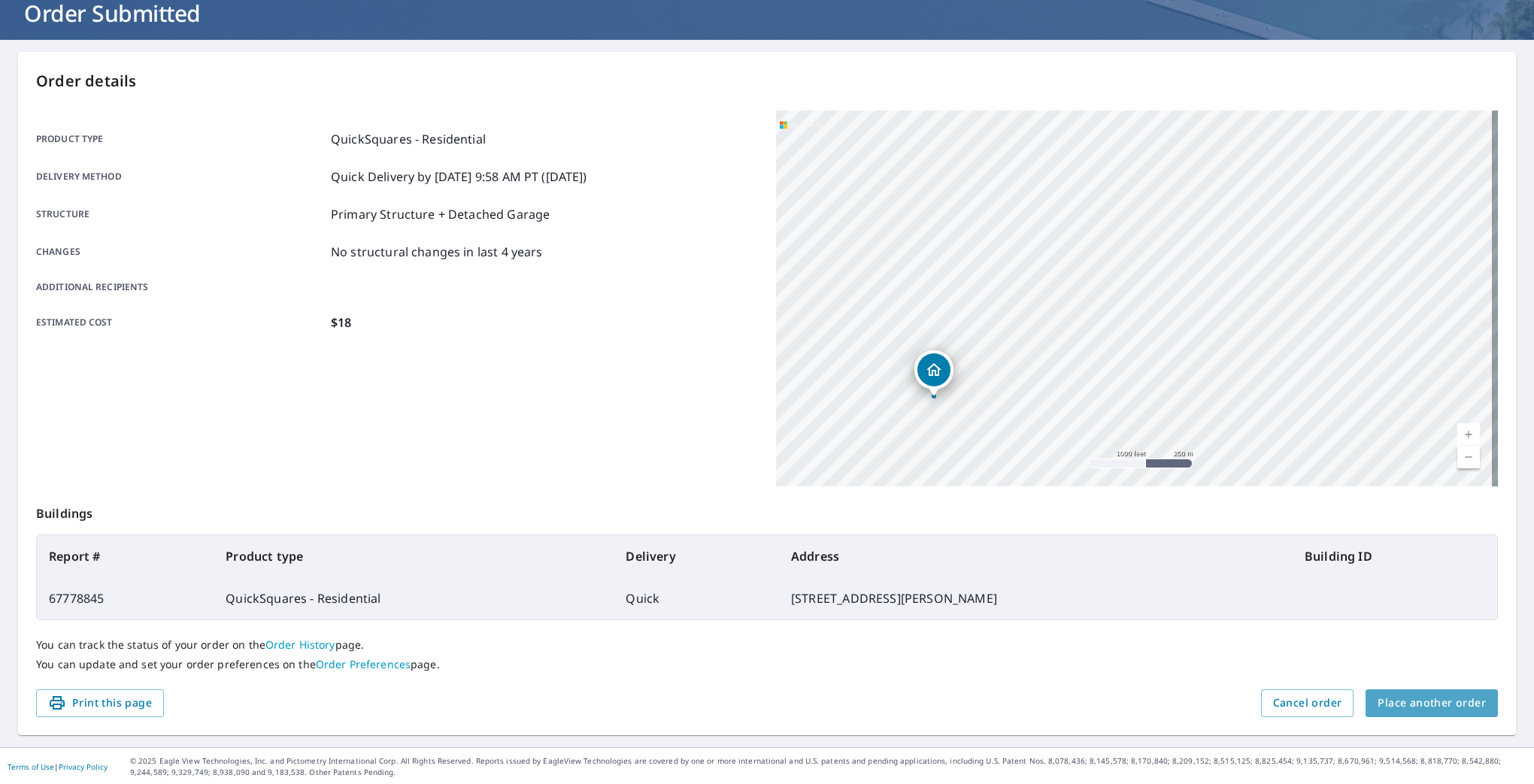
click at [1426, 708] on span "Place another order" at bounding box center [1432, 703] width 109 height 18
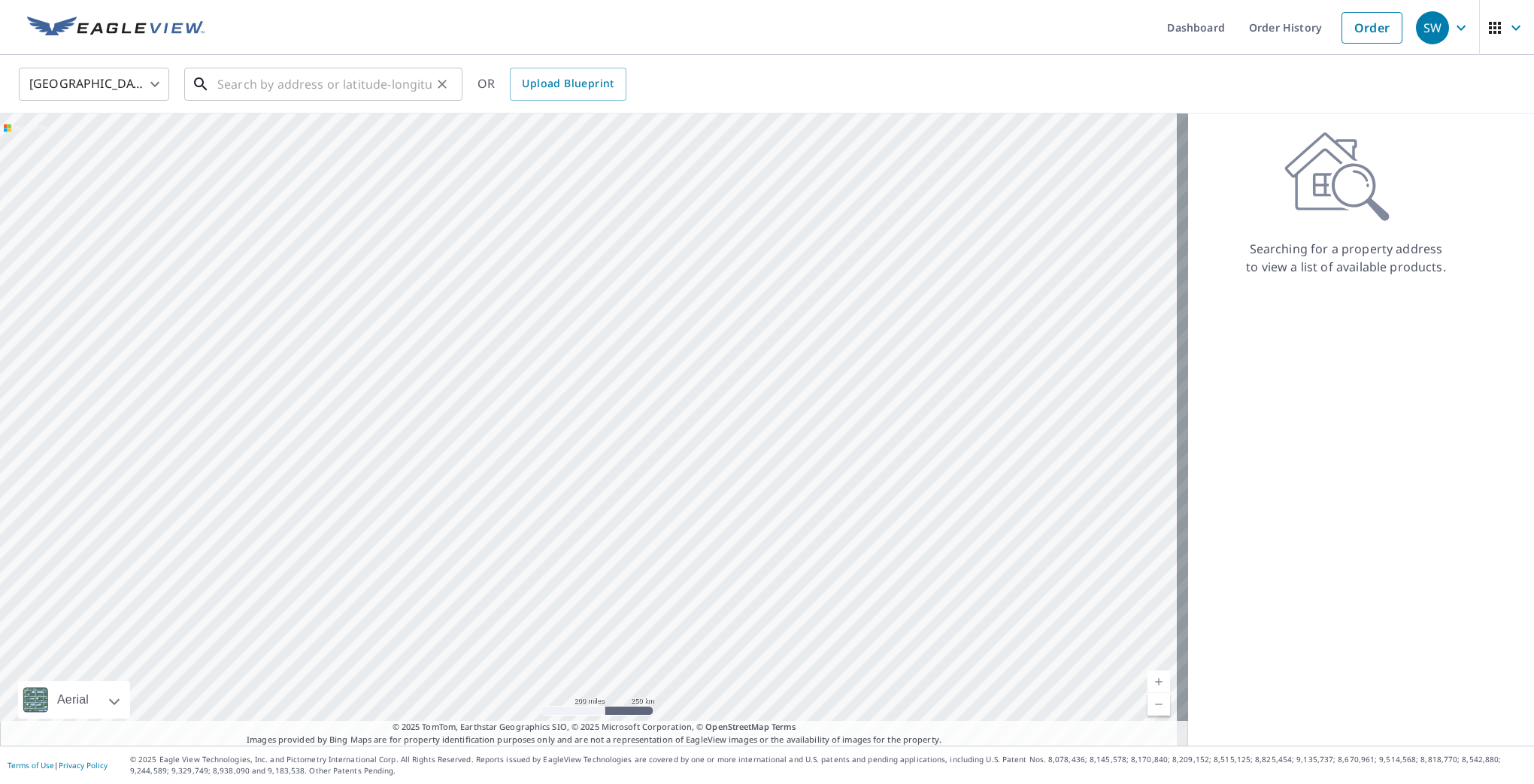
click at [239, 96] on input "text" at bounding box center [324, 84] width 214 height 42
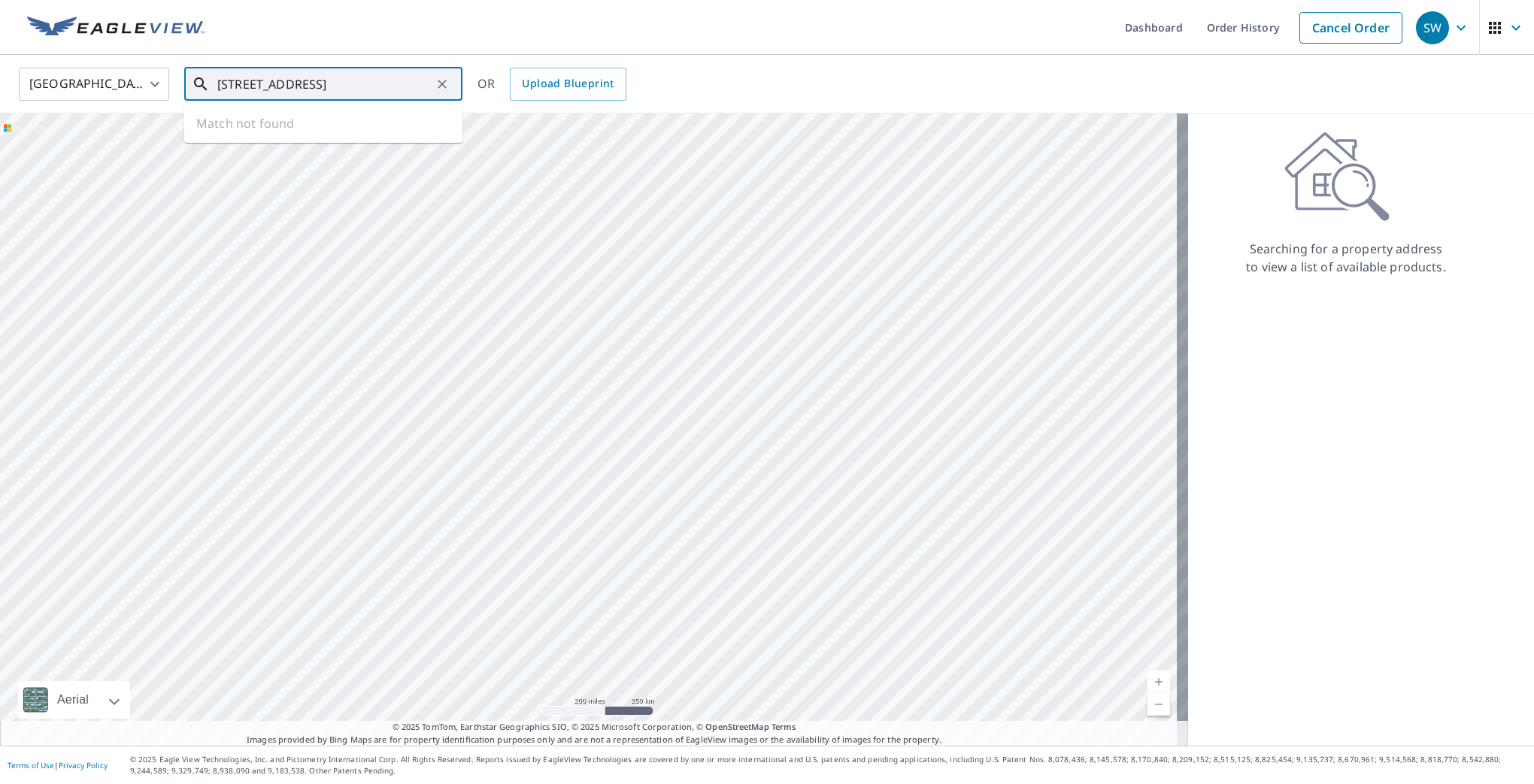
click at [357, 88] on input "5925 sweetwater circle firhope" at bounding box center [324, 84] width 214 height 42
click at [309, 138] on p "Fairhope, AL 36532" at bounding box center [332, 145] width 236 height 15
type input "5925 Sweet Water Circle Fairhope, AL 36532"
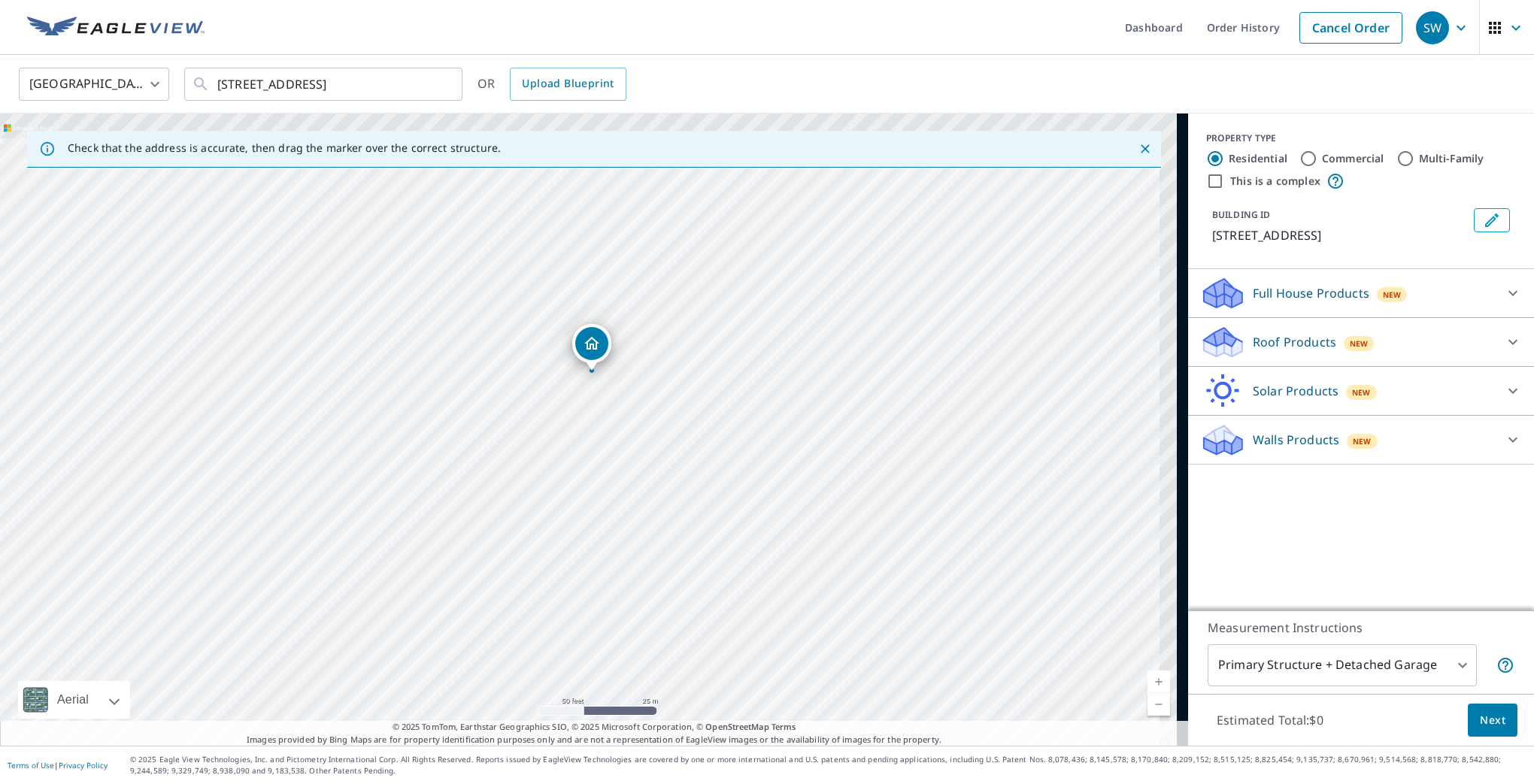
drag, startPoint x: 700, startPoint y: 313, endPoint x: 606, endPoint y: 415, distance: 138.7
click at [606, 415] on div "5925 Sweet Water Cir Fairhope, AL 36532" at bounding box center [594, 429] width 1188 height 632
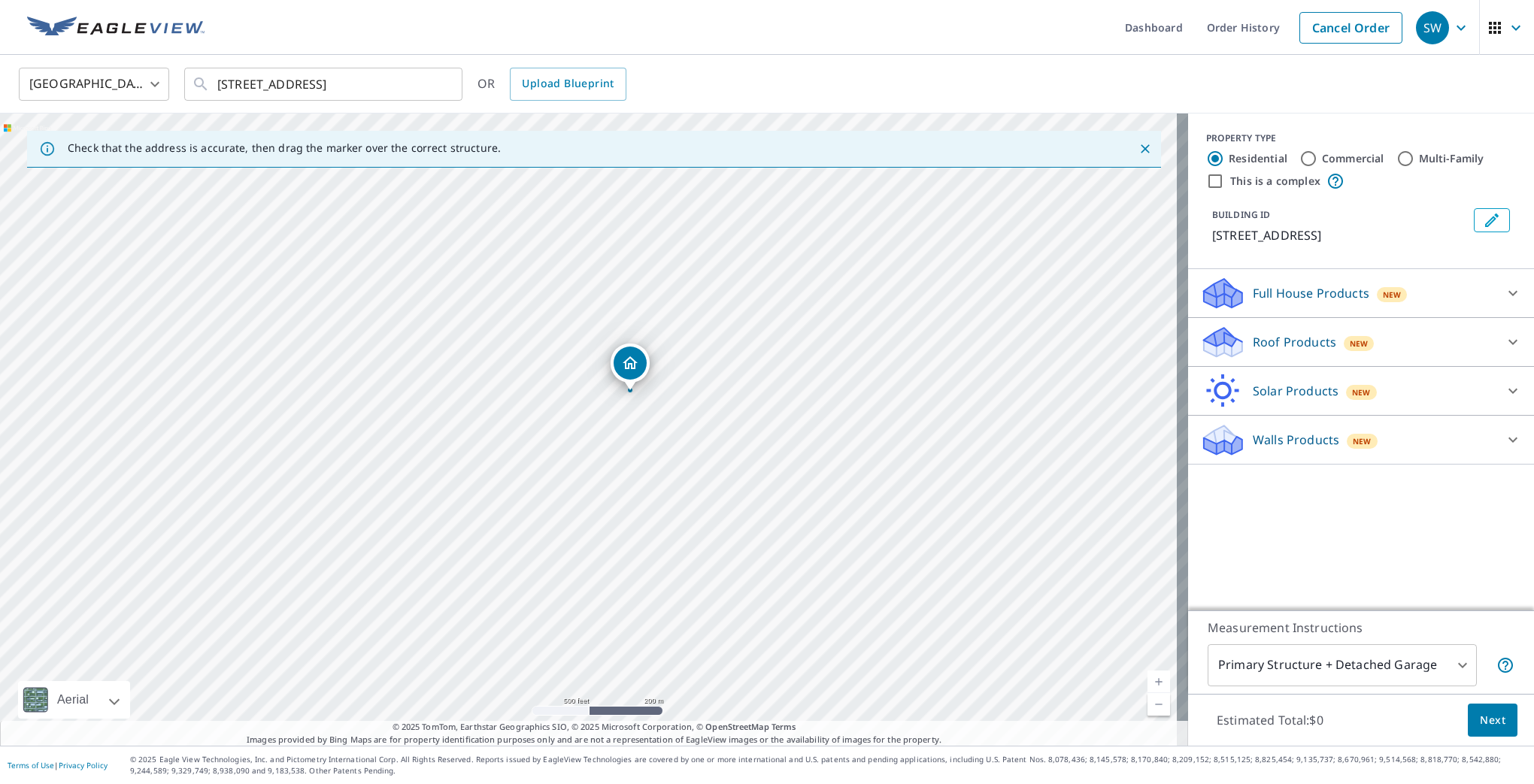
click at [1268, 348] on p "Roof Products" at bounding box center [1294, 341] width 83 height 18
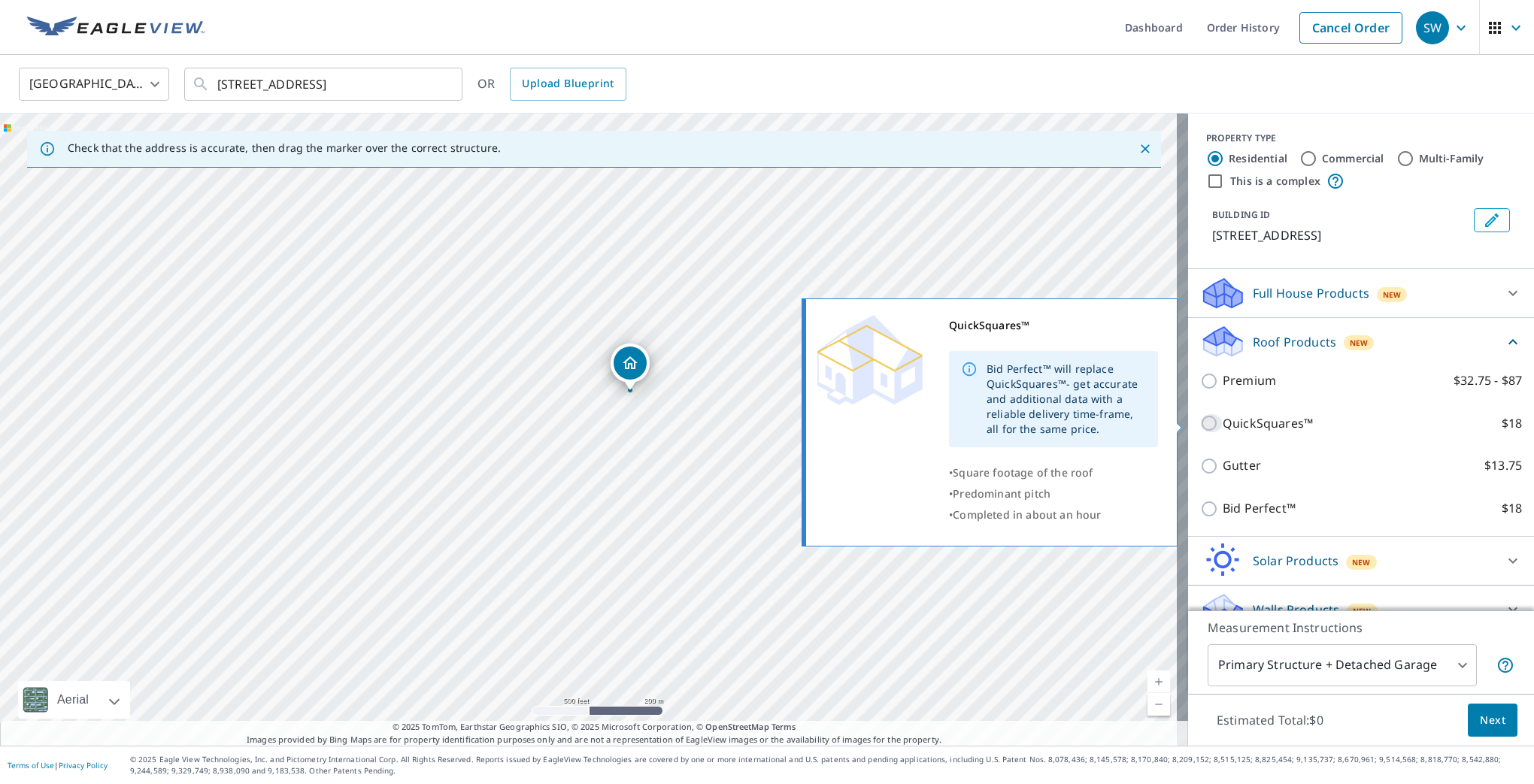
click at [1209, 424] on input "QuickSquares™ $18" at bounding box center [1211, 423] width 22 height 18
checkbox input "true"
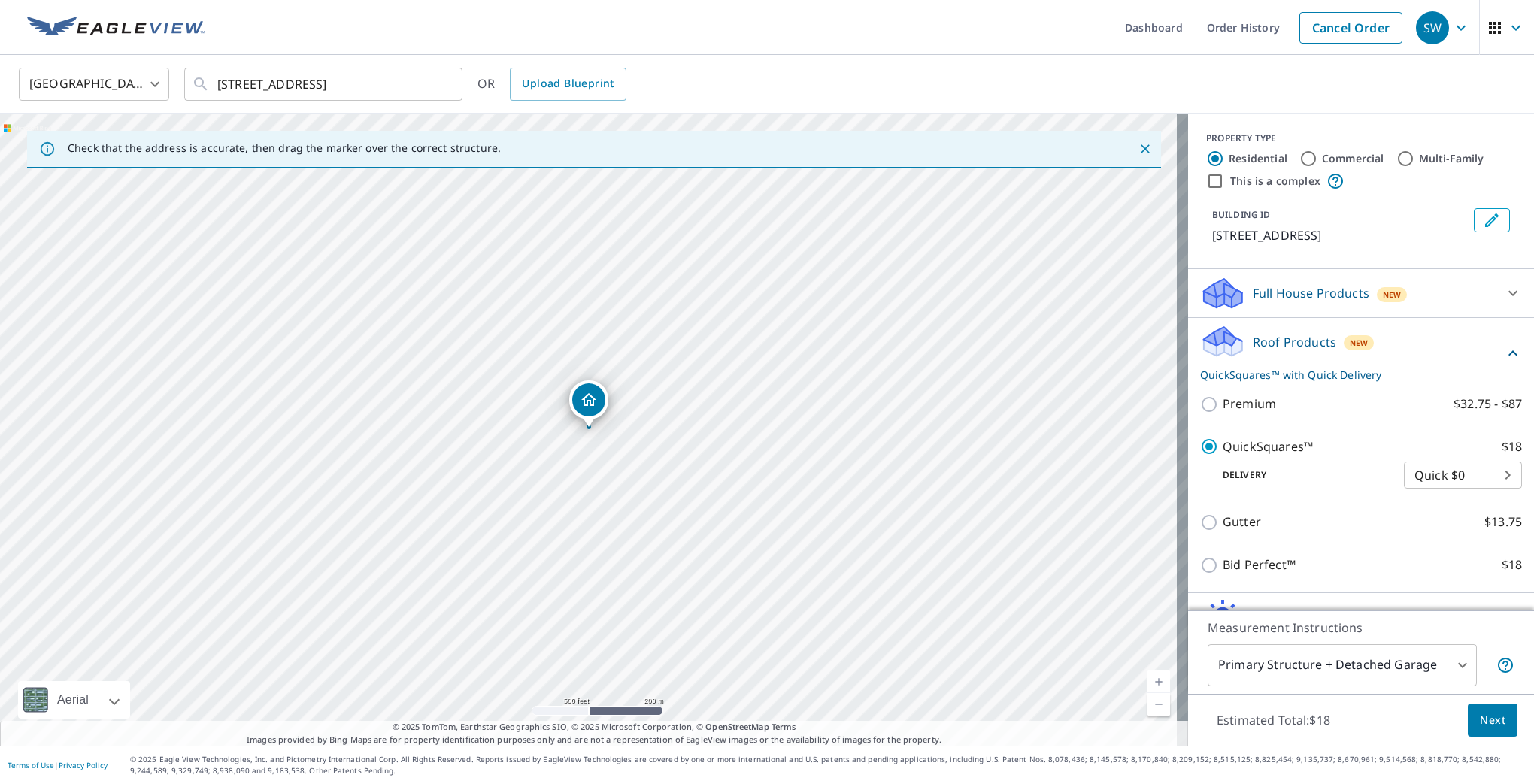
click at [1483, 716] on span "Next" at bounding box center [1492, 720] width 25 height 18
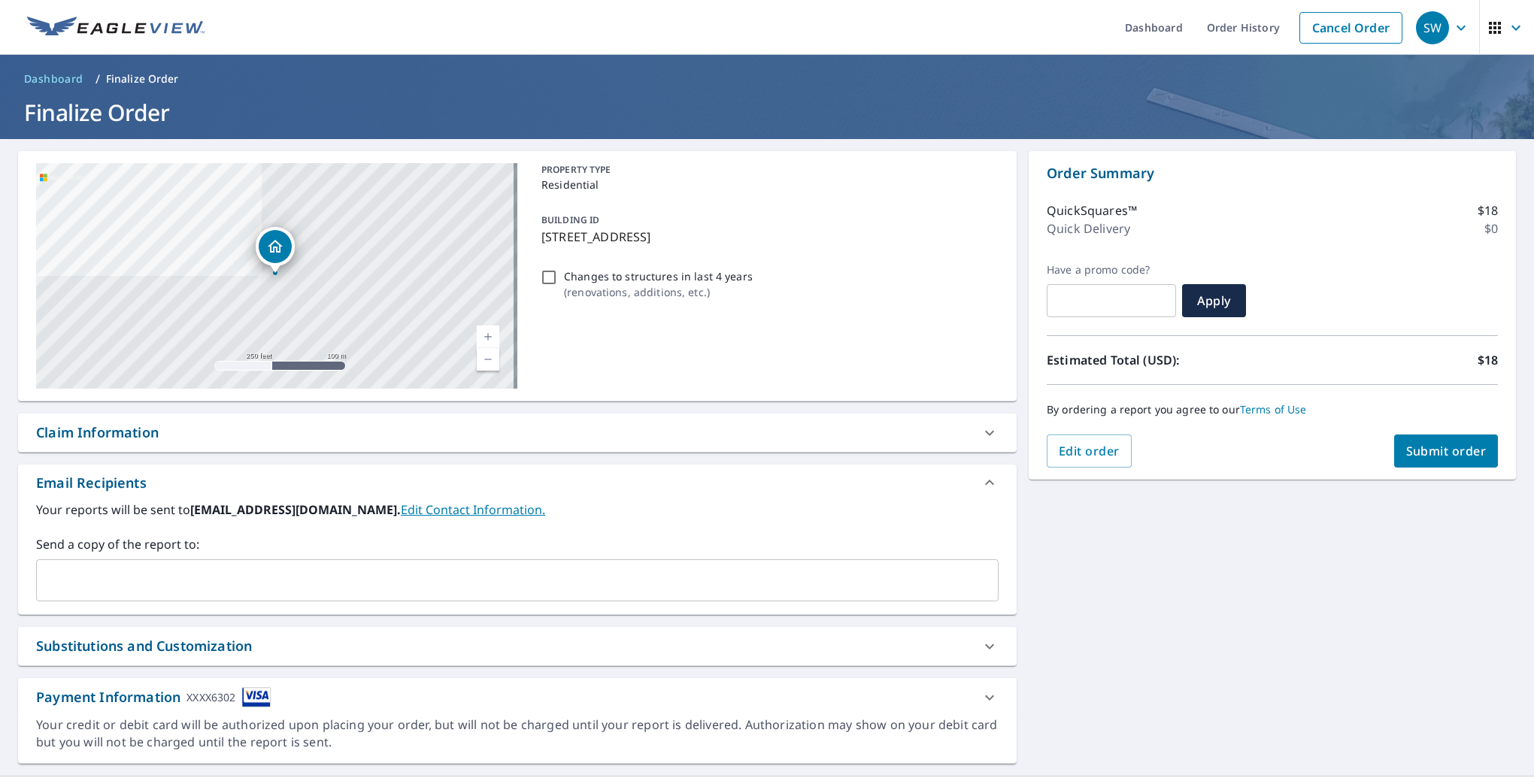
click at [1435, 450] on span "Submit order" at bounding box center [1446, 451] width 80 height 16
